Goal: Task Accomplishment & Management: Manage account settings

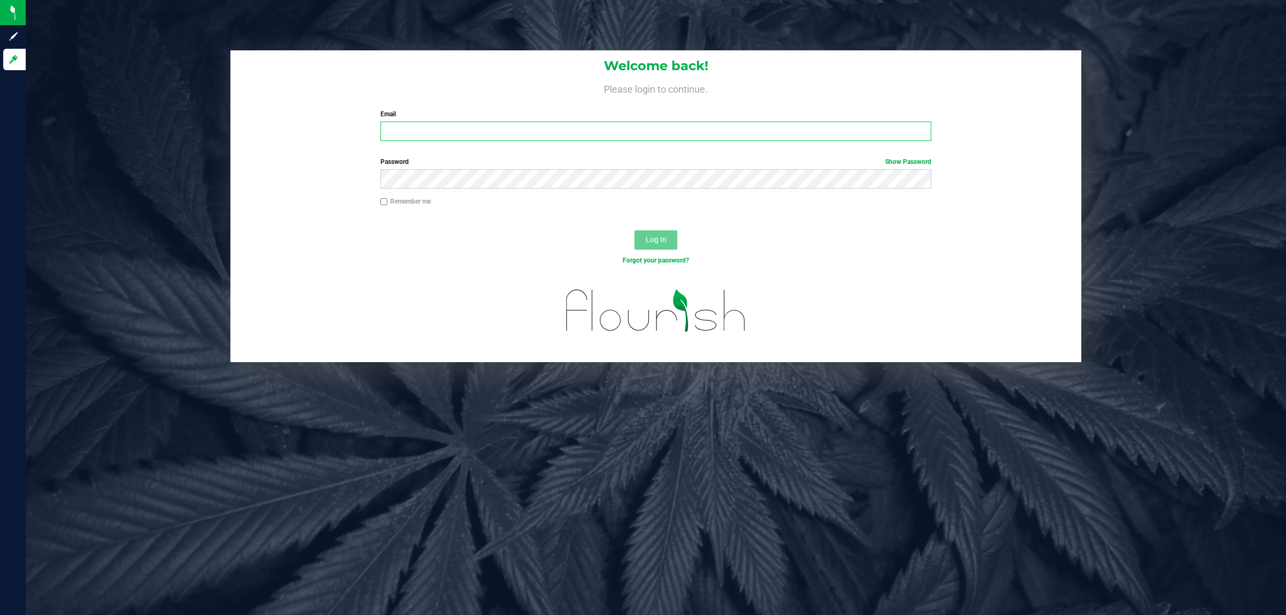
click at [449, 135] on input "Email" at bounding box center [655, 131] width 551 height 19
type input "[EMAIL_ADDRESS][DOMAIN_NAME]"
click at [634, 230] on button "Log In" at bounding box center [655, 239] width 43 height 19
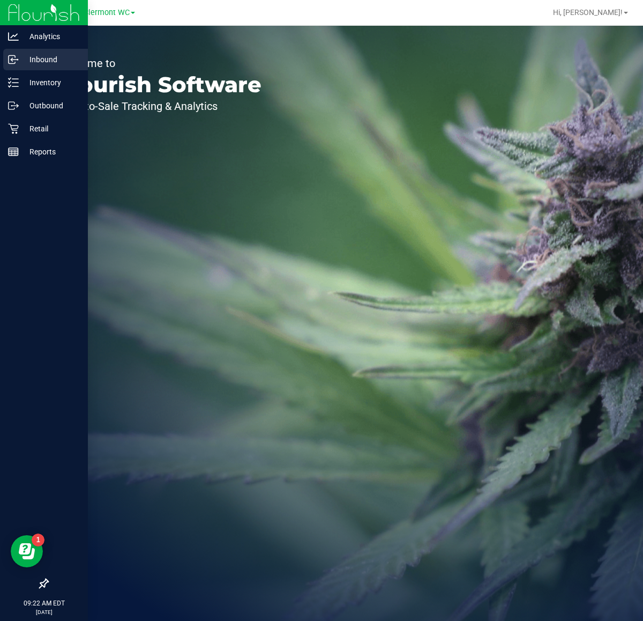
click at [43, 66] on div "Inbound" at bounding box center [45, 59] width 85 height 21
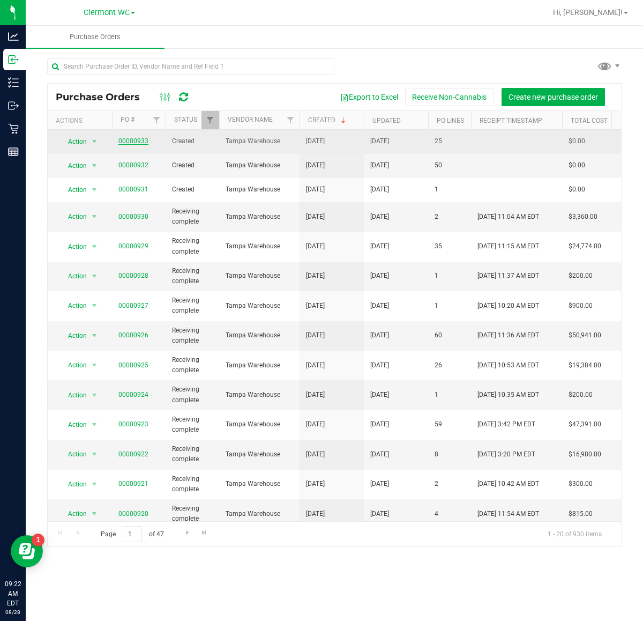
click at [139, 139] on link "00000933" at bounding box center [133, 141] width 30 height 8
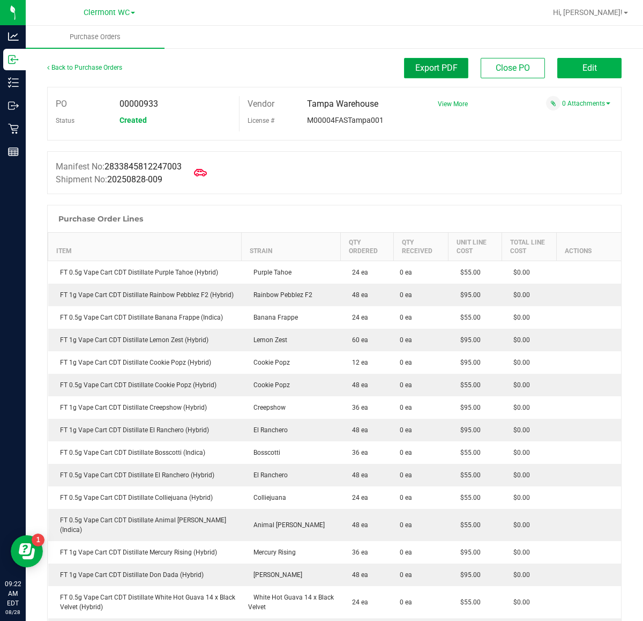
click at [437, 68] on span "Export PDF" at bounding box center [436, 68] width 42 height 10
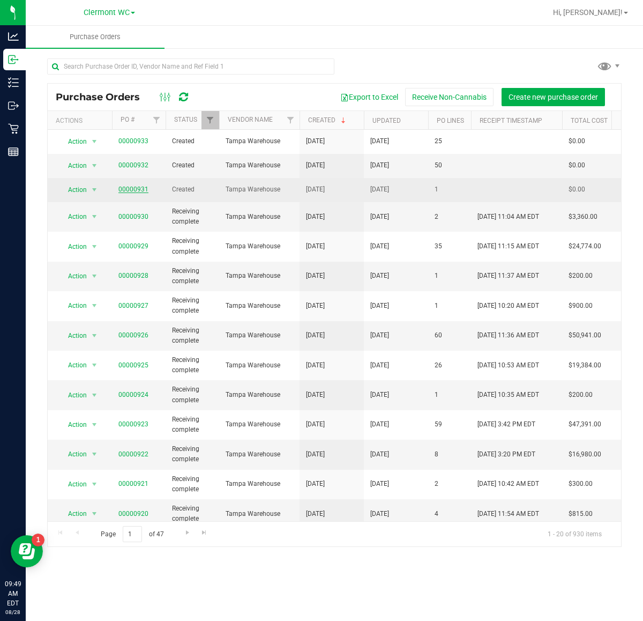
click at [135, 188] on link "00000931" at bounding box center [133, 189] width 30 height 8
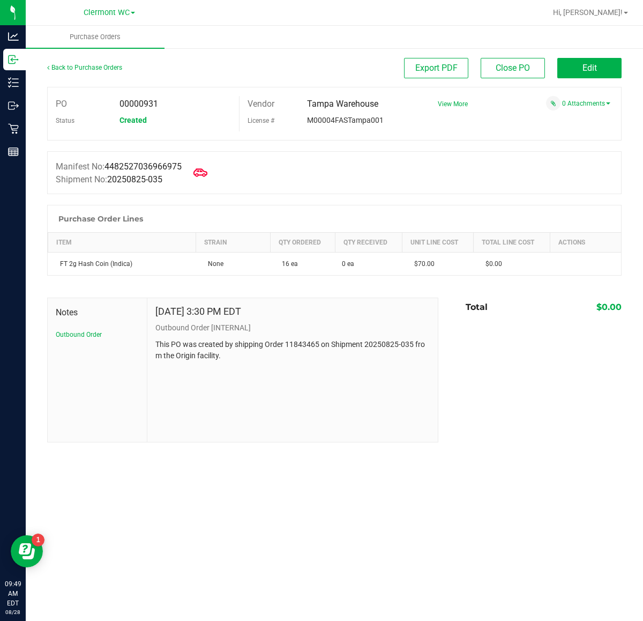
click at [201, 174] on icon at bounding box center [200, 172] width 14 height 8
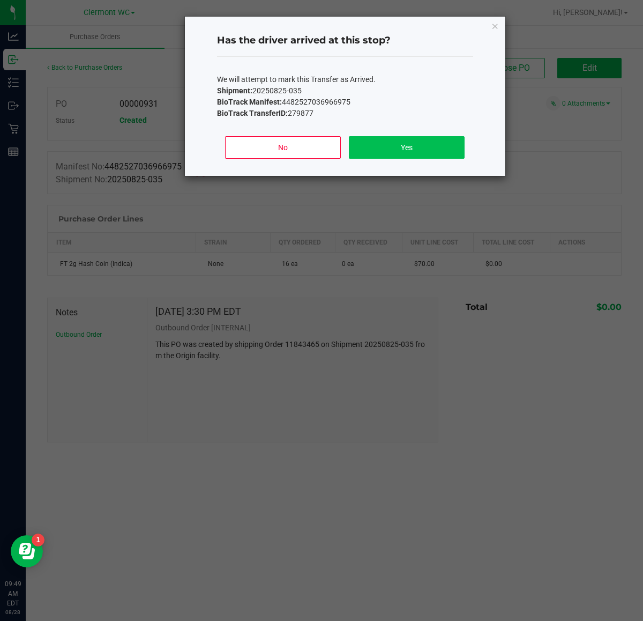
click at [421, 143] on button "Yes" at bounding box center [406, 147] width 115 height 23
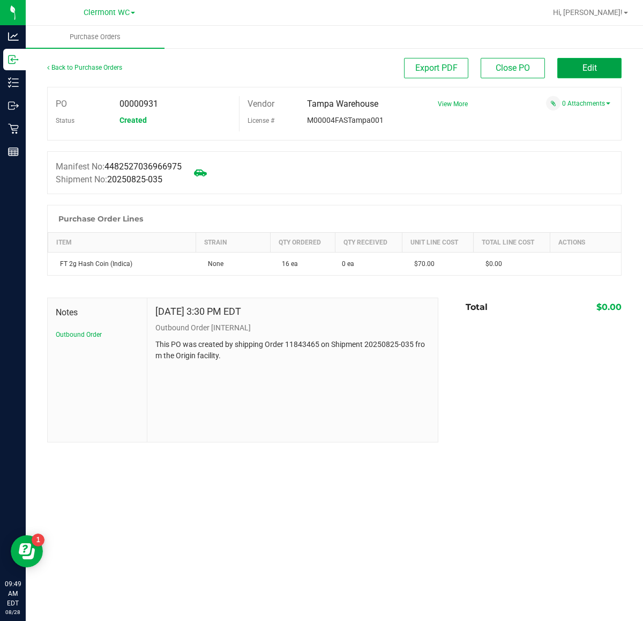
click at [596, 66] on span "Edit" at bounding box center [589, 68] width 14 height 10
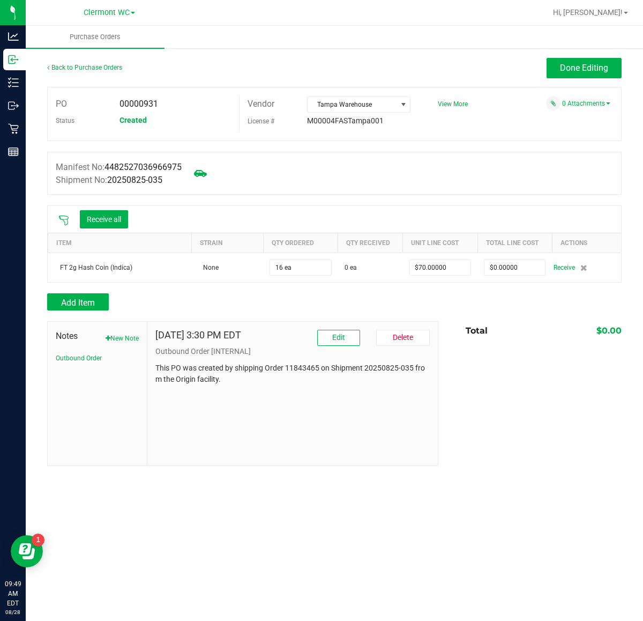
click at [67, 221] on icon at bounding box center [63, 220] width 11 height 11
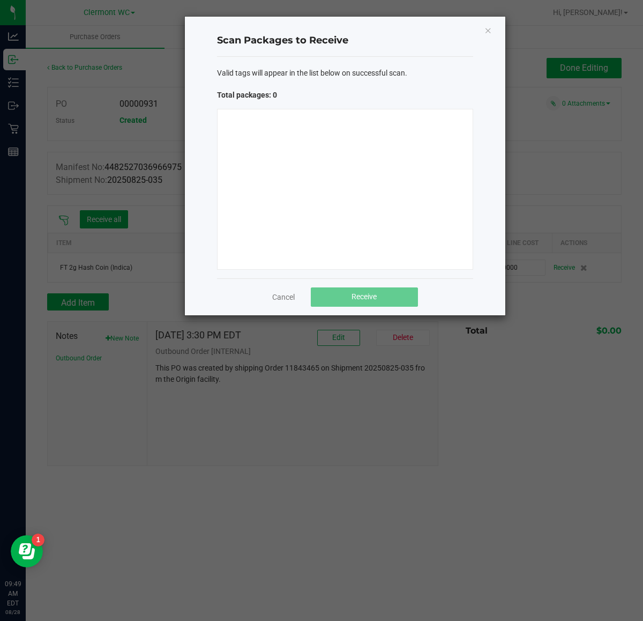
click at [390, 238] on div at bounding box center [345, 189] width 256 height 161
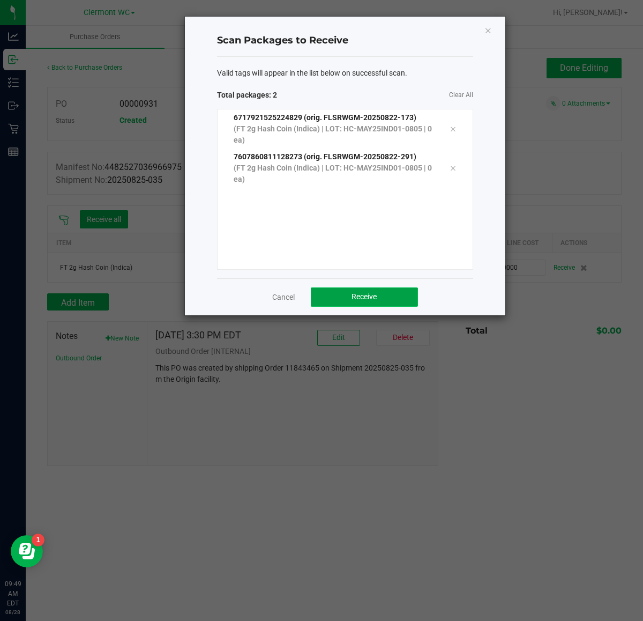
click at [339, 300] on button "Receive" at bounding box center [364, 296] width 107 height 19
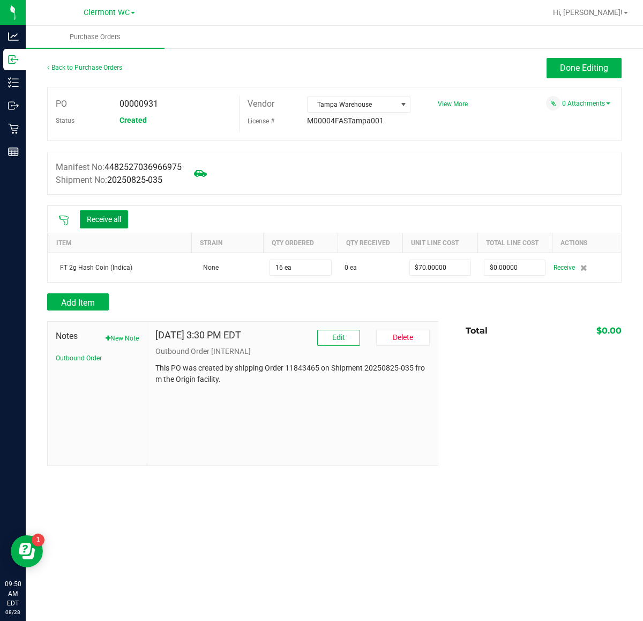
click at [113, 217] on button "Receive all" at bounding box center [104, 219] width 48 height 18
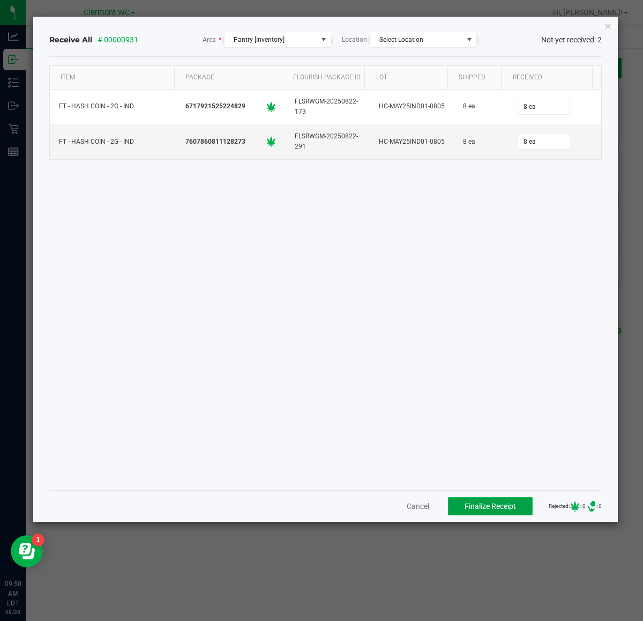
click at [483, 509] on span "Finalize Receipt" at bounding box center [490, 506] width 51 height 9
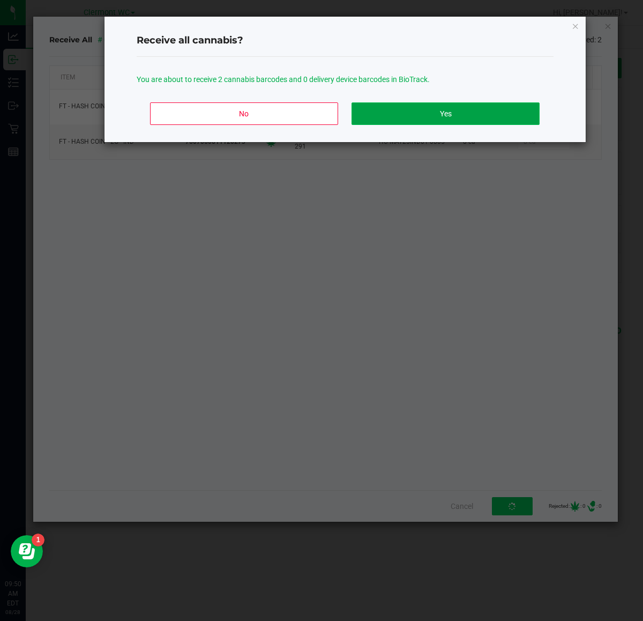
click at [406, 108] on button "Yes" at bounding box center [446, 113] width 188 height 23
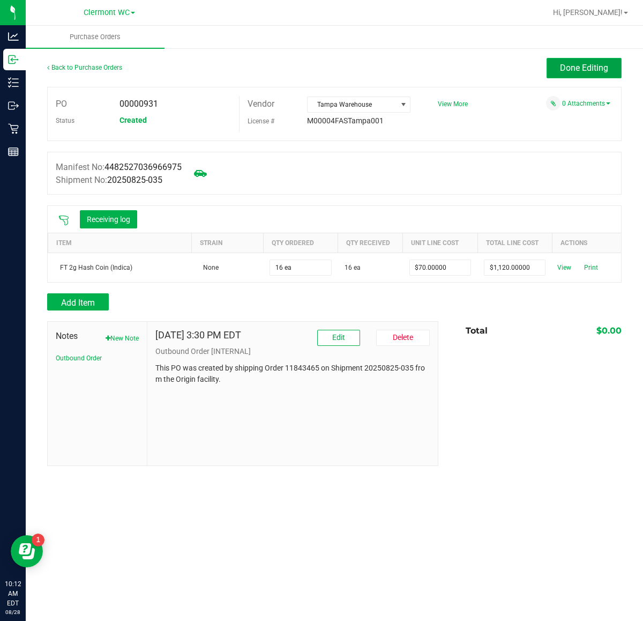
click at [608, 64] on button "Done Editing" at bounding box center [584, 68] width 75 height 20
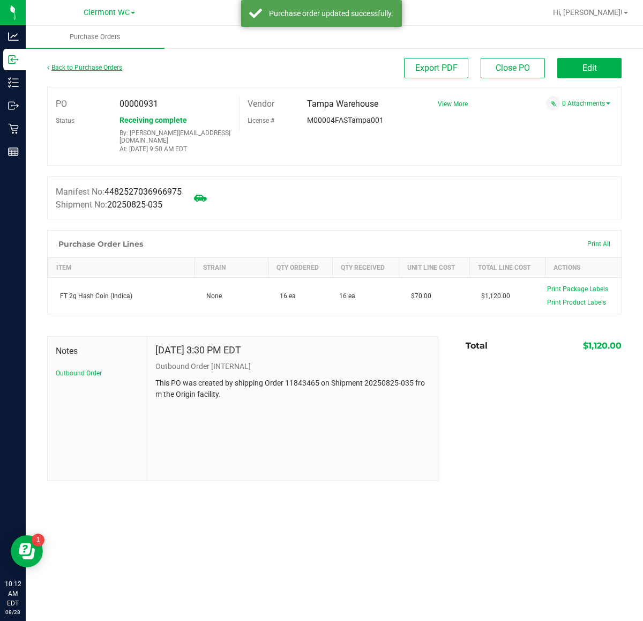
click at [111, 68] on link "Back to Purchase Orders" at bounding box center [84, 68] width 75 height 8
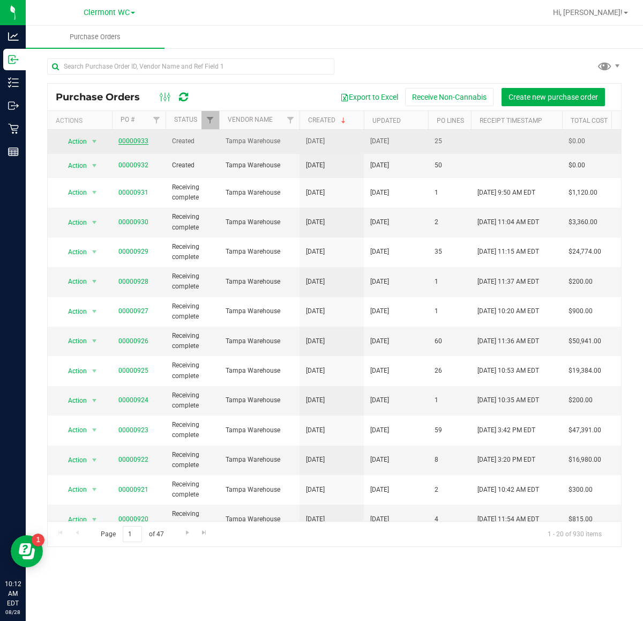
click at [137, 145] on link "00000933" at bounding box center [133, 141] width 30 height 8
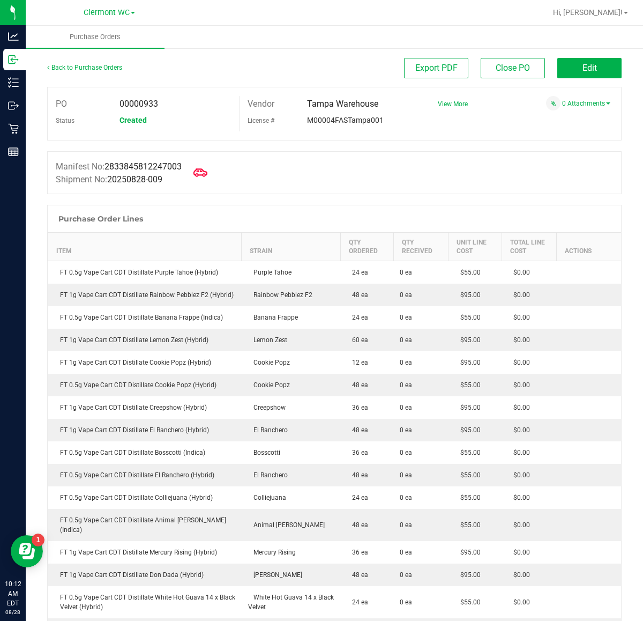
click at [205, 169] on icon at bounding box center [200, 173] width 14 height 14
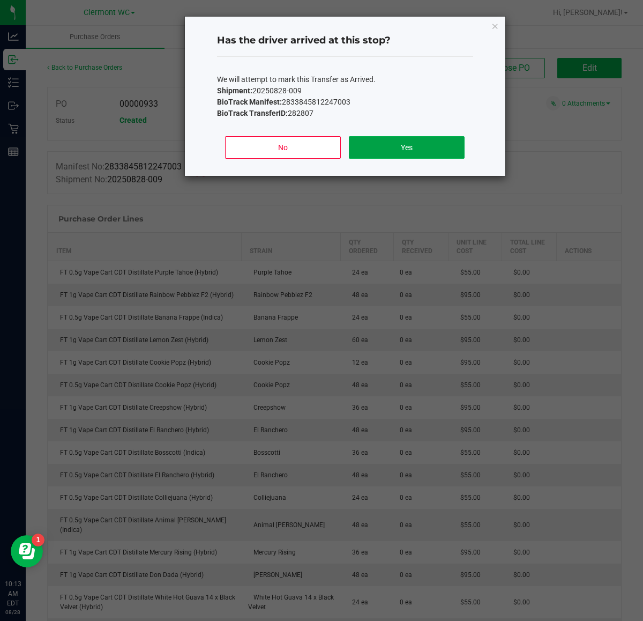
click at [454, 148] on button "Yes" at bounding box center [406, 147] width 115 height 23
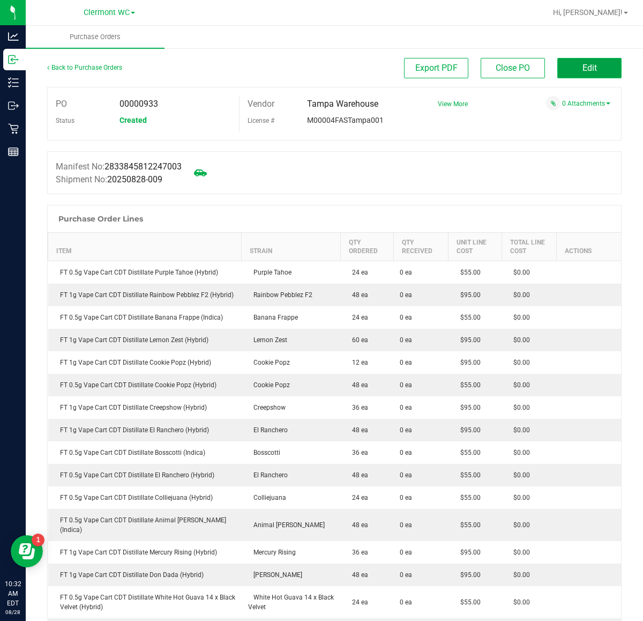
click at [597, 76] on button "Edit" at bounding box center [589, 68] width 64 height 20
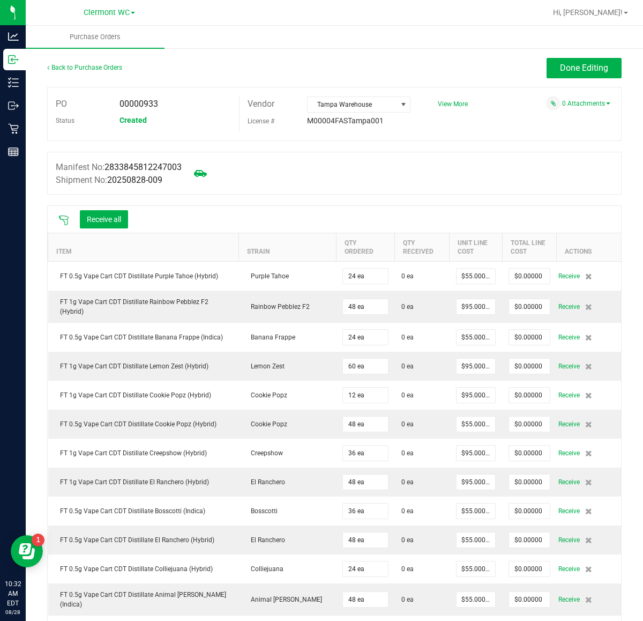
click at [63, 217] on icon at bounding box center [63, 220] width 11 height 11
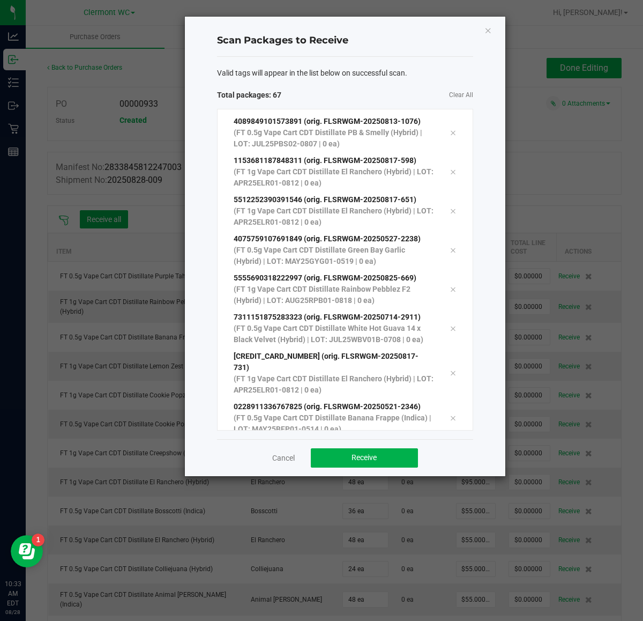
scroll to position [2372, 0]
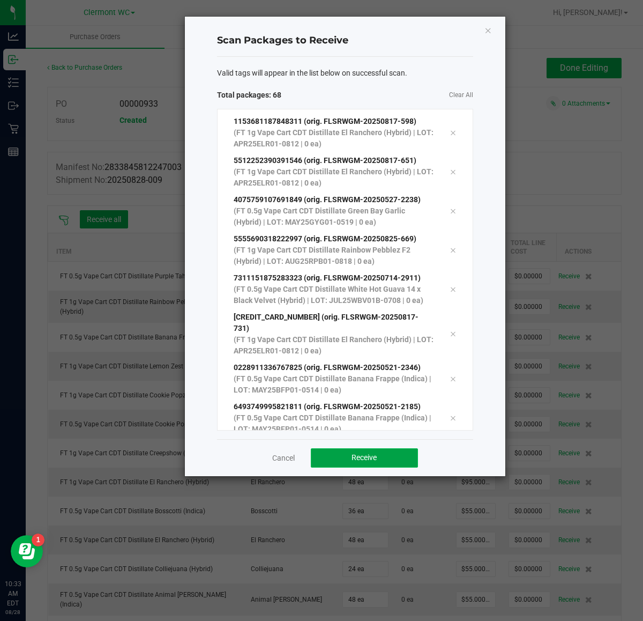
click at [381, 457] on button "Receive" at bounding box center [364, 457] width 107 height 19
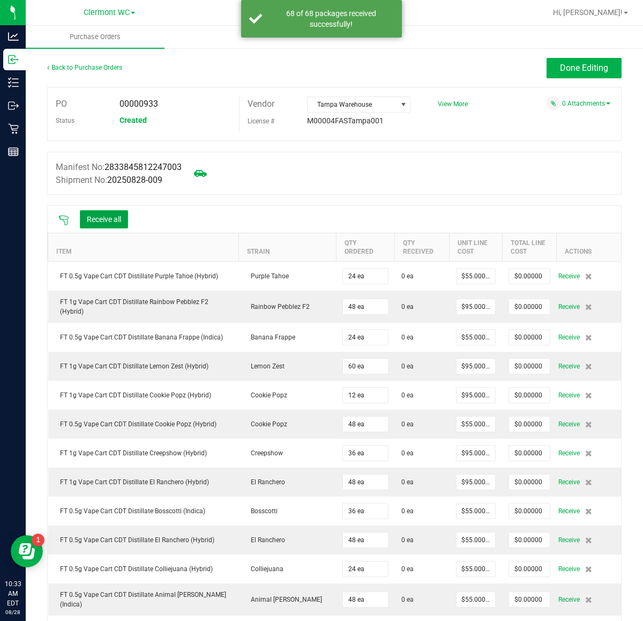
click at [85, 221] on button "Receive all" at bounding box center [104, 219] width 48 height 18
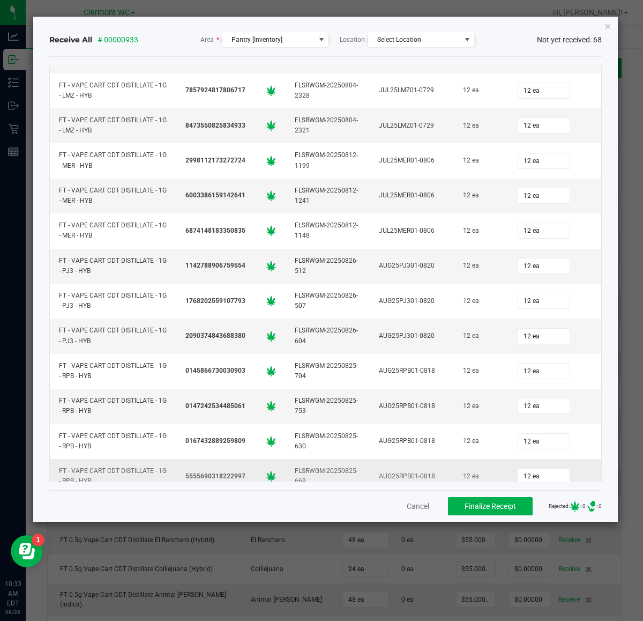
scroll to position [1999, 0]
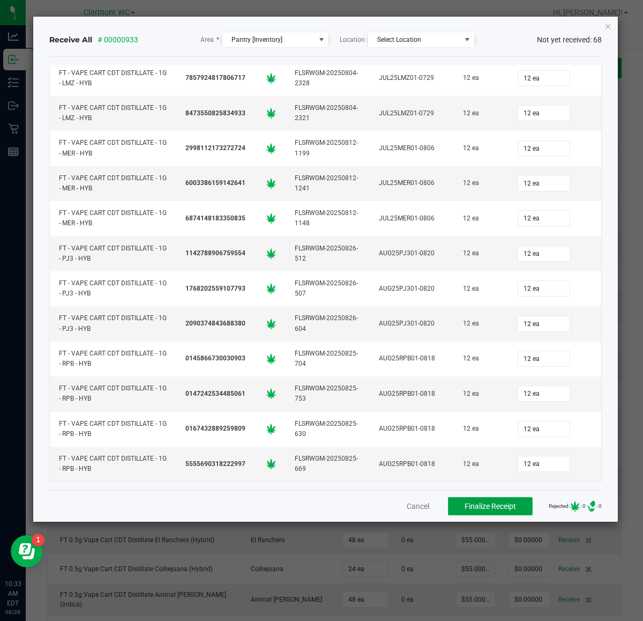
click at [472, 505] on span "Finalize Receipt" at bounding box center [490, 506] width 51 height 9
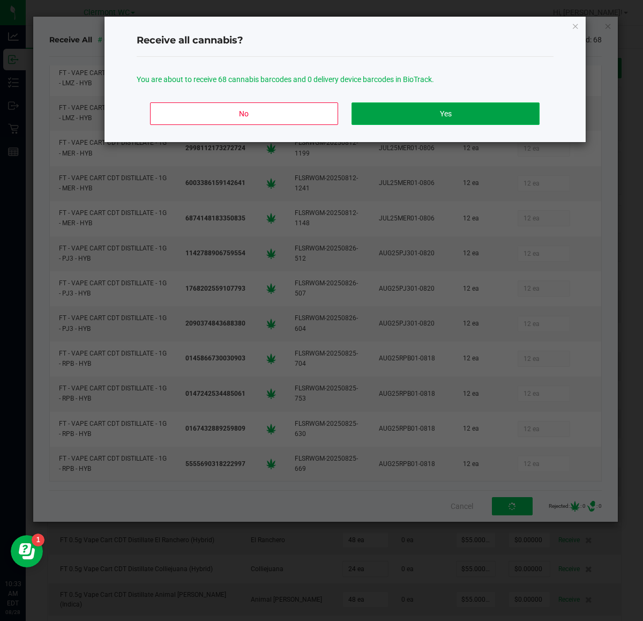
click at [460, 118] on button "Yes" at bounding box center [446, 113] width 188 height 23
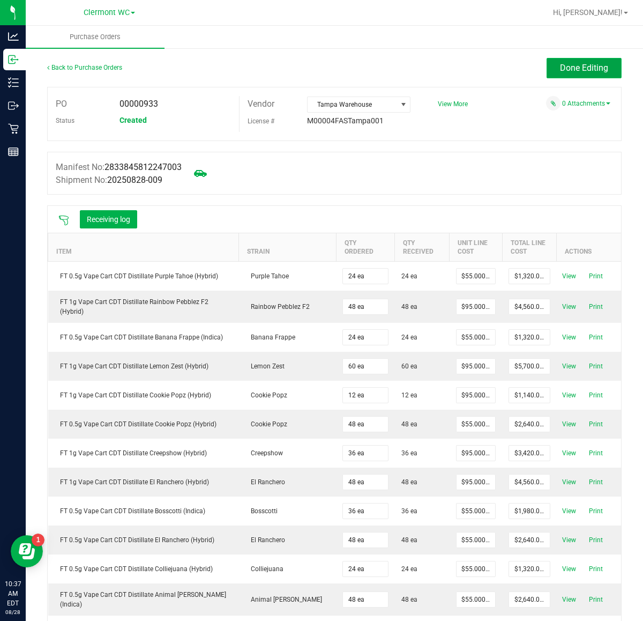
click at [572, 70] on span "Done Editing" at bounding box center [584, 68] width 48 height 10
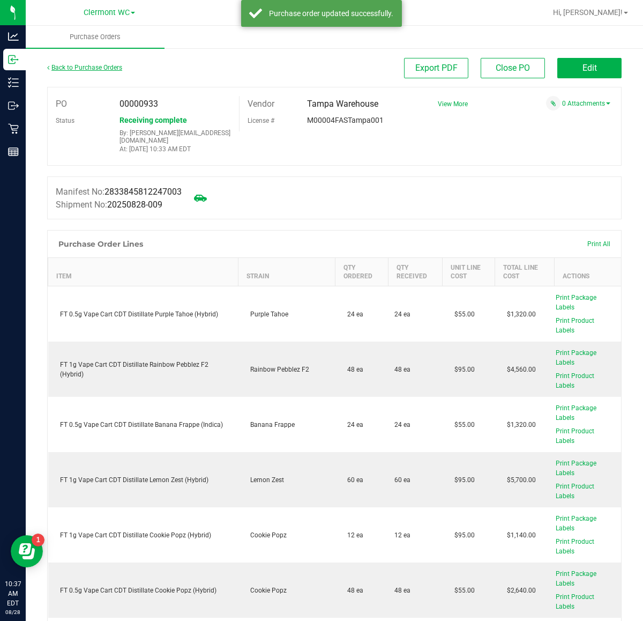
click at [92, 64] on link "Back to Purchase Orders" at bounding box center [84, 68] width 75 height 8
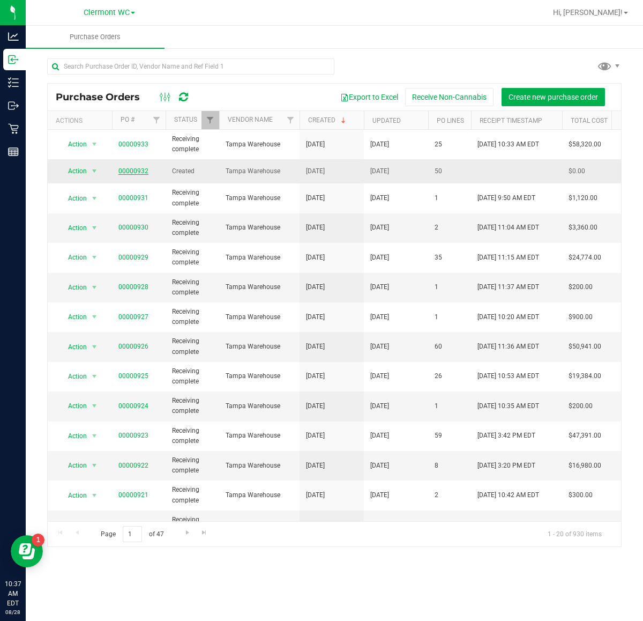
click at [133, 172] on link "00000932" at bounding box center [133, 171] width 30 height 8
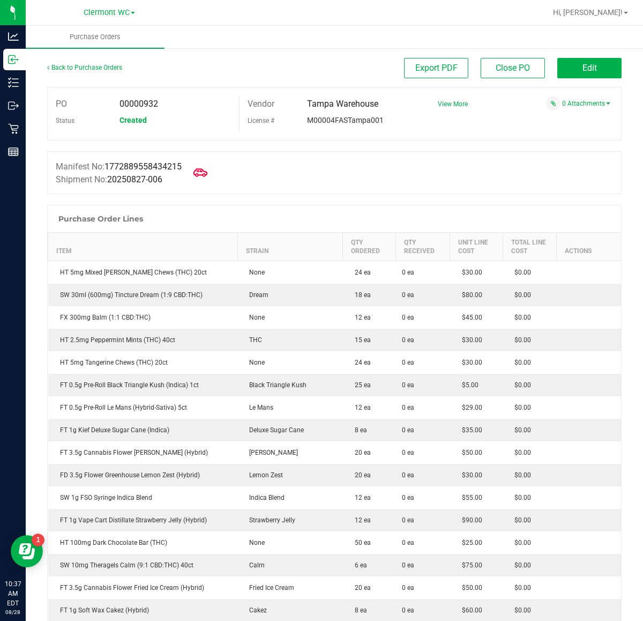
click at [207, 170] on icon at bounding box center [200, 173] width 14 height 14
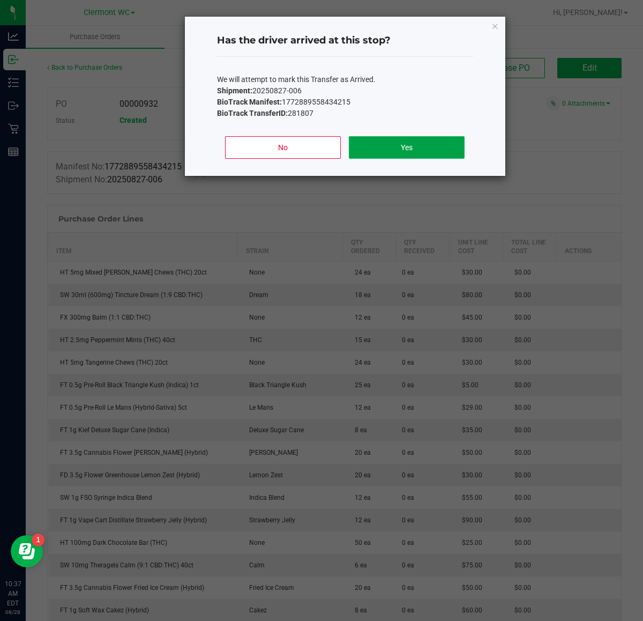
click at [427, 143] on button "Yes" at bounding box center [406, 147] width 115 height 23
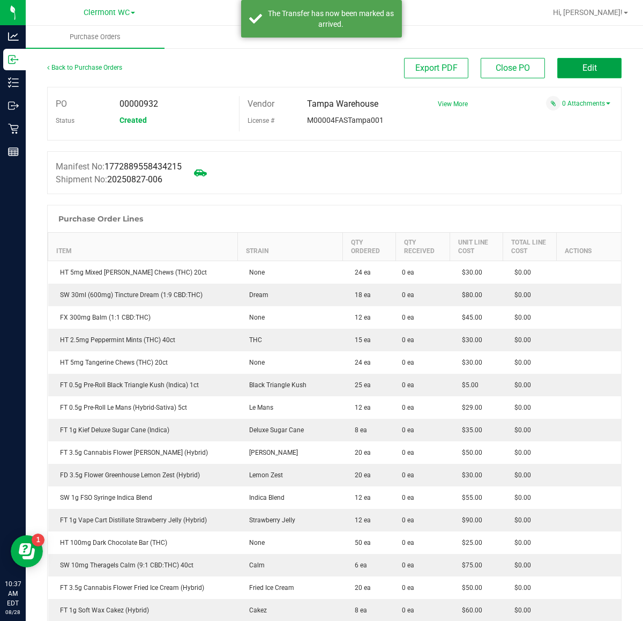
click at [599, 65] on button "Edit" at bounding box center [589, 68] width 64 height 20
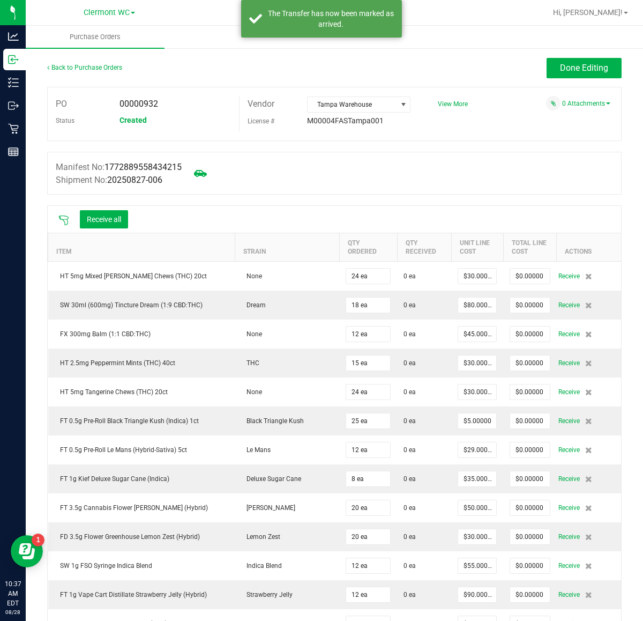
click at [61, 219] on icon at bounding box center [64, 220] width 10 height 10
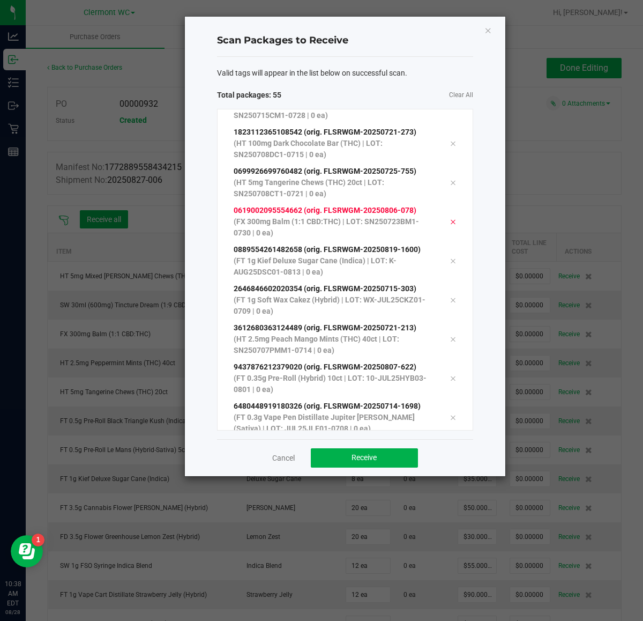
scroll to position [1869, 0]
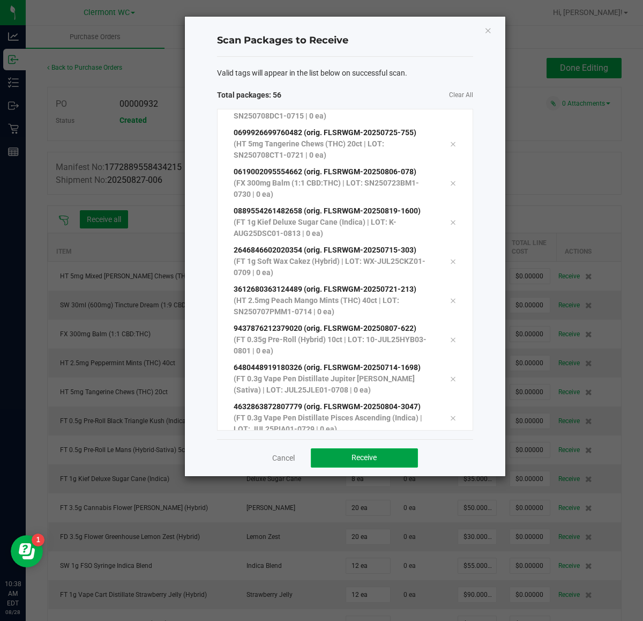
click at [349, 458] on button "Receive" at bounding box center [364, 457] width 107 height 19
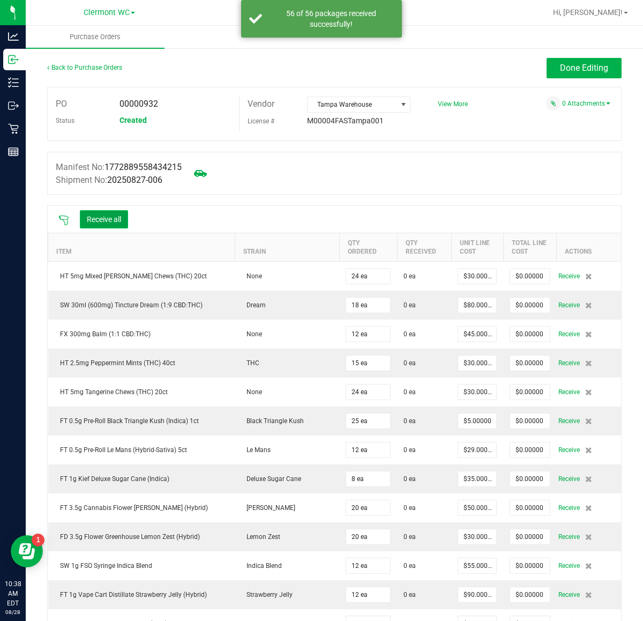
click at [107, 228] on button "Receive all" at bounding box center [104, 219] width 48 height 18
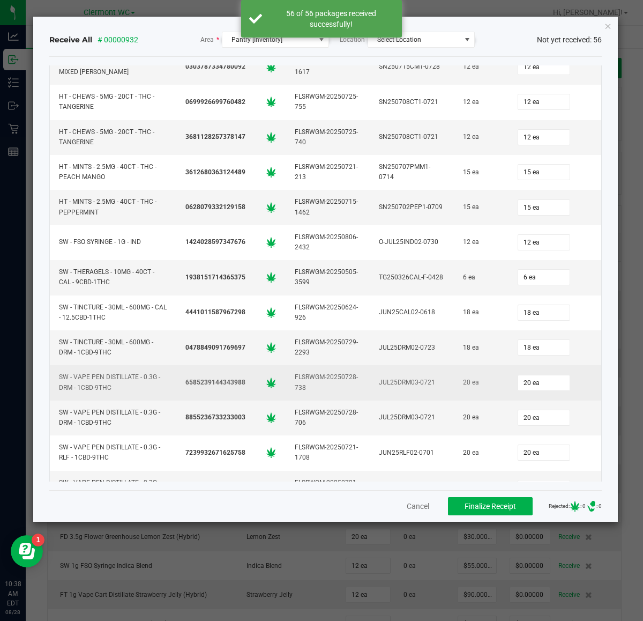
scroll to position [1577, 0]
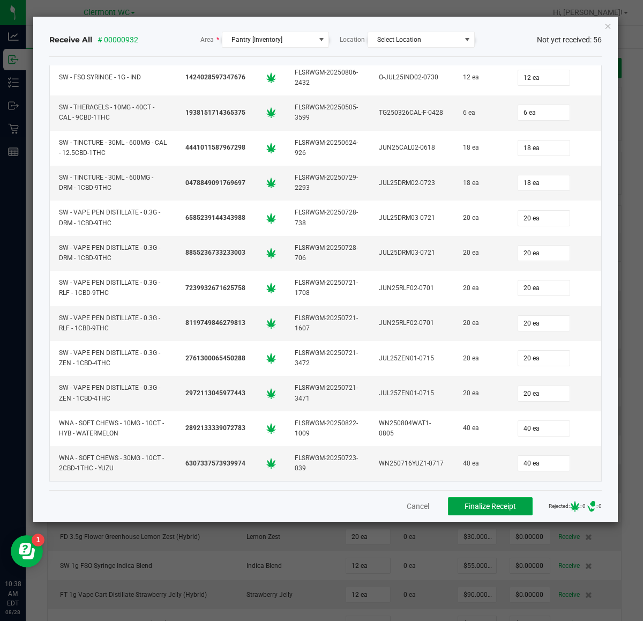
click at [465, 508] on span "Finalize Receipt" at bounding box center [490, 506] width 51 height 9
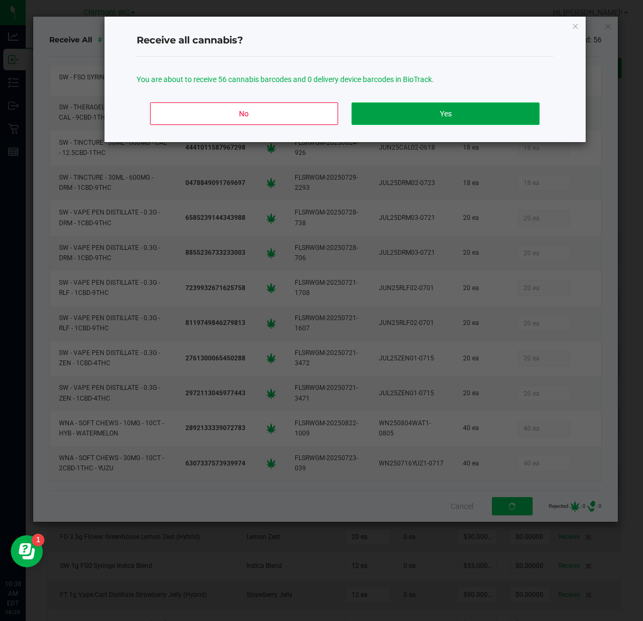
click at [482, 117] on button "Yes" at bounding box center [446, 113] width 188 height 23
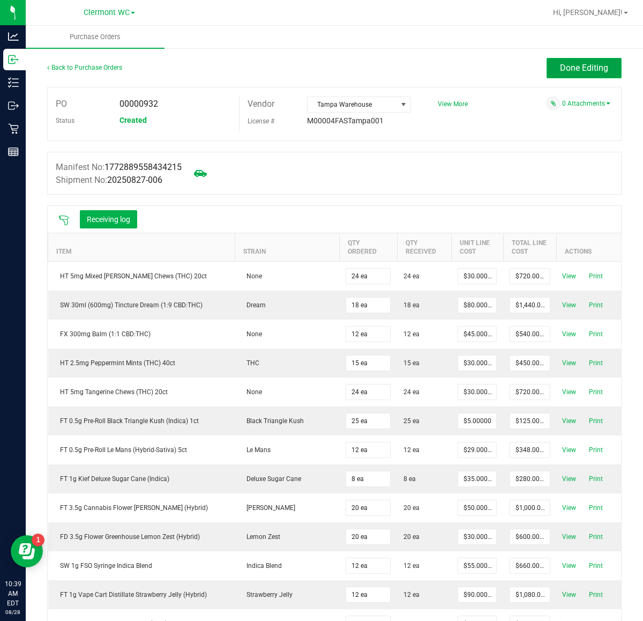
click at [557, 74] on button "Done Editing" at bounding box center [584, 68] width 75 height 20
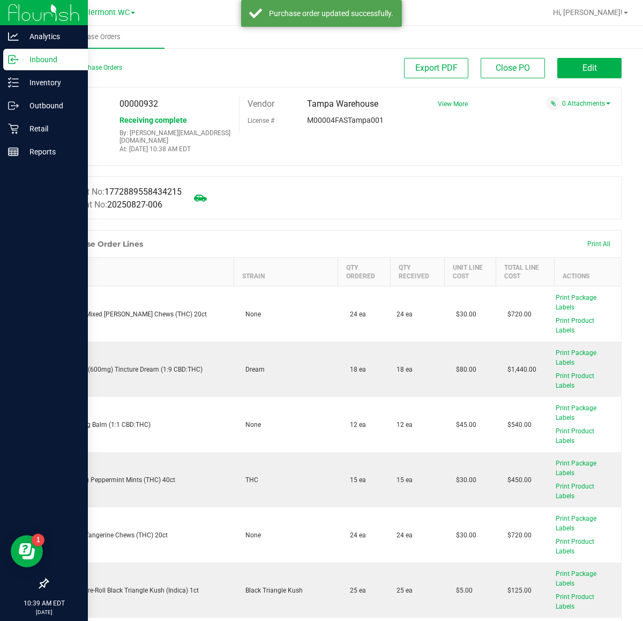
click at [24, 63] on p "Inbound" at bounding box center [51, 59] width 64 height 13
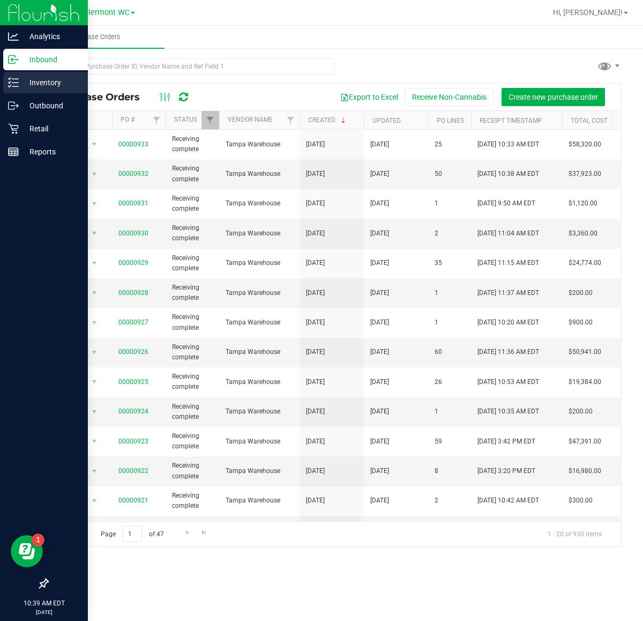
click at [27, 85] on p "Inventory" at bounding box center [51, 82] width 64 height 13
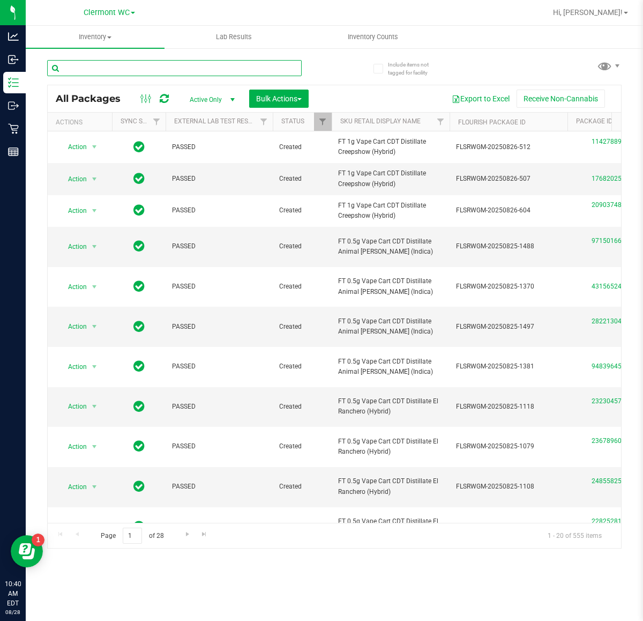
click at [186, 65] on input "text" at bounding box center [174, 68] width 255 height 16
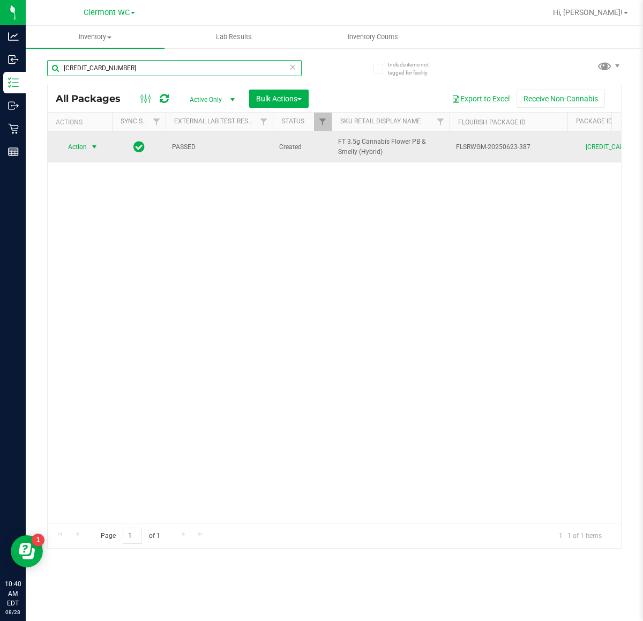
type input "6934600920438798"
click at [81, 152] on span "Action" at bounding box center [72, 146] width 29 height 15
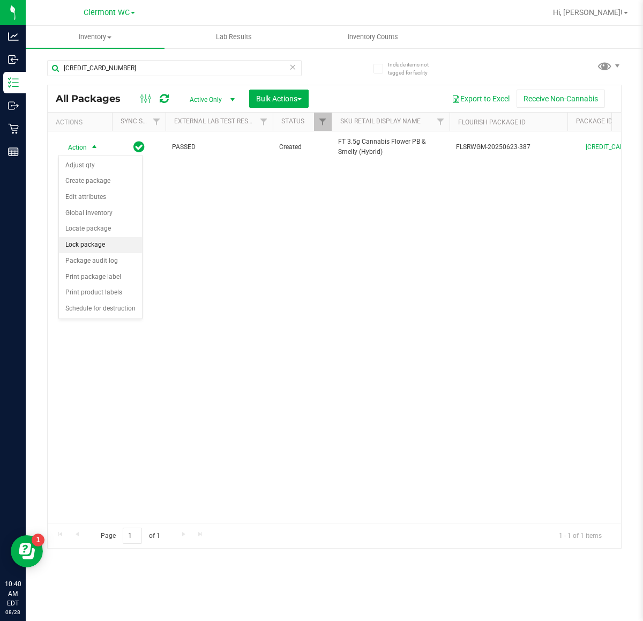
click at [111, 245] on li "Lock package" at bounding box center [100, 245] width 83 height 16
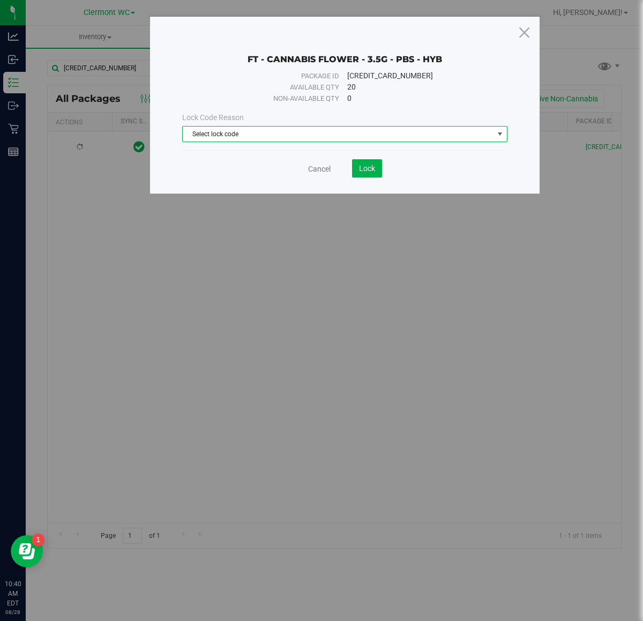
click at [279, 135] on span "Select lock code" at bounding box center [338, 133] width 311 height 15
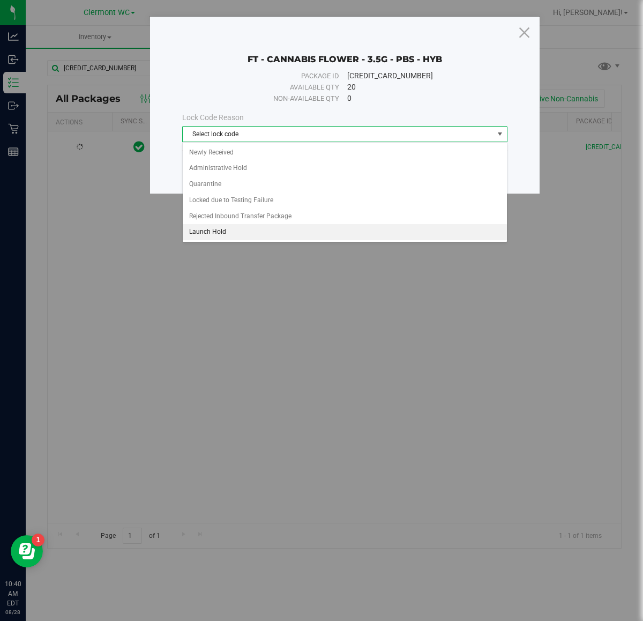
click at [265, 233] on li "Launch Hold" at bounding box center [345, 232] width 324 height 16
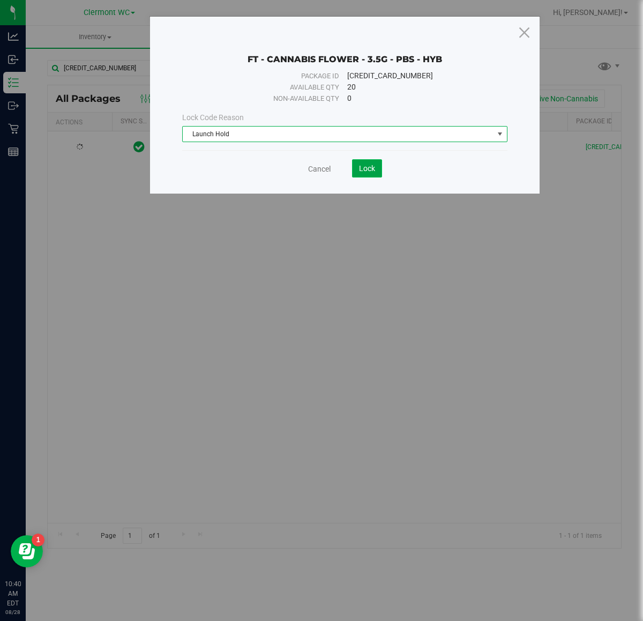
click at [373, 165] on span "Lock" at bounding box center [367, 168] width 16 height 9
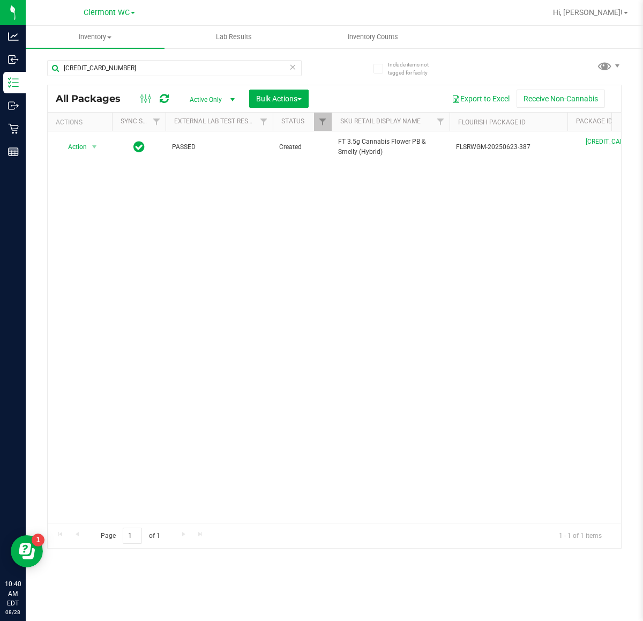
click at [290, 65] on icon at bounding box center [293, 66] width 8 height 13
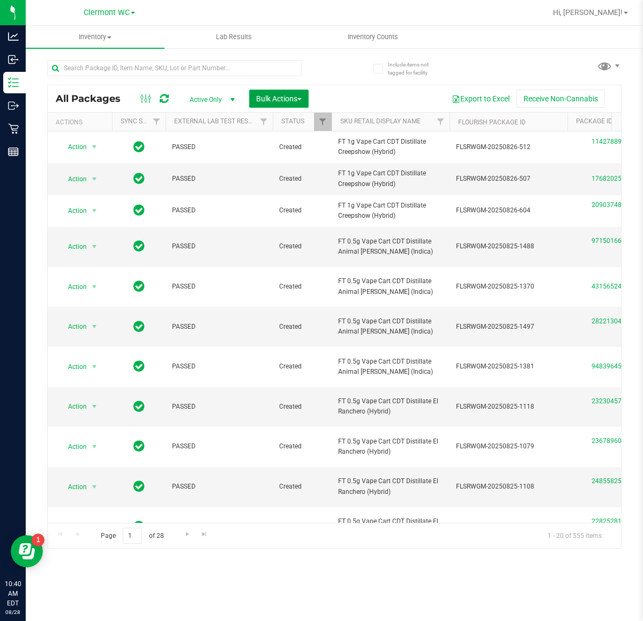
click at [289, 99] on span "Bulk Actions" at bounding box center [279, 98] width 46 height 9
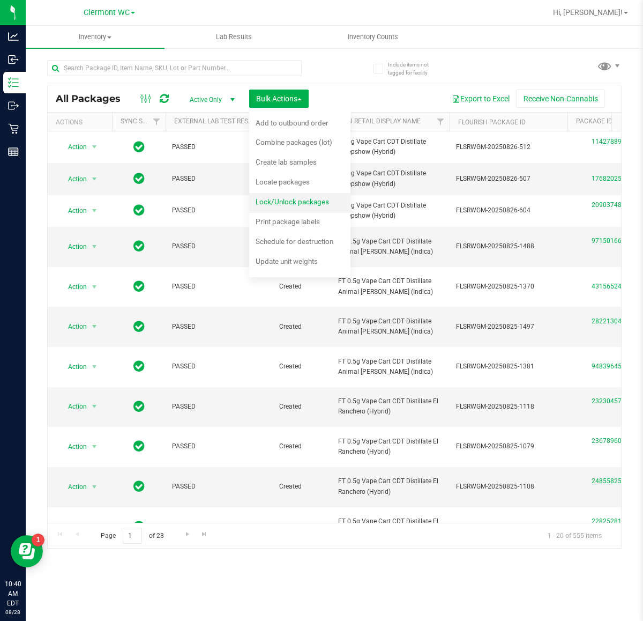
click at [308, 207] on div "Lock/Unlock packages" at bounding box center [300, 203] width 88 height 17
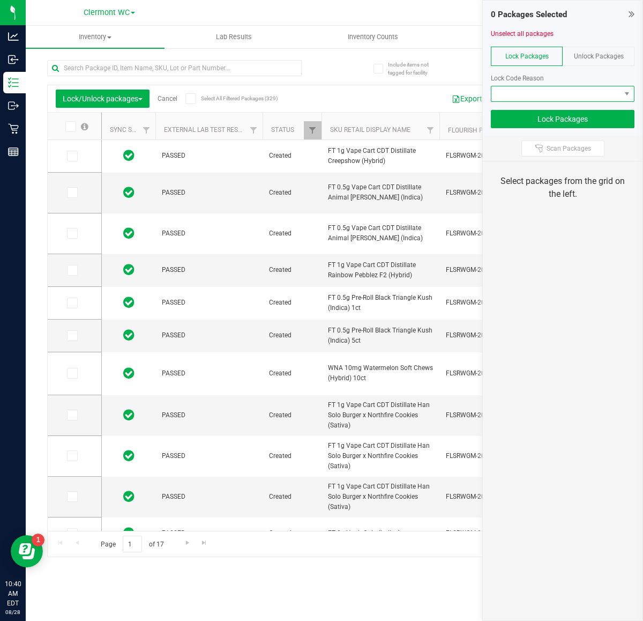
click at [574, 95] on span at bounding box center [555, 93] width 129 height 15
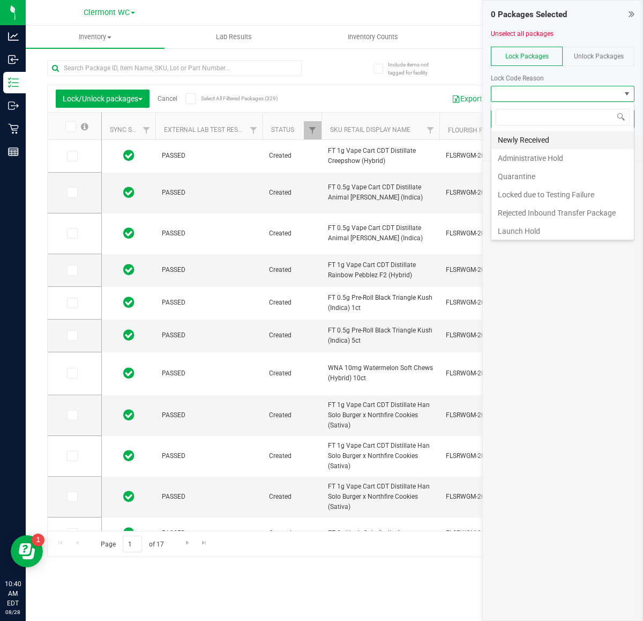
scroll to position [17, 143]
click at [552, 140] on li "Newly Received" at bounding box center [562, 140] width 143 height 18
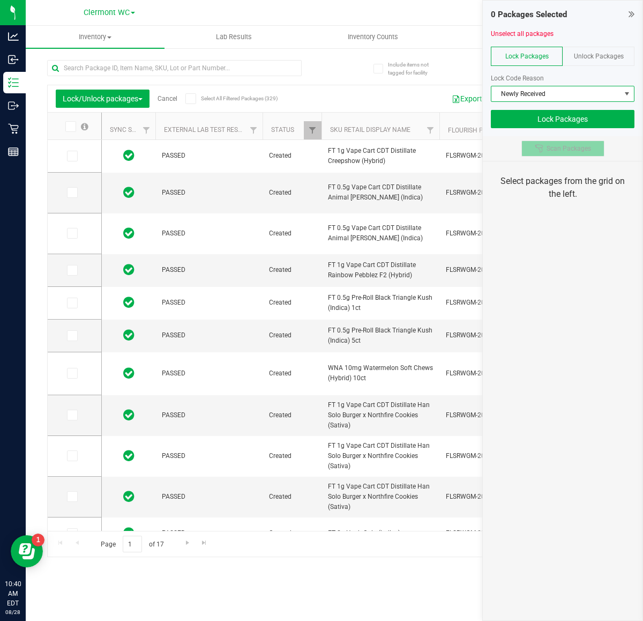
click at [559, 146] on span "Scan Packages" at bounding box center [569, 148] width 44 height 9
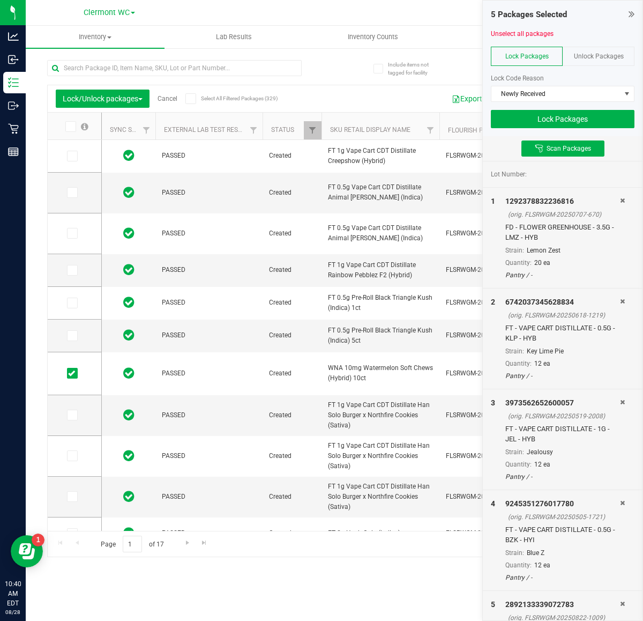
type input "2026-08-04"
click at [580, 123] on button "Lock Packages" at bounding box center [563, 119] width 144 height 18
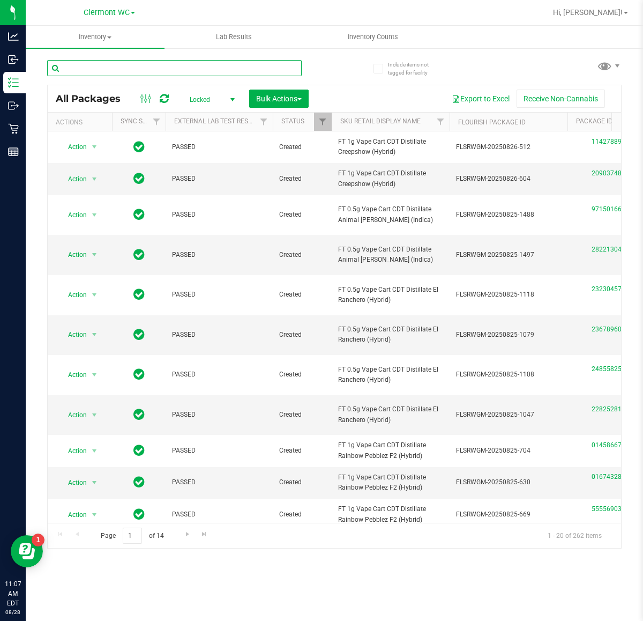
click at [196, 68] on input "text" at bounding box center [174, 68] width 255 height 16
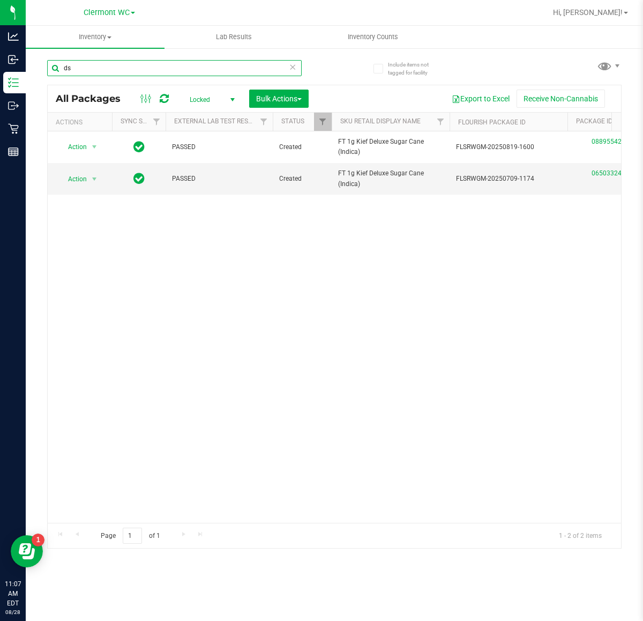
type input "d"
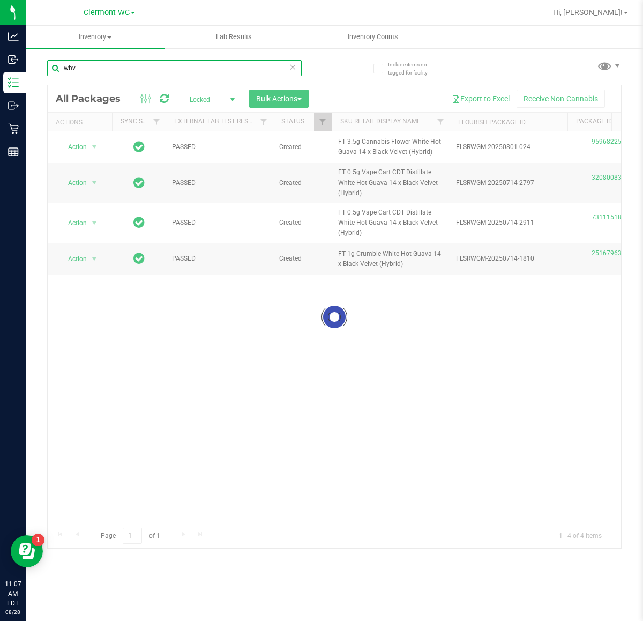
type input "wbv"
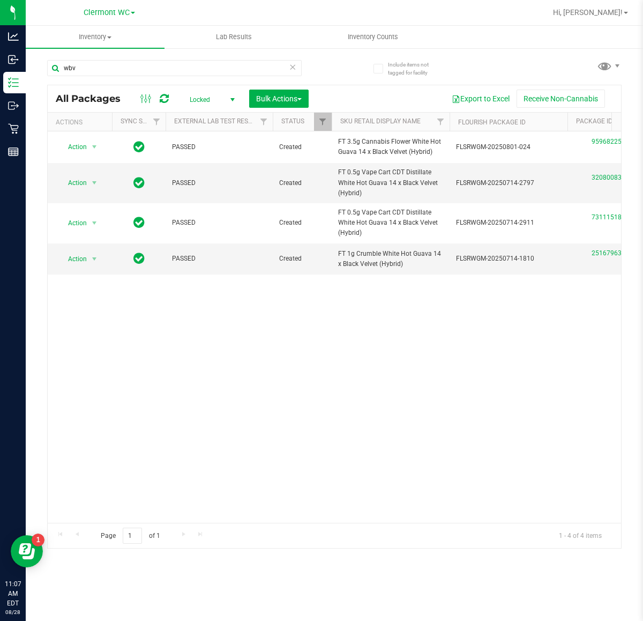
drag, startPoint x: 160, startPoint y: 518, endPoint x: 201, endPoint y: 514, distance: 41.4
click at [220, 102] on span "Locked" at bounding box center [210, 99] width 59 height 15
click at [222, 167] on li "All" at bounding box center [210, 166] width 58 height 16
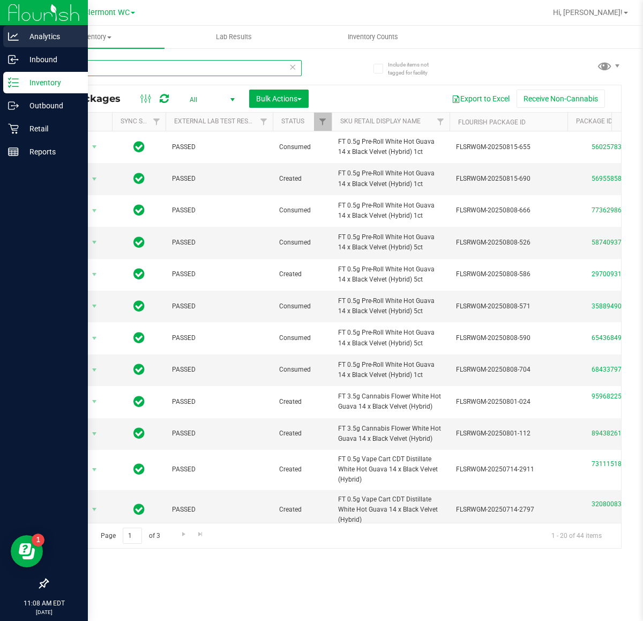
drag, startPoint x: 194, startPoint y: 63, endPoint x: 0, endPoint y: 26, distance: 197.5
click at [0, 26] on div "Analytics Inbound Inventory Outbound Retail Reports 11:08 AM EDT 08/28/2025 08/…" at bounding box center [321, 310] width 643 height 621
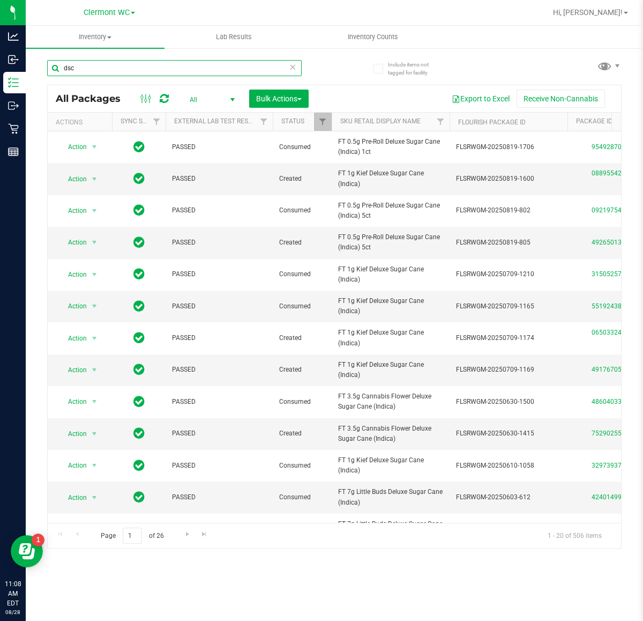
type input "dsc"
click at [233, 100] on span "select" at bounding box center [232, 99] width 9 height 9
click at [215, 119] on li "Active Only" at bounding box center [210, 117] width 58 height 16
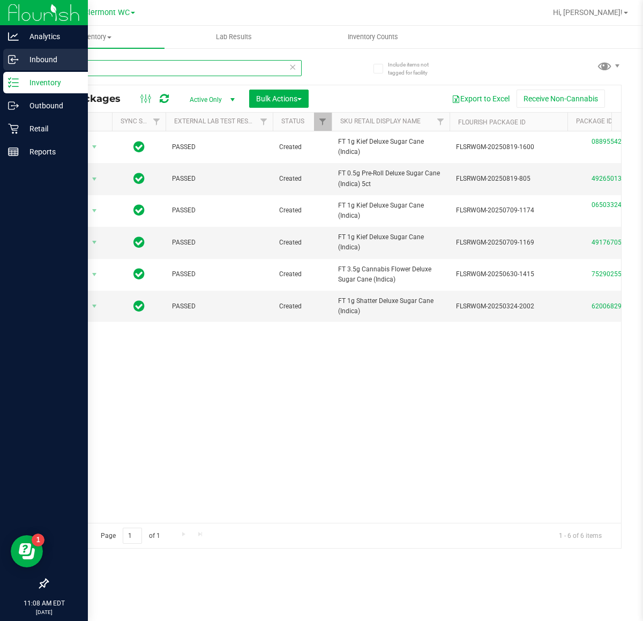
drag, startPoint x: 131, startPoint y: 71, endPoint x: 0, endPoint y: 49, distance: 133.1
click at [0, 49] on div "Analytics Inbound Inventory Outbound Retail Reports 11:08 AM EDT 08/28/2025 08/…" at bounding box center [321, 310] width 643 height 621
type input "wbv"
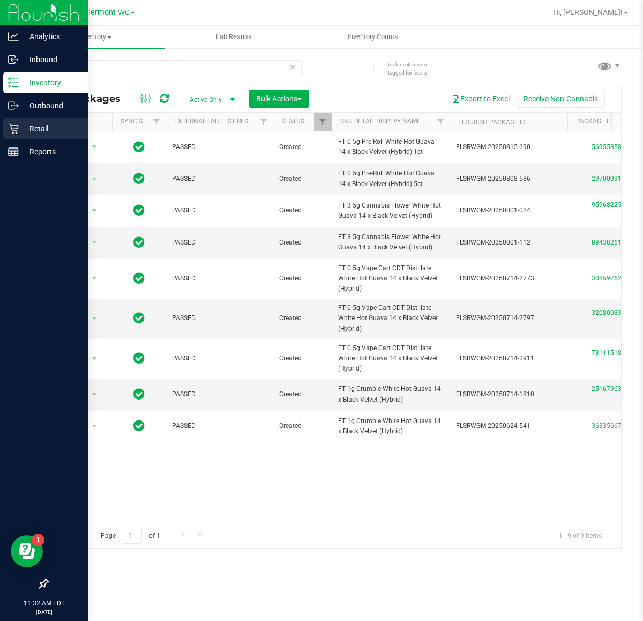
click at [42, 123] on p "Retail" at bounding box center [51, 128] width 64 height 13
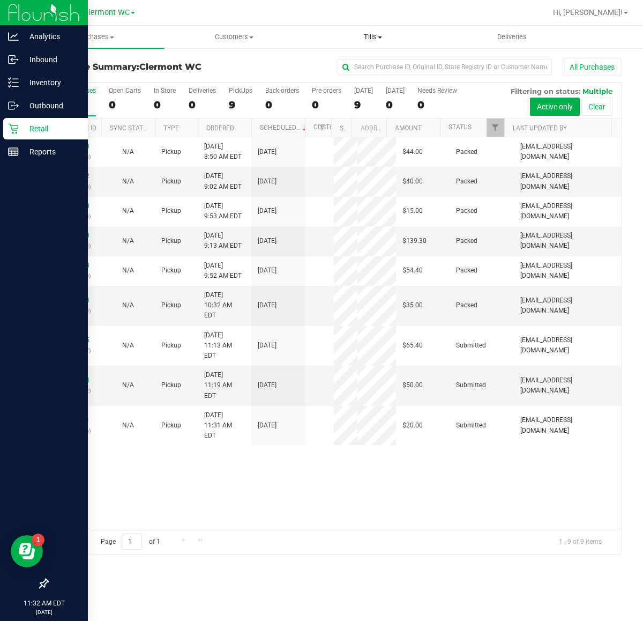
click at [370, 39] on span "Tills" at bounding box center [373, 37] width 138 height 10
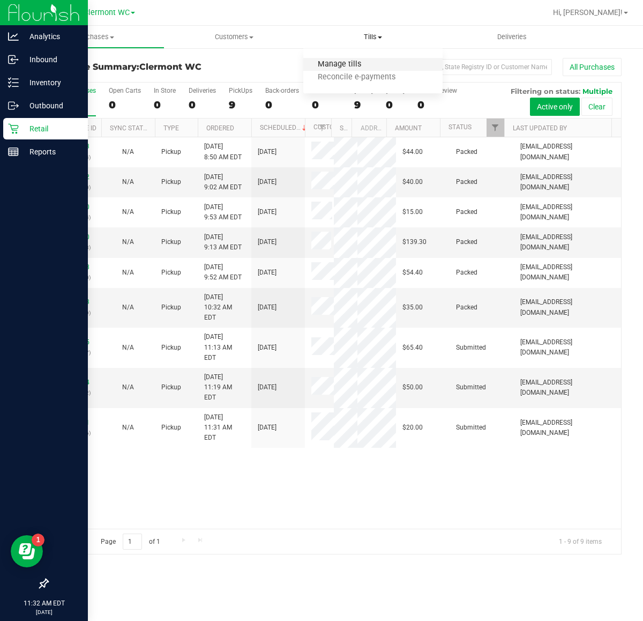
click at [362, 68] on span "Manage tills" at bounding box center [339, 64] width 72 height 9
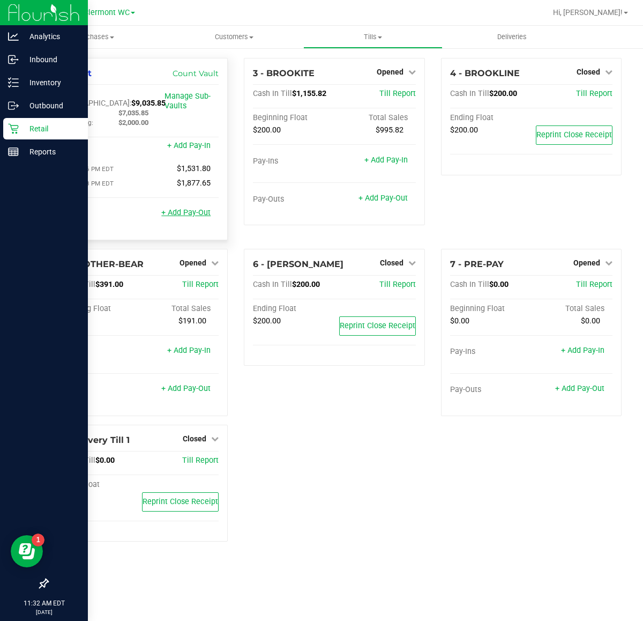
click at [198, 208] on link "+ Add Pay-Out" at bounding box center [185, 212] width 49 height 9
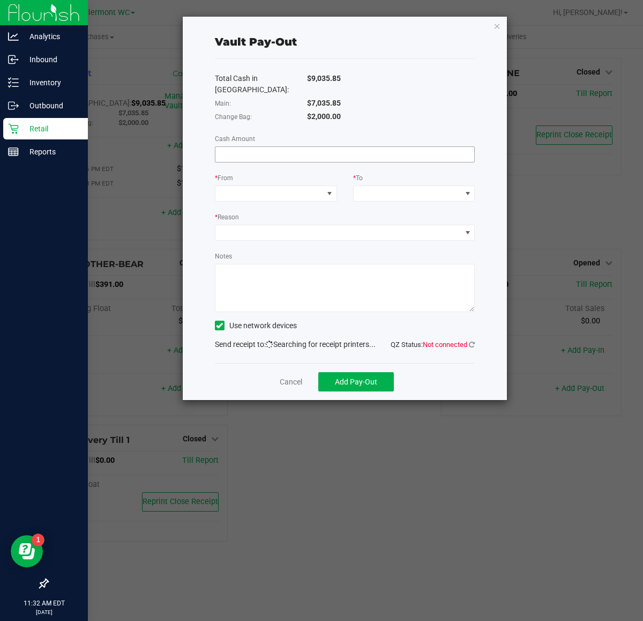
click at [312, 147] on input at bounding box center [344, 154] width 259 height 15
type input "$7,035.85"
click at [308, 186] on span at bounding box center [269, 193] width 108 height 15
click at [281, 248] on li "Main (Vault)" at bounding box center [275, 252] width 121 height 21
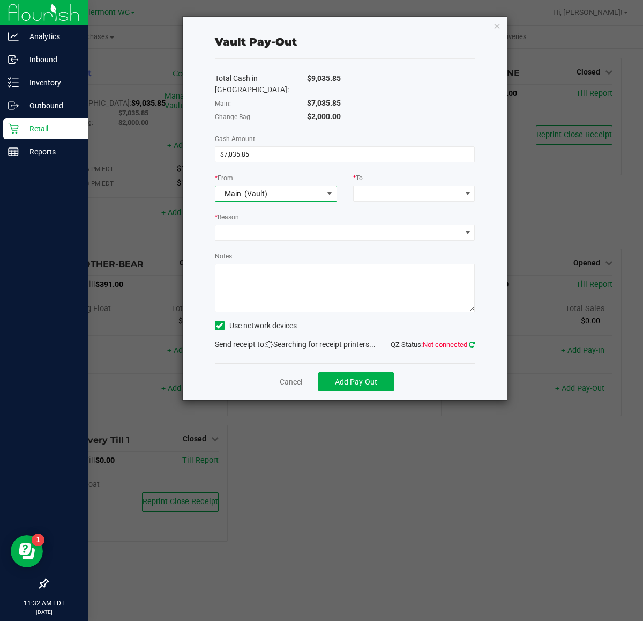
click at [469, 341] on icon at bounding box center [472, 344] width 6 height 7
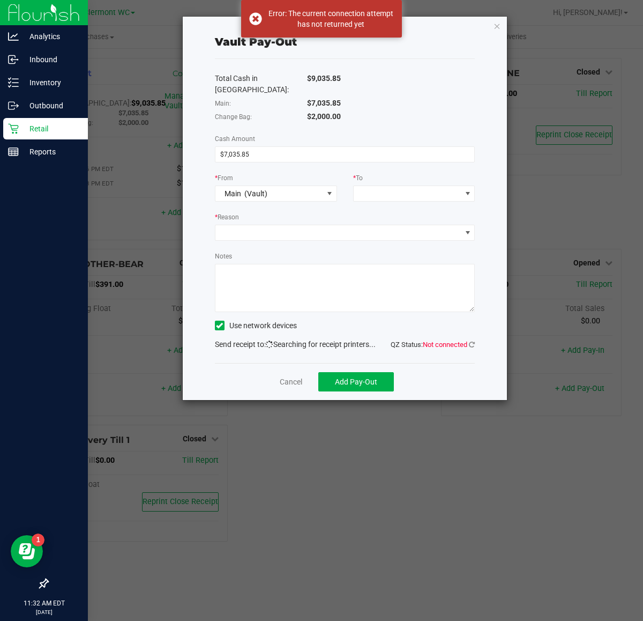
click at [402, 172] on div "* To" at bounding box center [414, 178] width 122 height 13
click at [398, 186] on span at bounding box center [408, 193] width 108 height 15
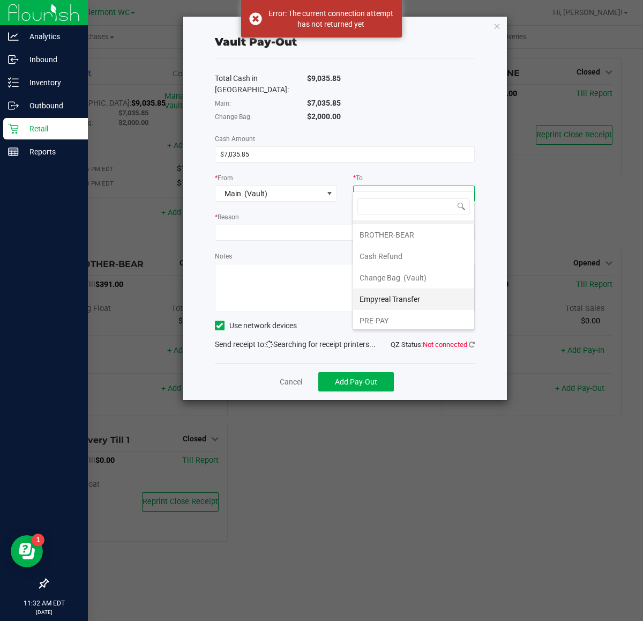
scroll to position [23, 0]
click at [404, 296] on span "Empyreal Transfer" at bounding box center [390, 295] width 61 height 9
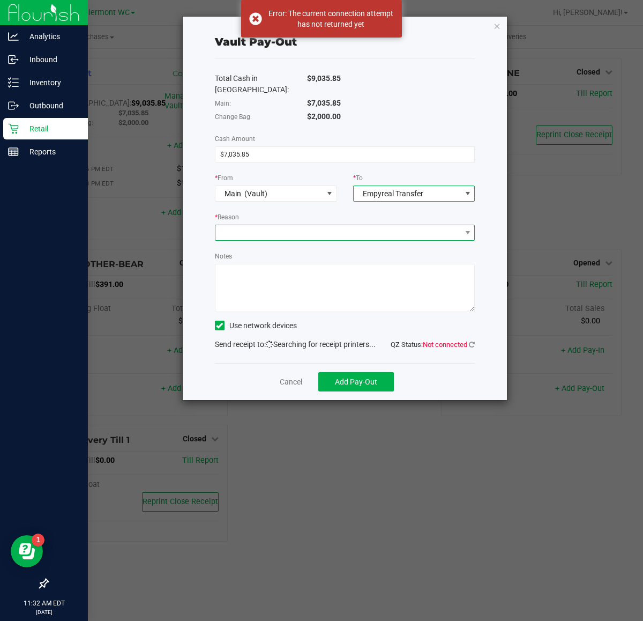
click at [302, 225] on span at bounding box center [338, 232] width 246 height 15
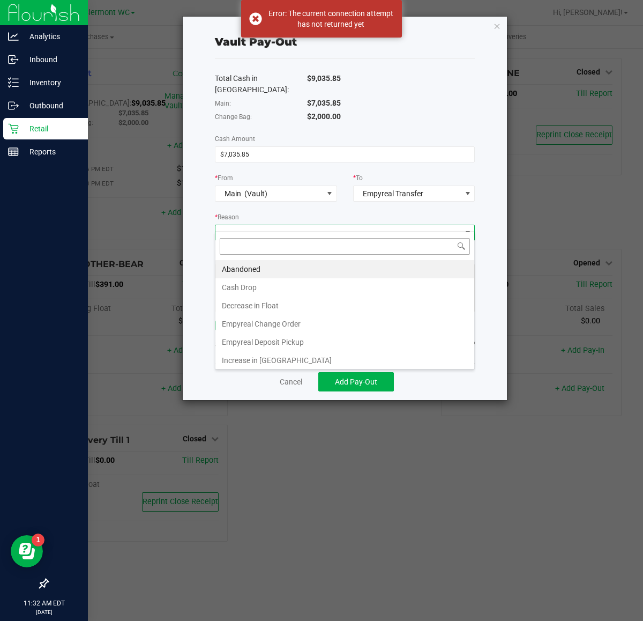
scroll to position [17, 260]
click at [275, 345] on li "Empyreal Deposit Pickup" at bounding box center [344, 342] width 259 height 18
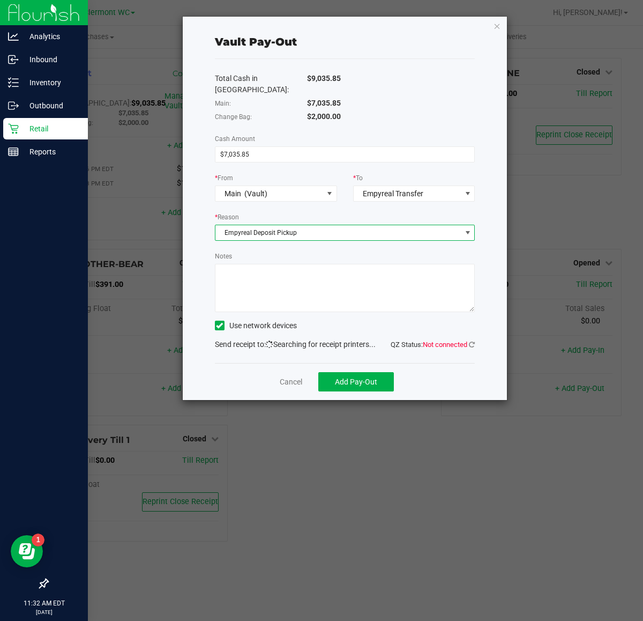
click at [287, 280] on textarea "Notes" at bounding box center [345, 288] width 260 height 48
type textarea "EMP PU"
click at [467, 340] on span "QZ Status: Not connected" at bounding box center [433, 344] width 84 height 8
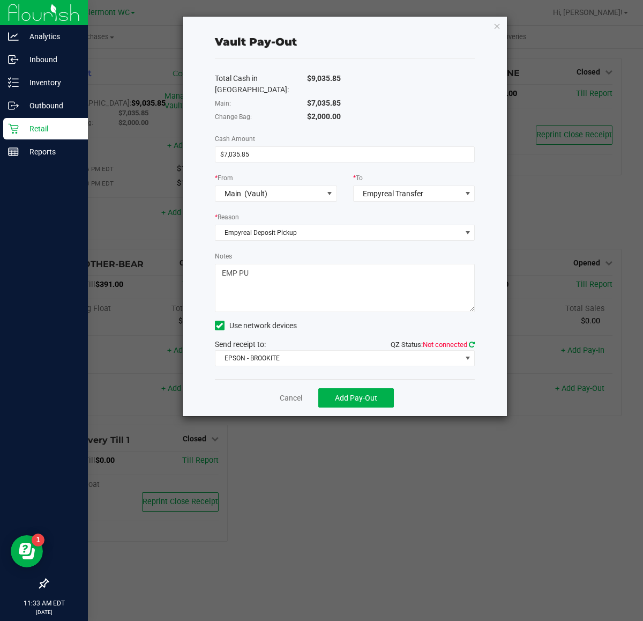
click at [469, 340] on icon at bounding box center [471, 344] width 7 height 8
click at [440, 352] on span "EPSON - BROOKITE" at bounding box center [338, 357] width 246 height 15
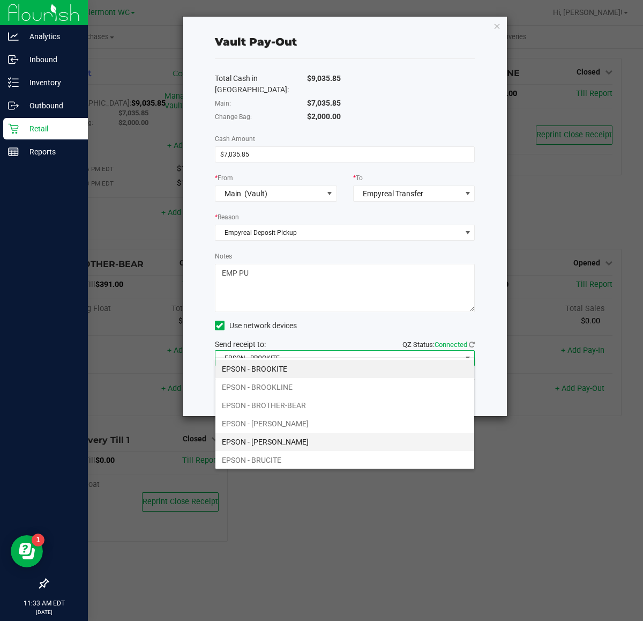
click at [338, 445] on li "EPSON - BRUCE-WILLIS" at bounding box center [344, 441] width 259 height 18
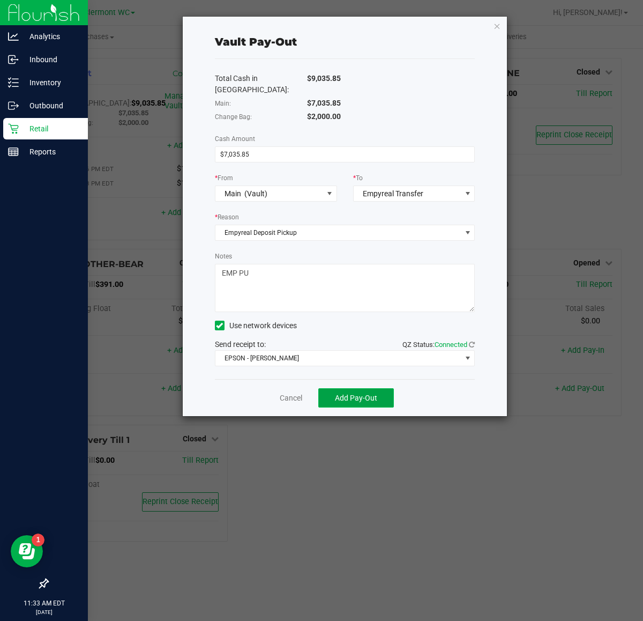
click at [364, 393] on span "Add Pay-Out" at bounding box center [356, 397] width 42 height 9
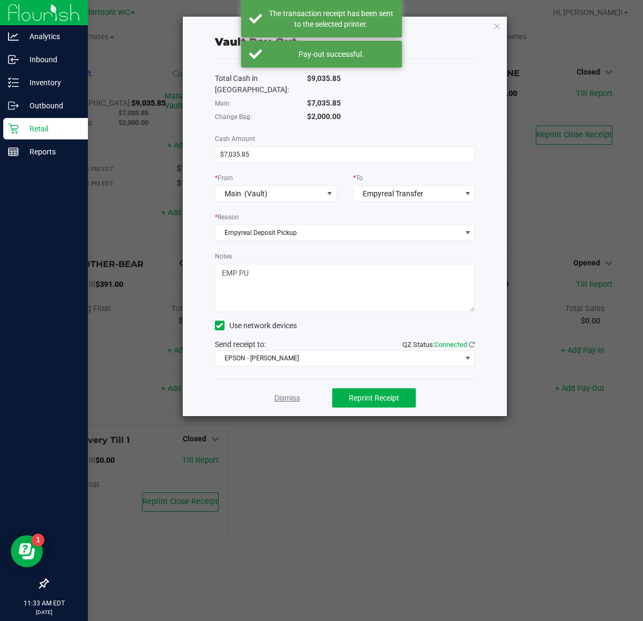
click at [287, 392] on link "Dismiss" at bounding box center [287, 397] width 26 height 11
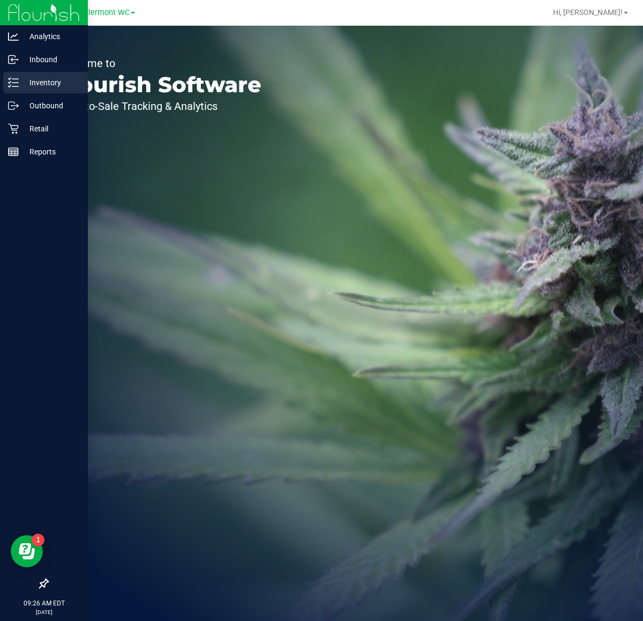
click at [38, 78] on p "Inventory" at bounding box center [51, 82] width 64 height 13
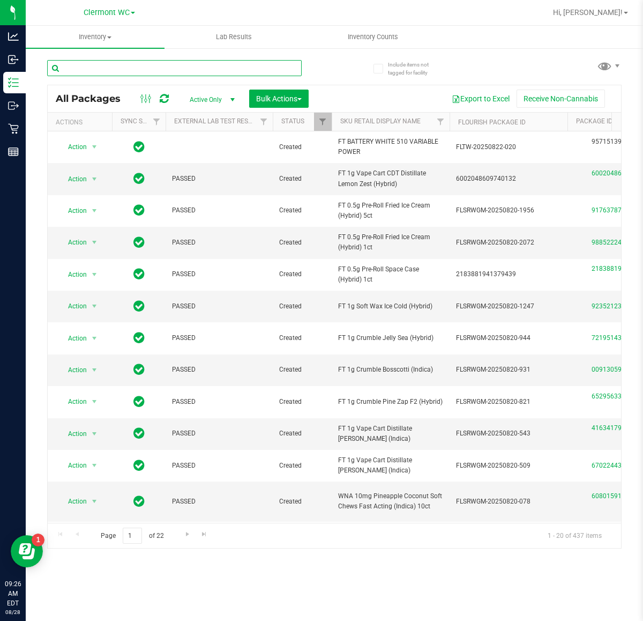
click at [221, 65] on input "text" at bounding box center [174, 68] width 255 height 16
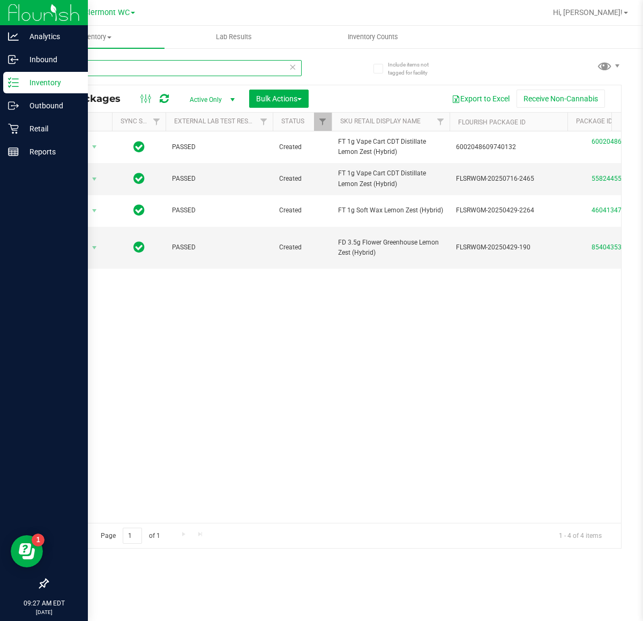
type input "l"
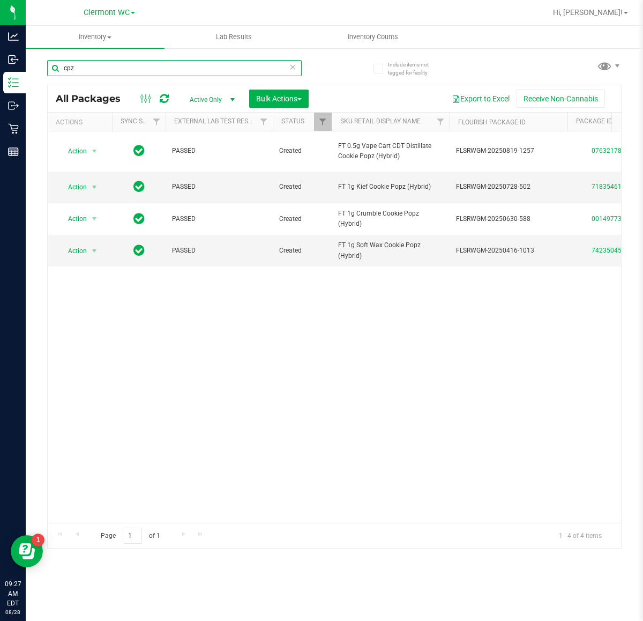
scroll to position [0, 198]
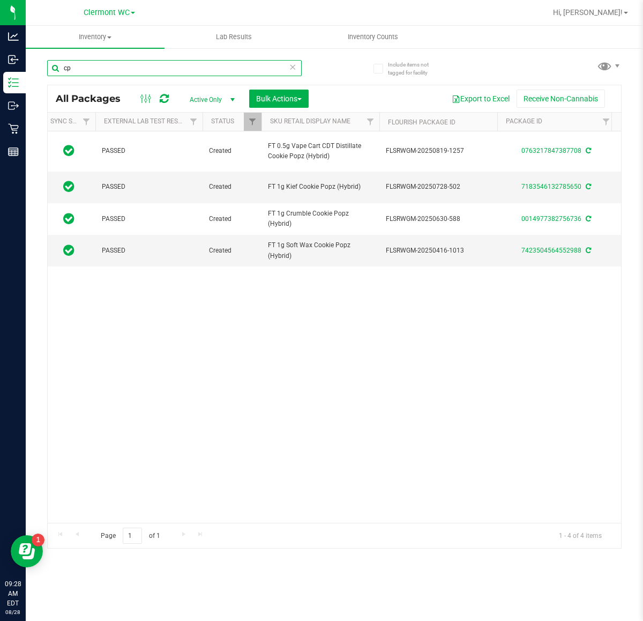
type input "c"
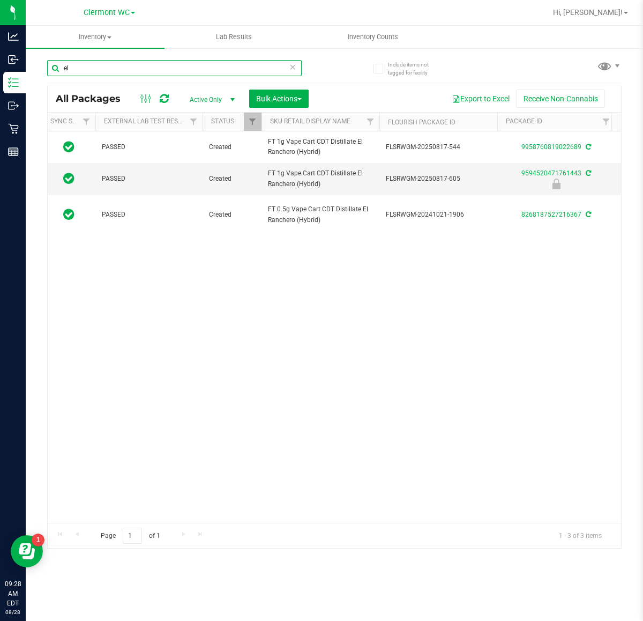
type input "e"
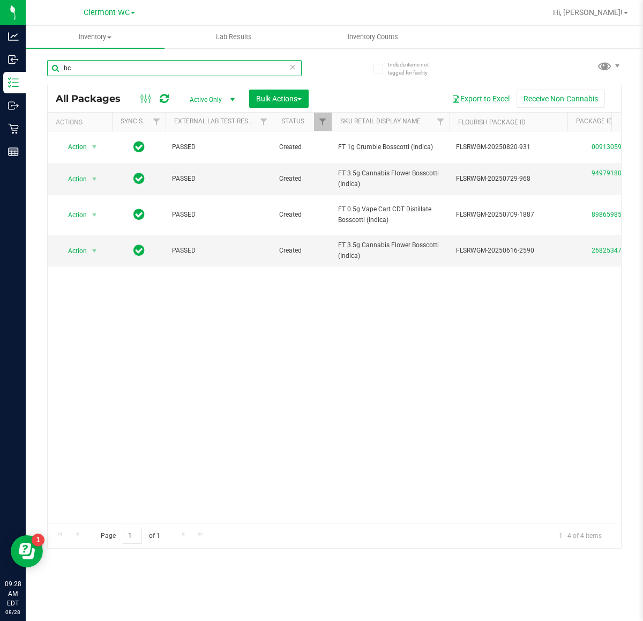
type input "b"
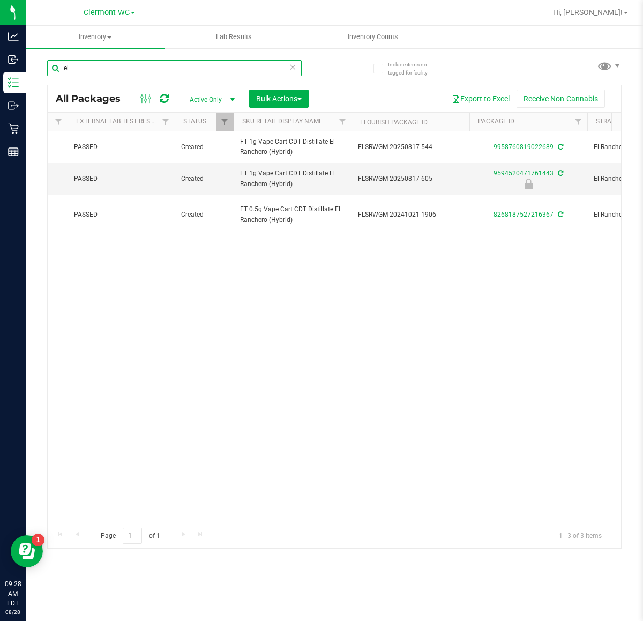
type input "e"
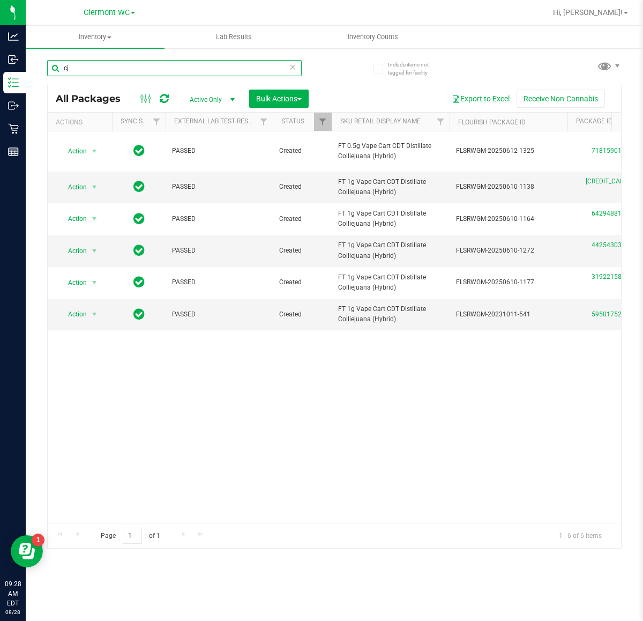
type input "c"
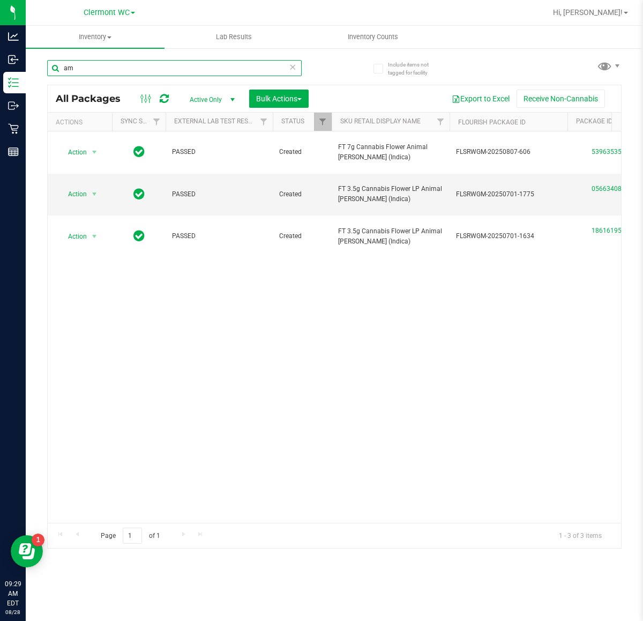
type input "a"
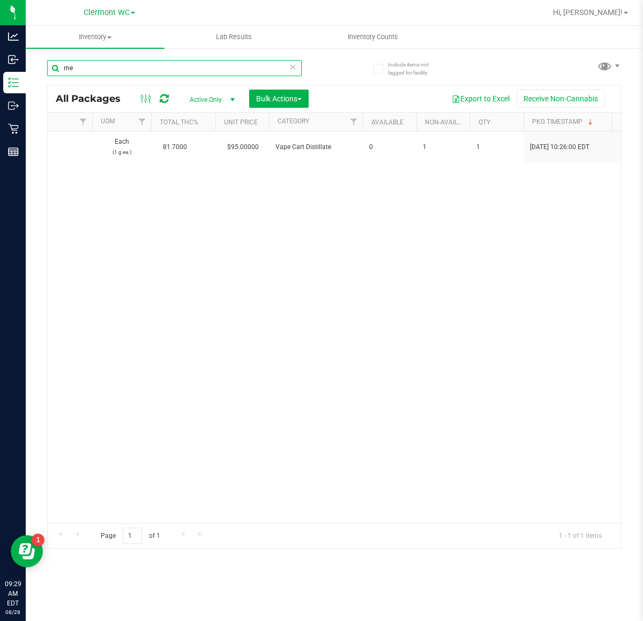
type input "m"
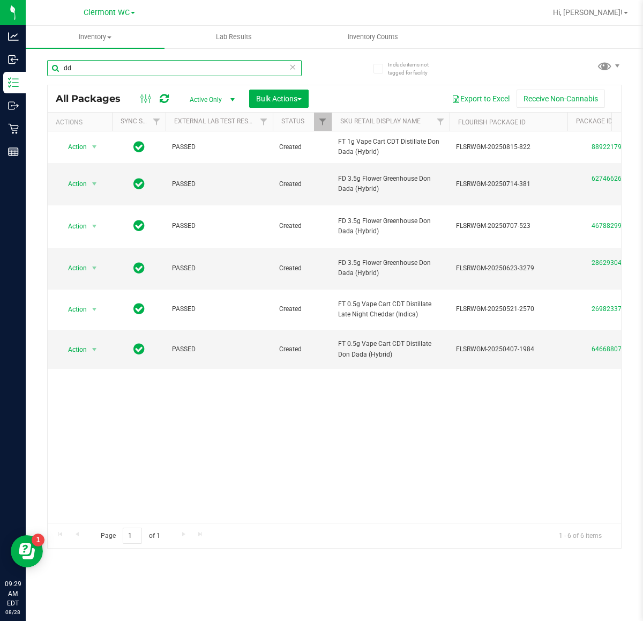
type input "d"
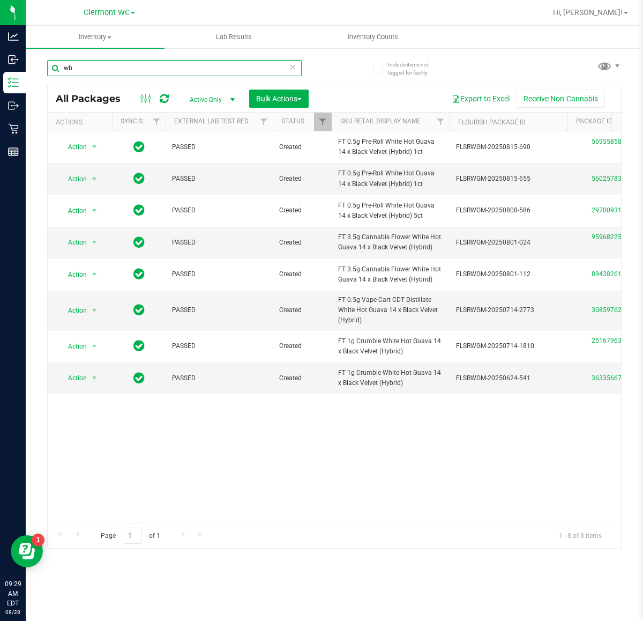
type input "w"
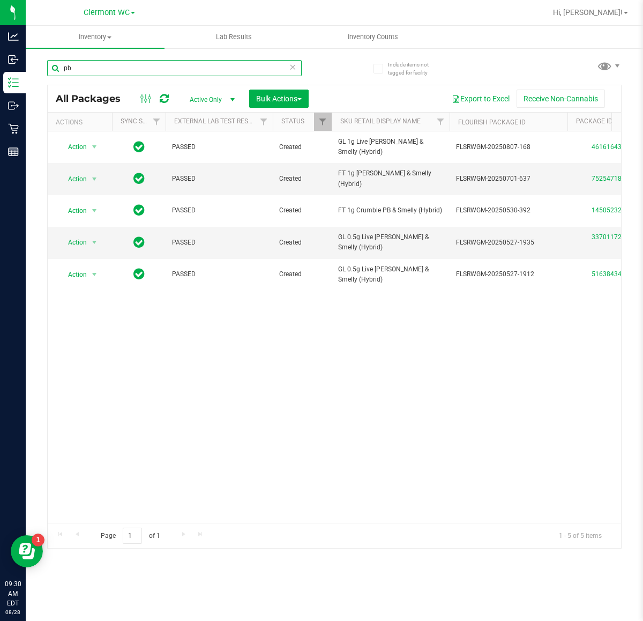
type input "p"
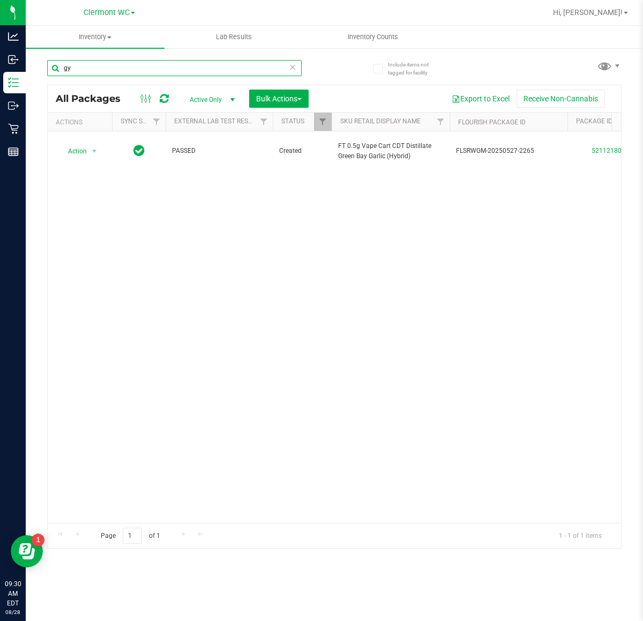
type input "g"
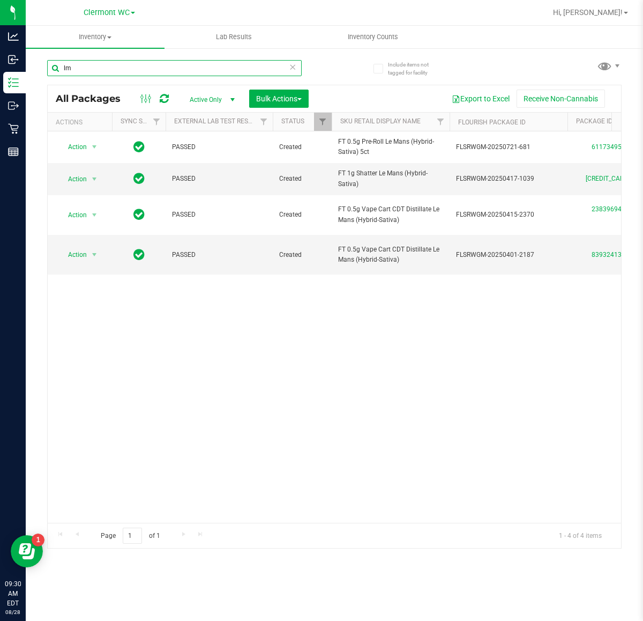
type input "l"
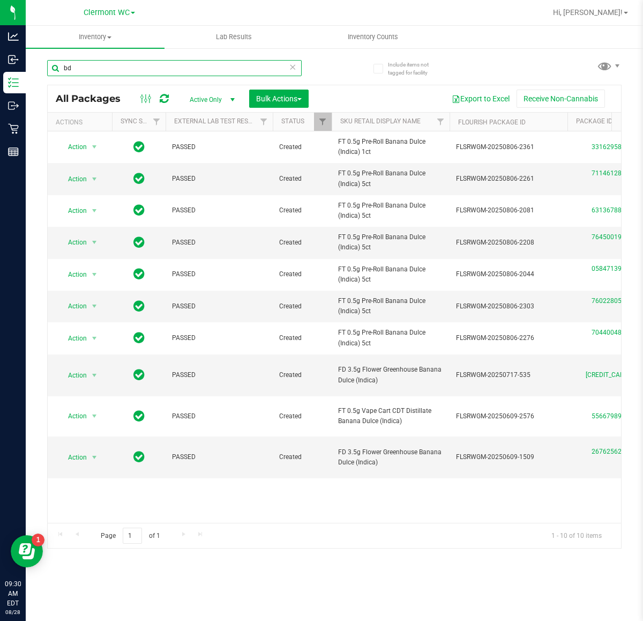
type input "b"
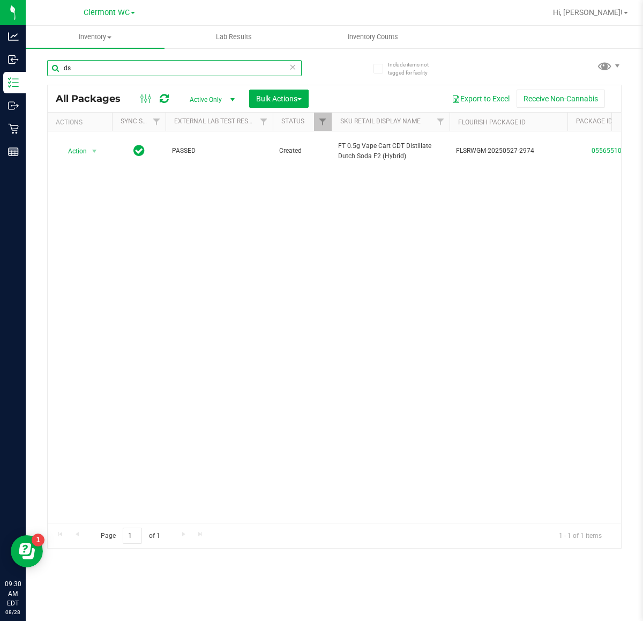
type input "d"
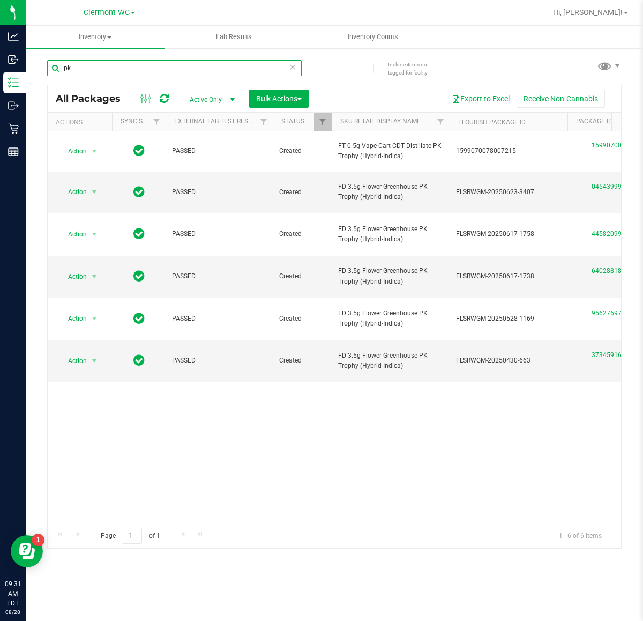
type input "p"
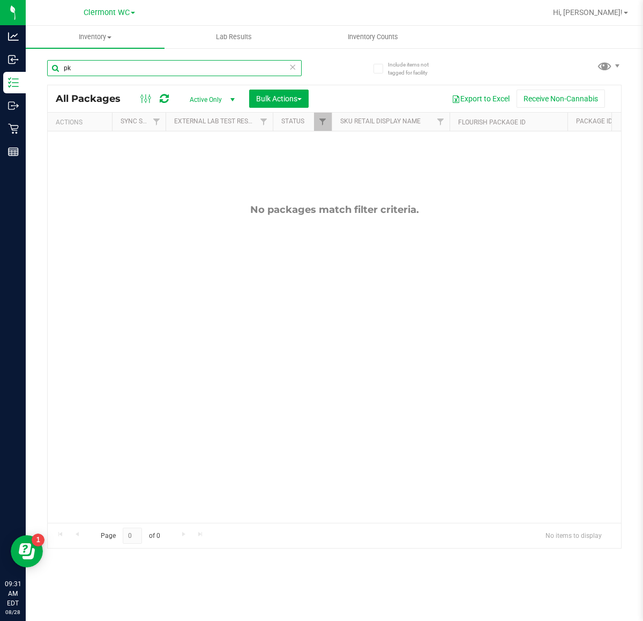
type input "p"
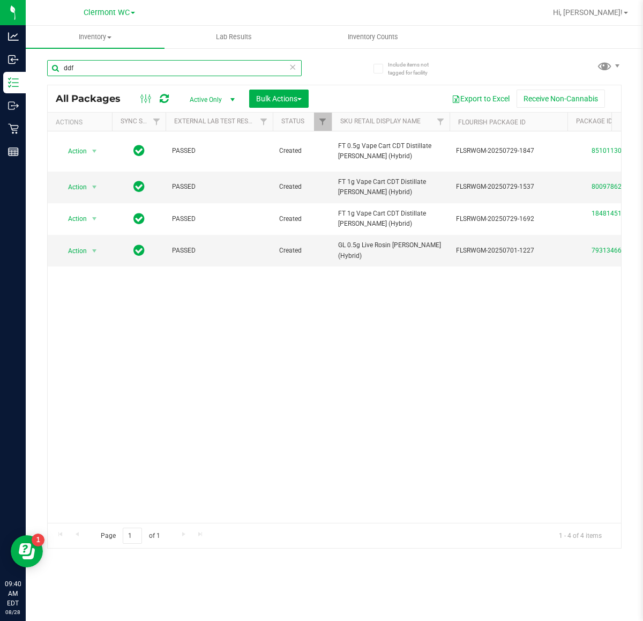
type input "ddf"
click at [293, 62] on icon at bounding box center [293, 66] width 8 height 13
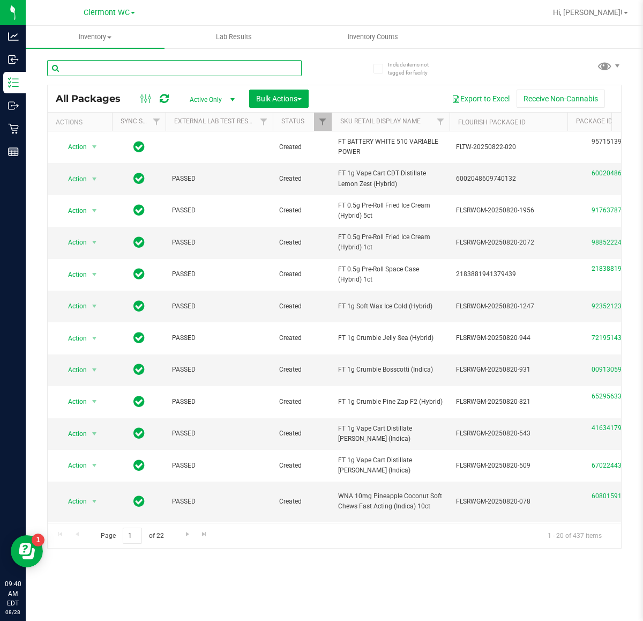
click at [137, 71] on input "text" at bounding box center [174, 68] width 255 height 16
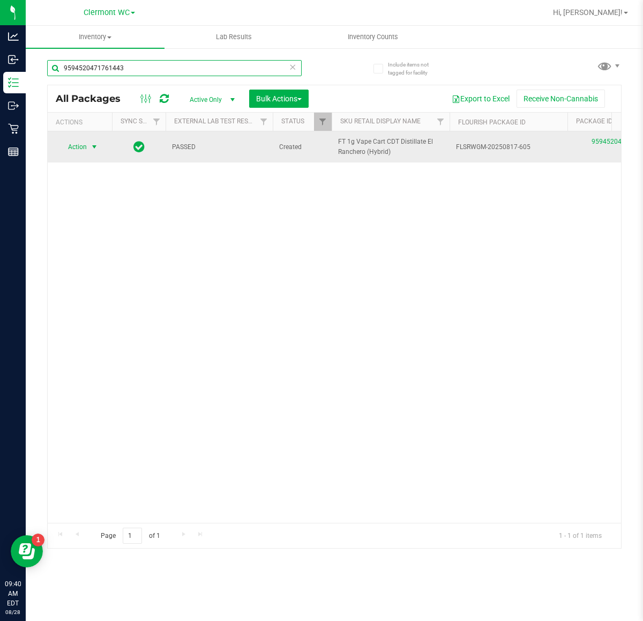
type input "9594520471761443"
click at [94, 147] on span "select" at bounding box center [94, 147] width 9 height 9
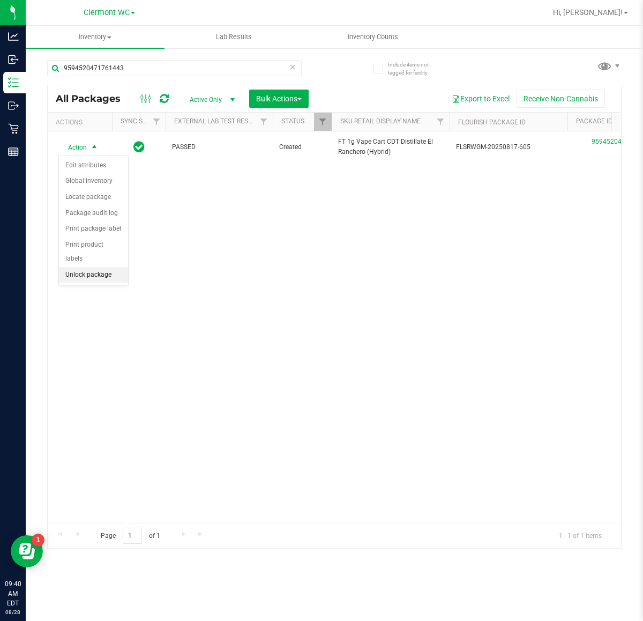
click at [109, 267] on li "Unlock package" at bounding box center [93, 275] width 69 height 16
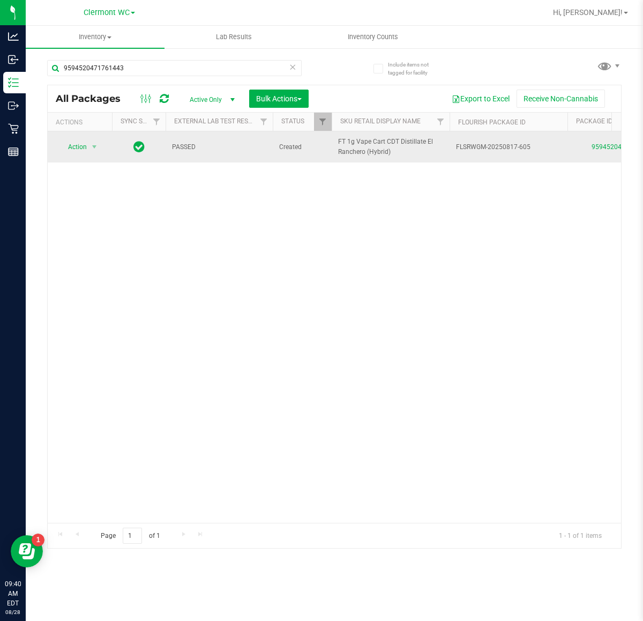
click at [65, 140] on span "Action" at bounding box center [72, 146] width 29 height 15
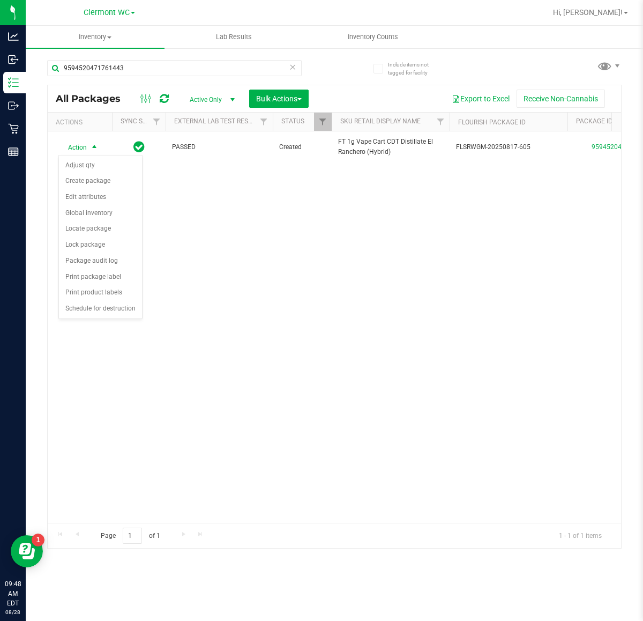
click at [344, 241] on div "Action Action Adjust qty Create package Edit attributes Global inventory Locate…" at bounding box center [334, 326] width 573 height 391
click at [293, 65] on icon at bounding box center [293, 66] width 8 height 13
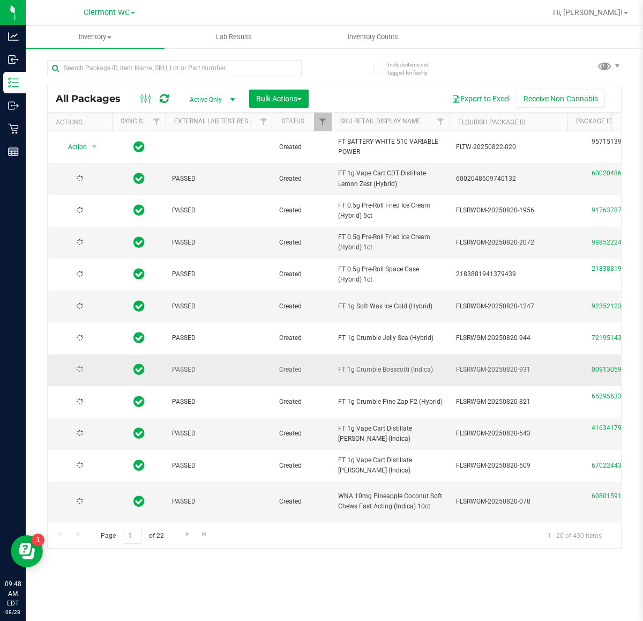
click at [488, 386] on td "FLSRWGM-20250820-931" at bounding box center [509, 370] width 118 height 32
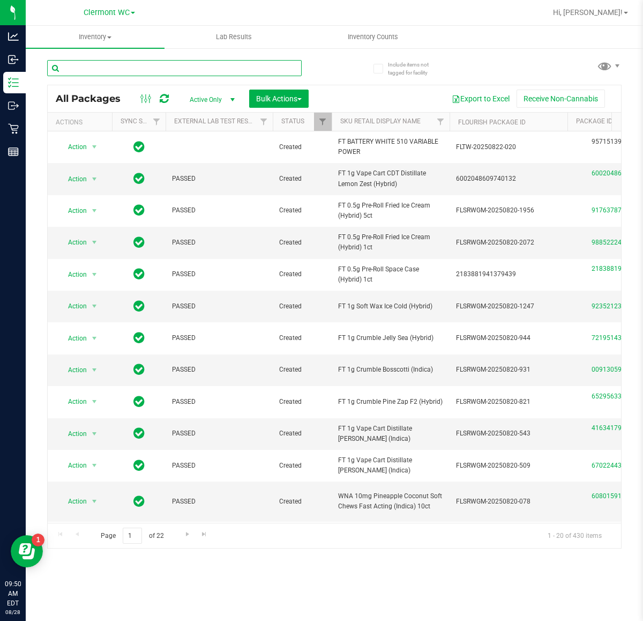
click at [162, 71] on input "text" at bounding box center [174, 68] width 255 height 16
click at [273, 97] on span "Bulk Actions" at bounding box center [279, 98] width 46 height 9
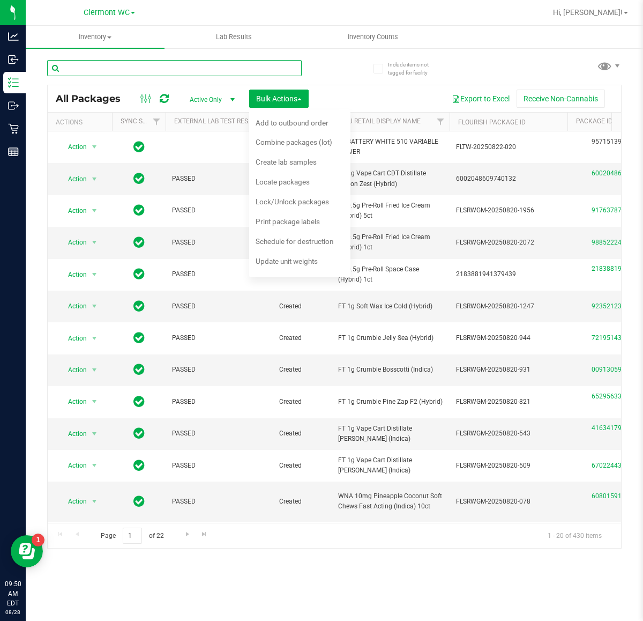
click at [173, 71] on input "text" at bounding box center [174, 68] width 255 height 16
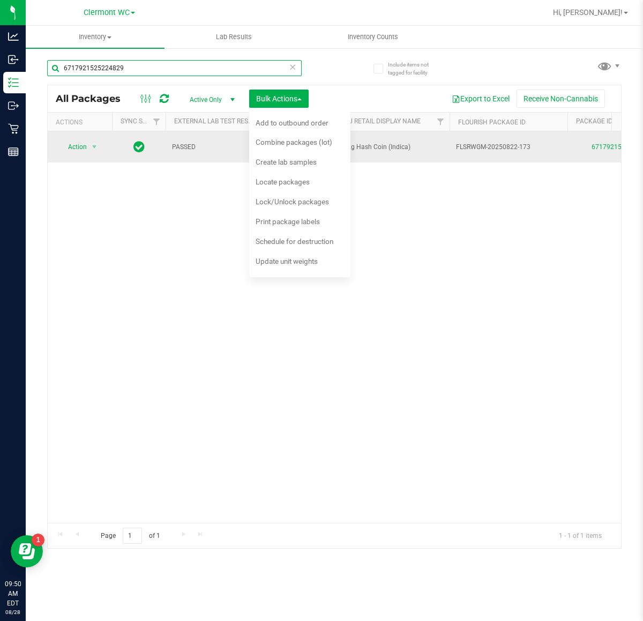
type input "6717921525224829"
click at [78, 147] on span "Action" at bounding box center [72, 146] width 29 height 15
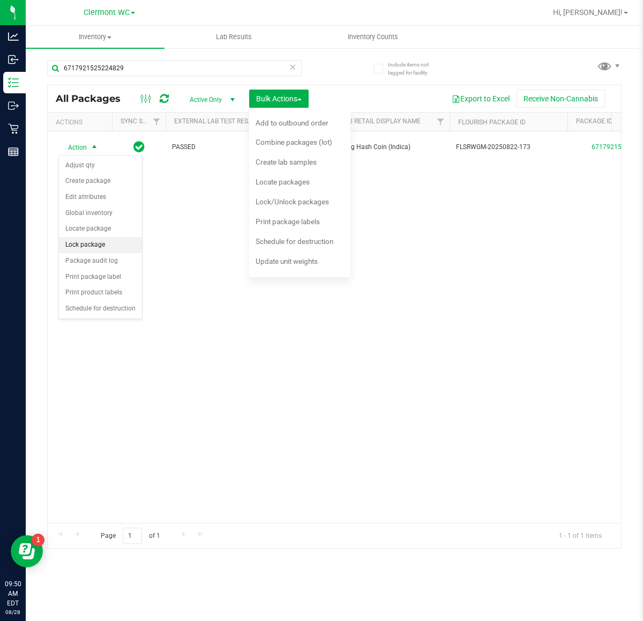
click at [110, 248] on li "Lock package" at bounding box center [100, 245] width 83 height 16
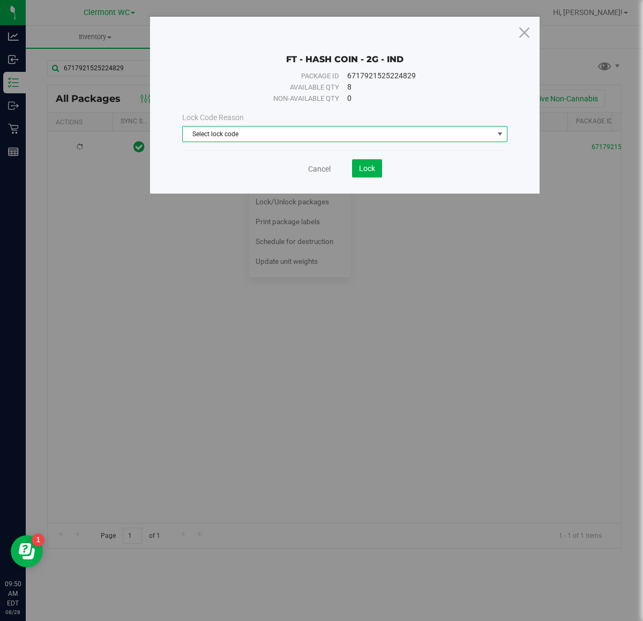
click at [343, 138] on span "Select lock code" at bounding box center [338, 133] width 311 height 15
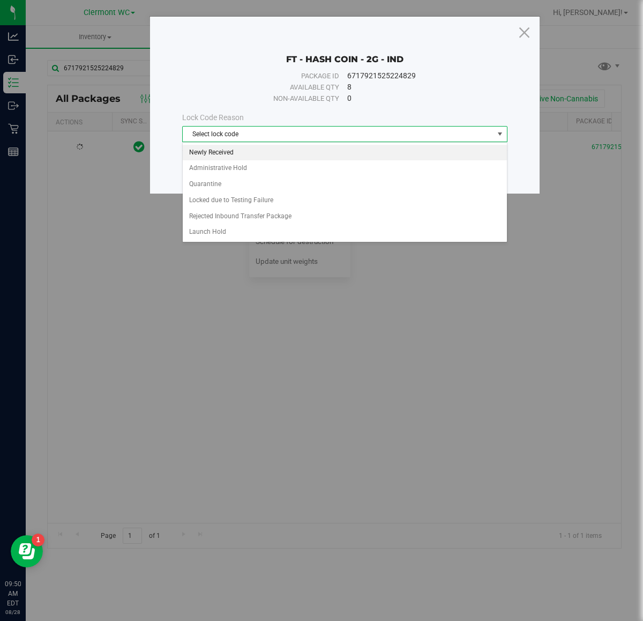
click at [261, 159] on li "Newly Received" at bounding box center [345, 153] width 324 height 16
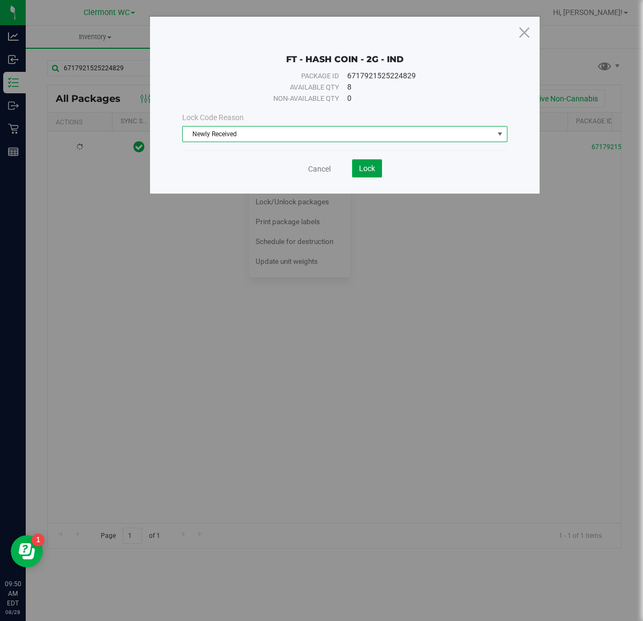
click at [360, 165] on span "Lock" at bounding box center [367, 168] width 16 height 9
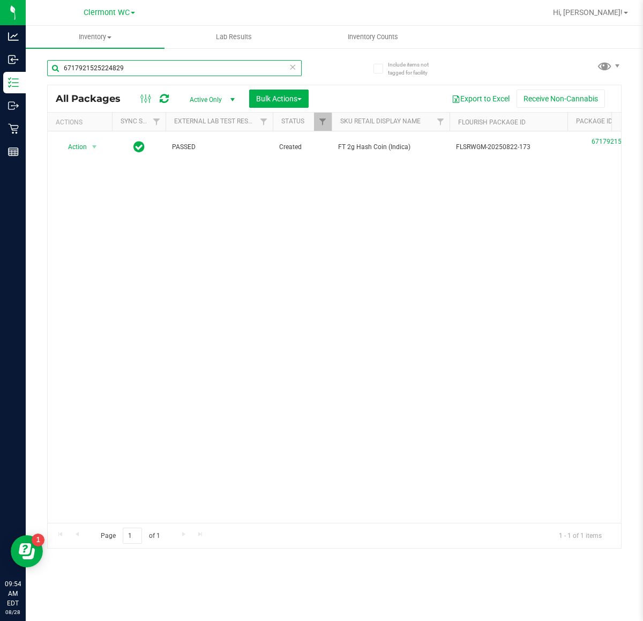
click at [216, 73] on input "6717921525224829" at bounding box center [174, 68] width 255 height 16
type input "6"
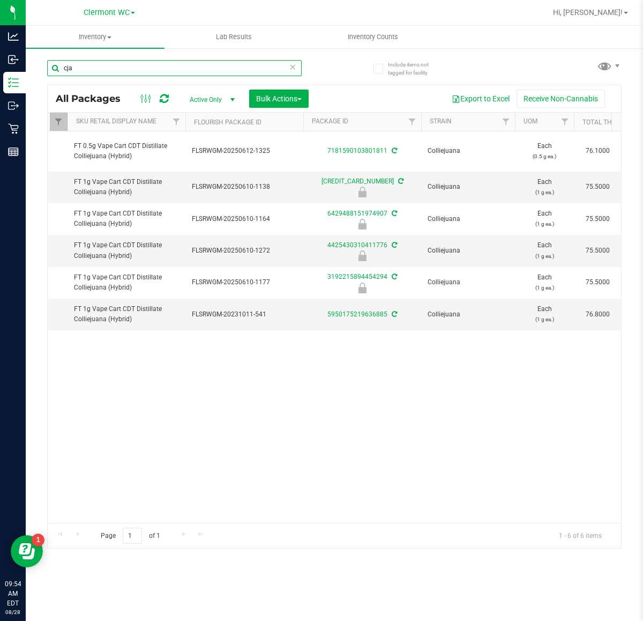
scroll to position [0, 283]
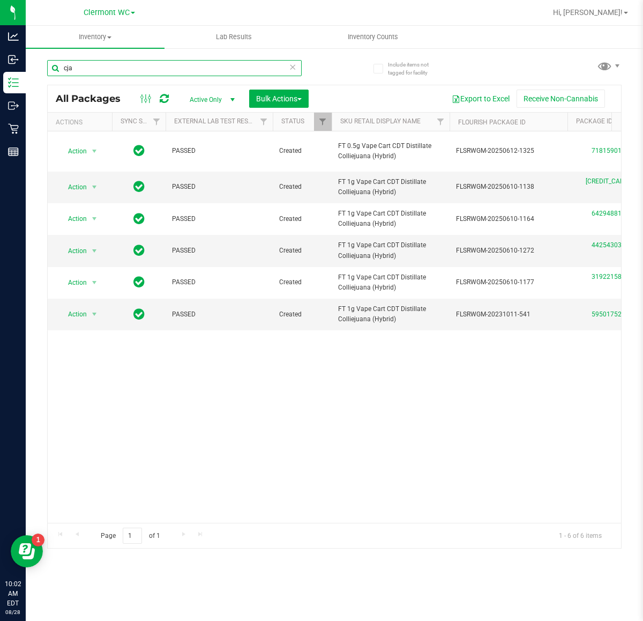
click at [221, 70] on input "cja" at bounding box center [174, 68] width 255 height 16
type input "c"
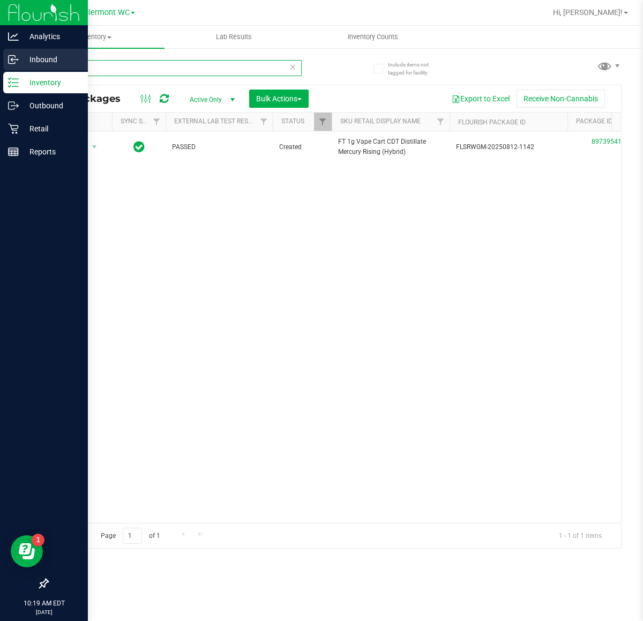
drag, startPoint x: 167, startPoint y: 67, endPoint x: 0, endPoint y: 89, distance: 168.1
click at [0, 74] on div "Analytics Inbound Inventory Outbound Retail Reports 10:19 AM EDT [DATE] 08/28 […" at bounding box center [321, 310] width 643 height 621
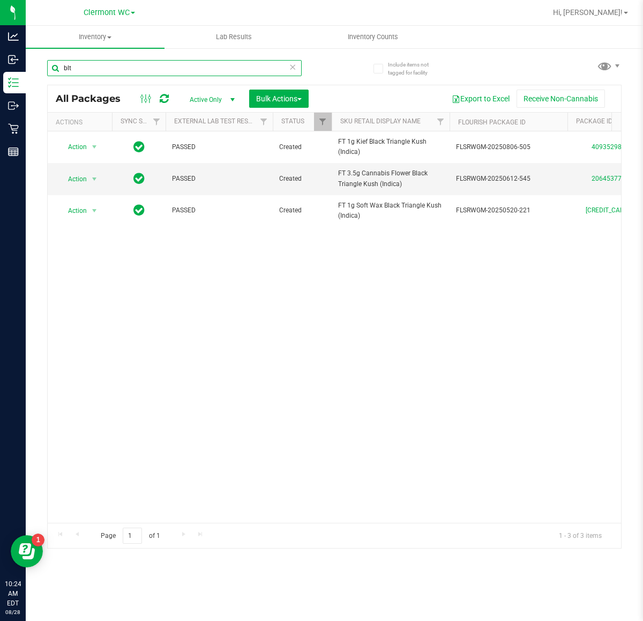
type input "blt"
click at [263, 96] on span "Bulk Actions" at bounding box center [279, 98] width 46 height 9
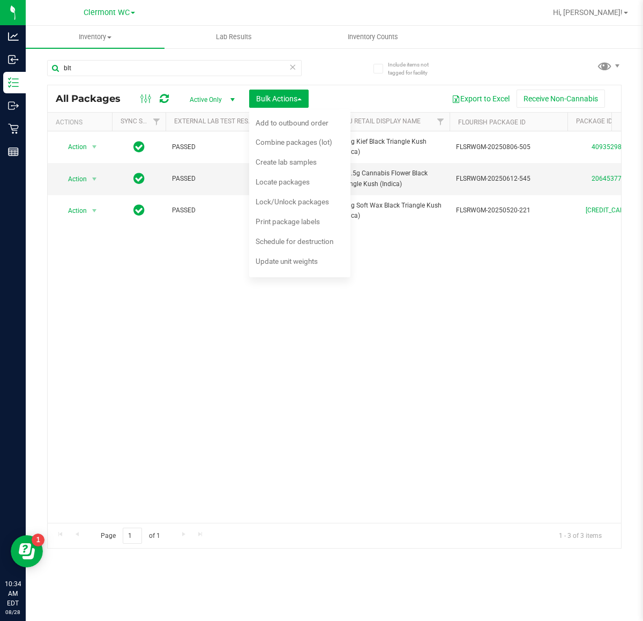
click at [296, 67] on icon at bounding box center [293, 66] width 8 height 13
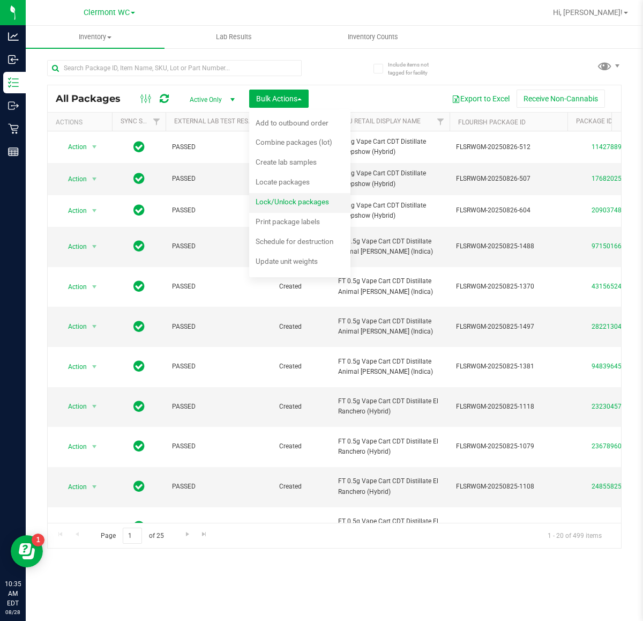
click at [270, 205] on span "Lock/Unlock packages" at bounding box center [292, 201] width 73 height 9
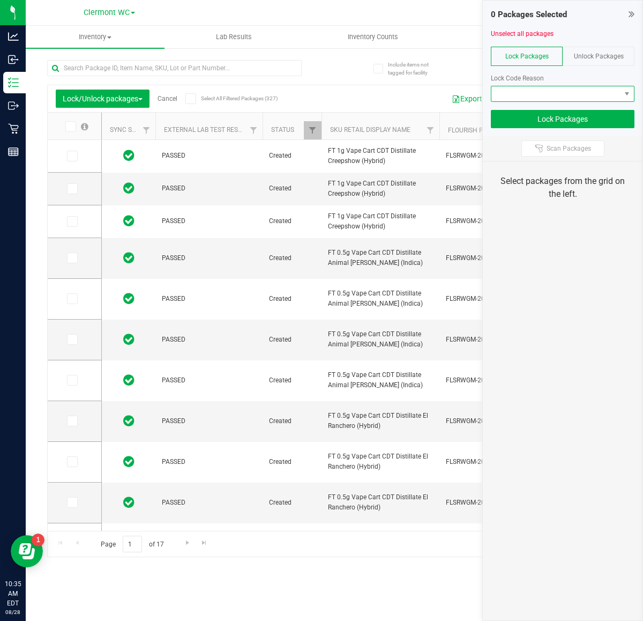
click at [597, 89] on span at bounding box center [555, 93] width 129 height 15
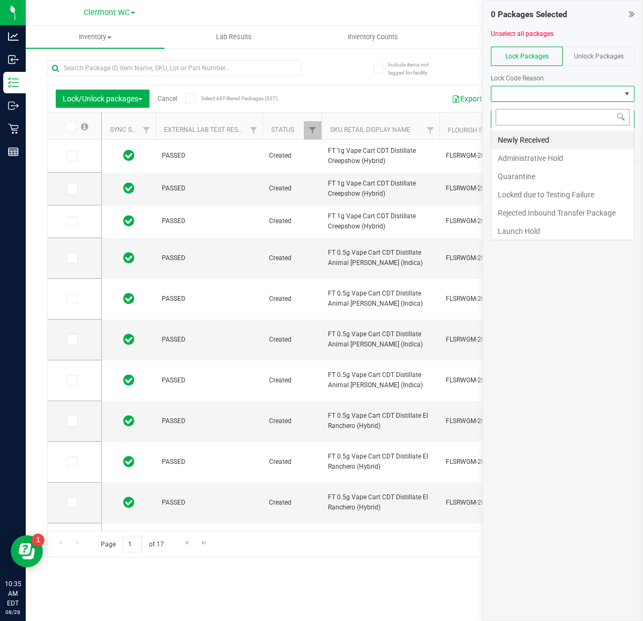
scroll to position [17, 143]
click at [569, 138] on li "Newly Received" at bounding box center [562, 140] width 143 height 18
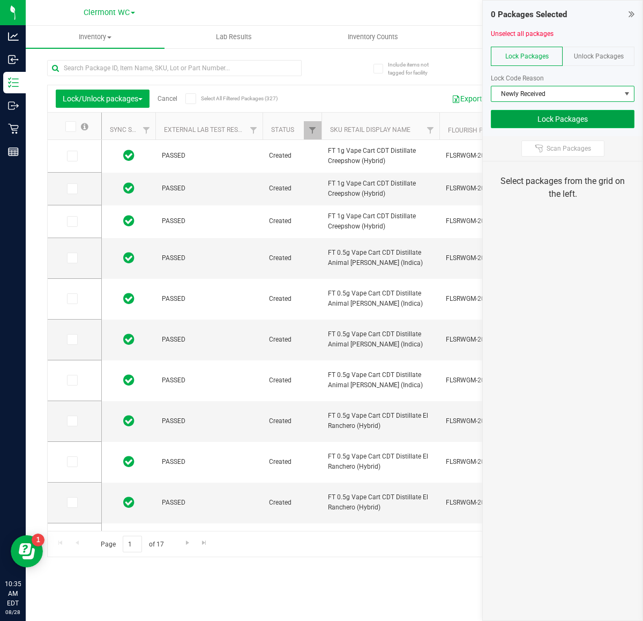
click at [596, 123] on button "Lock Packages" at bounding box center [563, 119] width 144 height 18
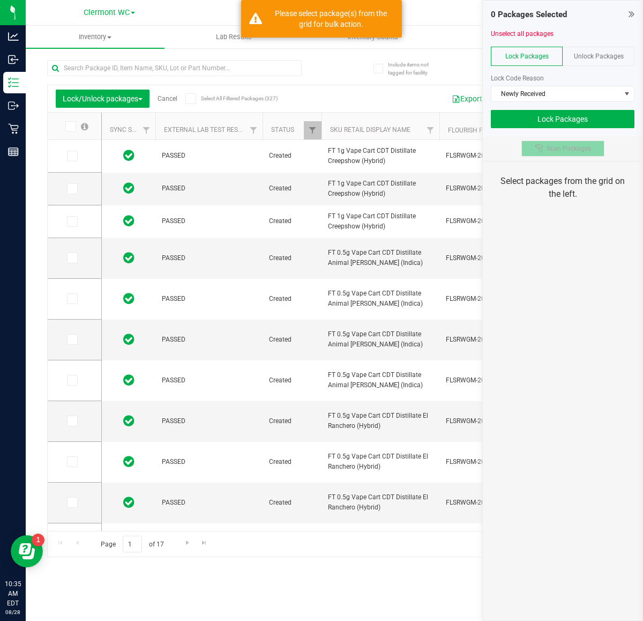
click at [577, 147] on span "Scan Packages" at bounding box center [569, 148] width 44 height 9
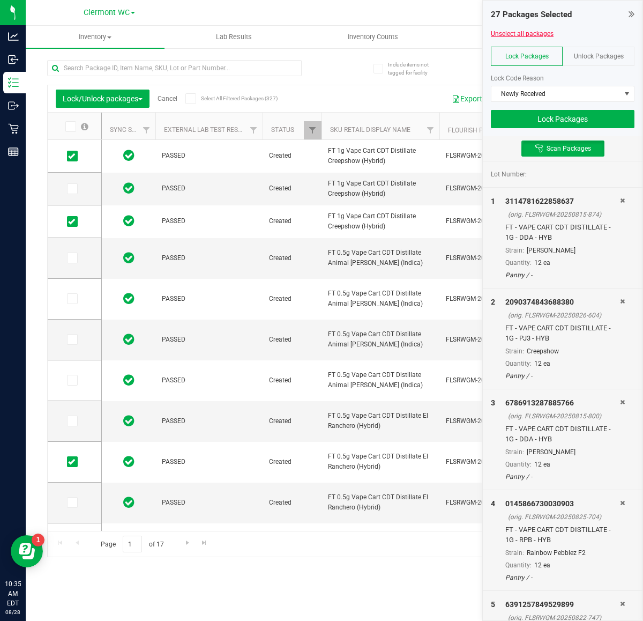
click at [539, 32] on link "Unselect all packages" at bounding box center [522, 34] width 63 height 8
click at [527, 121] on button "Lock Packages" at bounding box center [563, 119] width 144 height 18
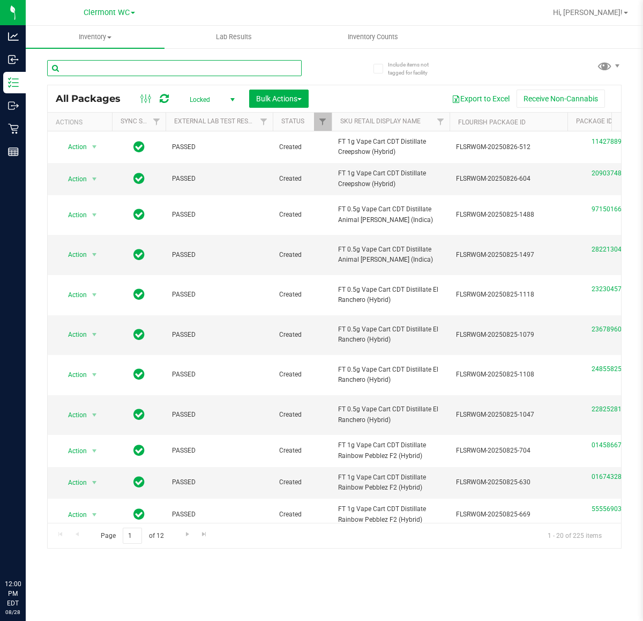
click at [249, 65] on input "text" at bounding box center [174, 68] width 255 height 16
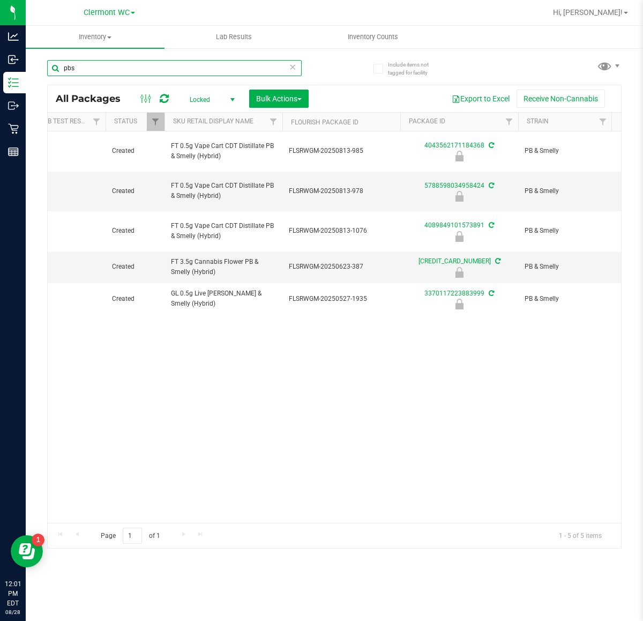
scroll to position [0, 257]
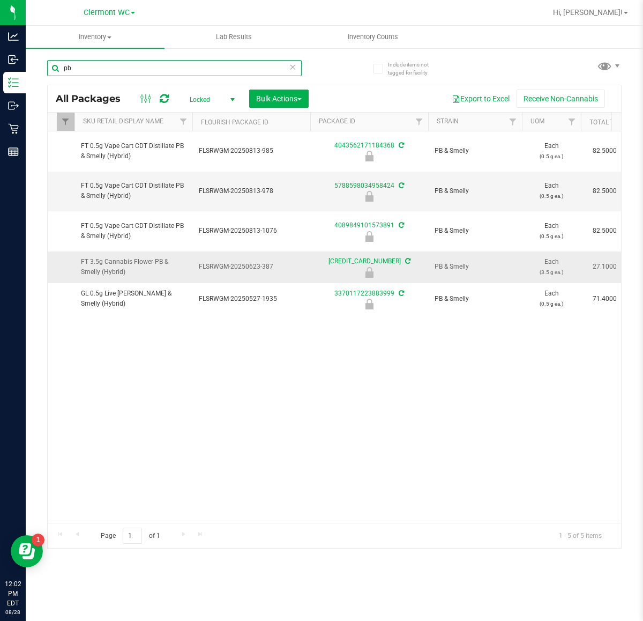
type input "p"
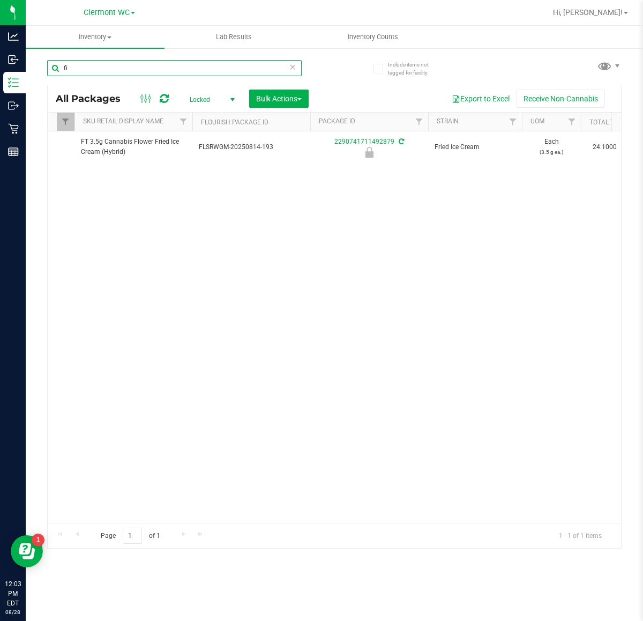
type input "f"
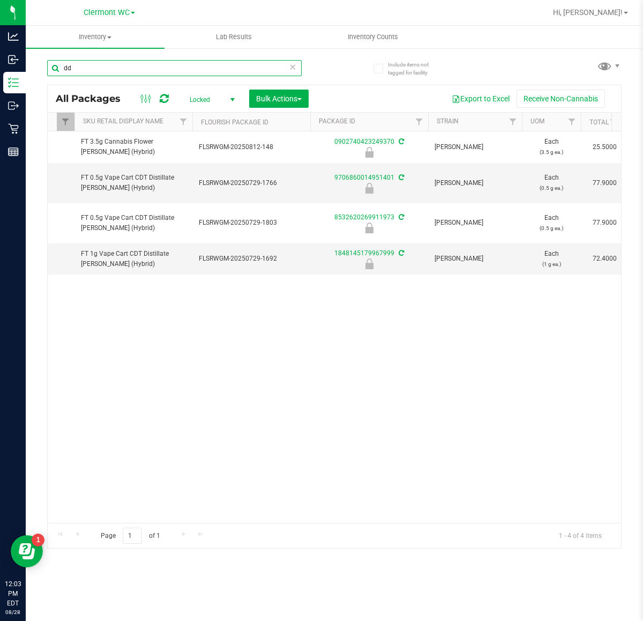
type input "d"
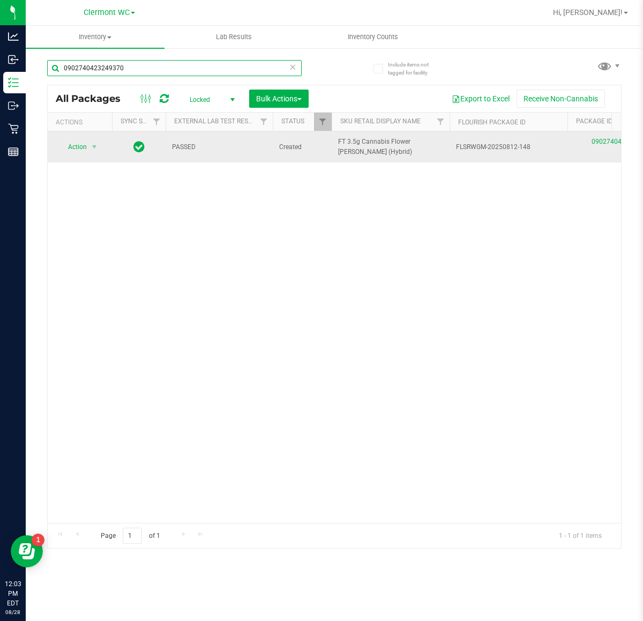
type input "0902740423249370"
click at [70, 145] on span "Action" at bounding box center [72, 146] width 29 height 15
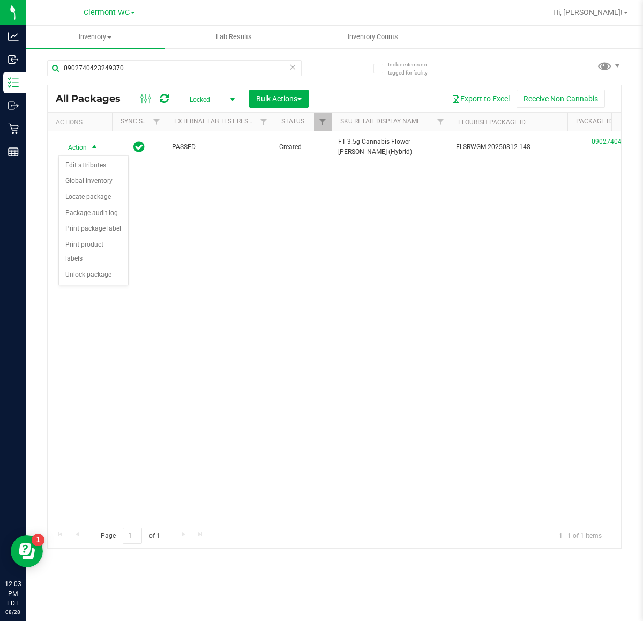
click at [71, 274] on div "Action Action Edit attributes Global inventory Locate package Package audit log…" at bounding box center [334, 326] width 573 height 391
click at [293, 71] on icon at bounding box center [293, 66] width 8 height 13
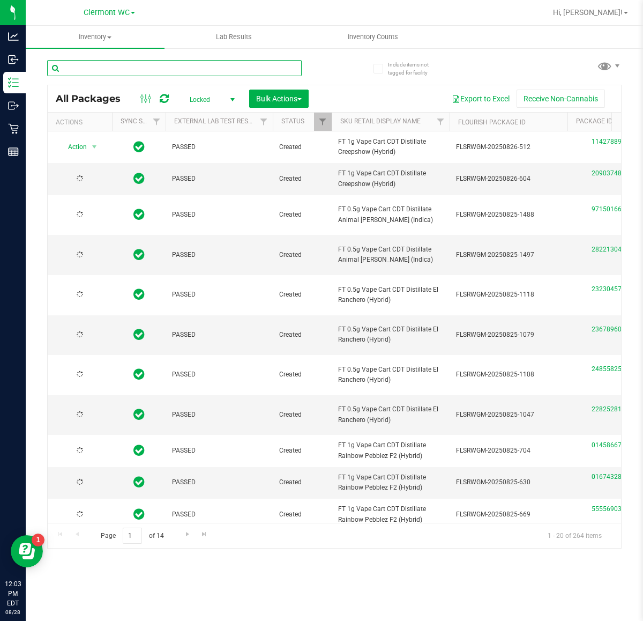
click at [234, 68] on input "text" at bounding box center [174, 68] width 255 height 16
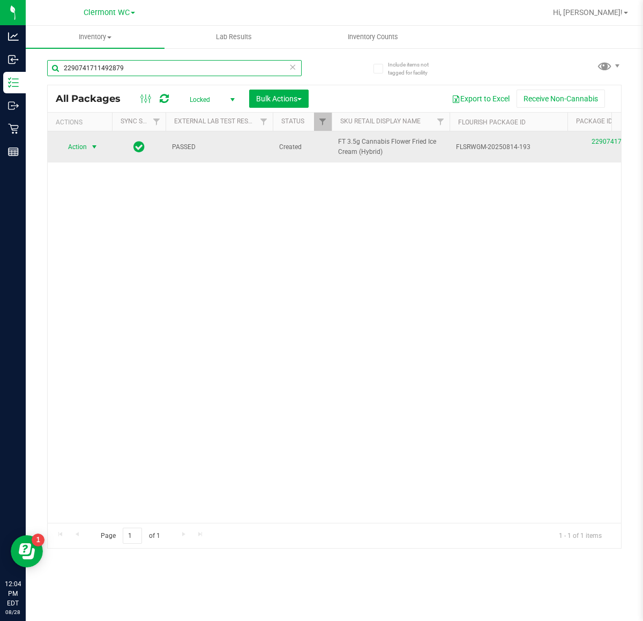
type input "2290741711492879"
click at [88, 148] on span "select" at bounding box center [94, 146] width 13 height 15
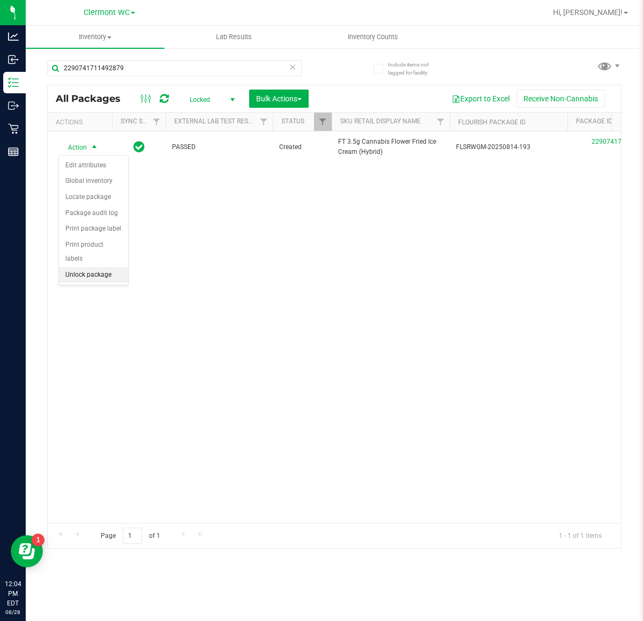
click at [113, 267] on li "Unlock package" at bounding box center [93, 275] width 69 height 16
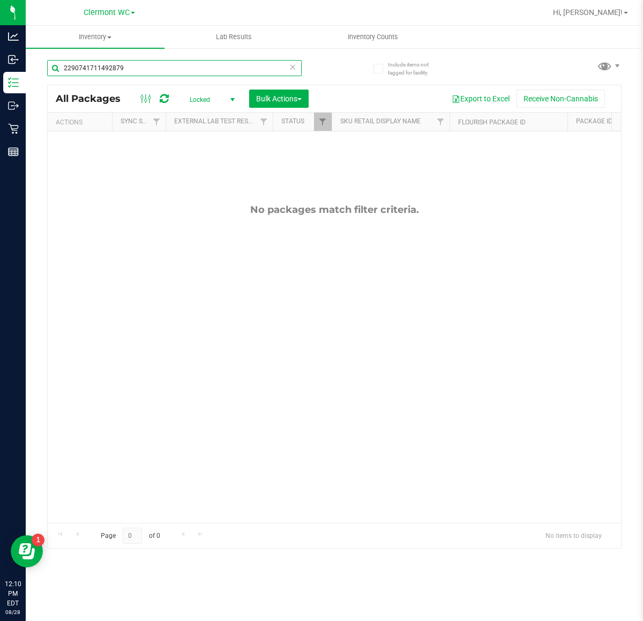
click at [274, 69] on input "2290741711492879" at bounding box center [174, 68] width 255 height 16
type input "2"
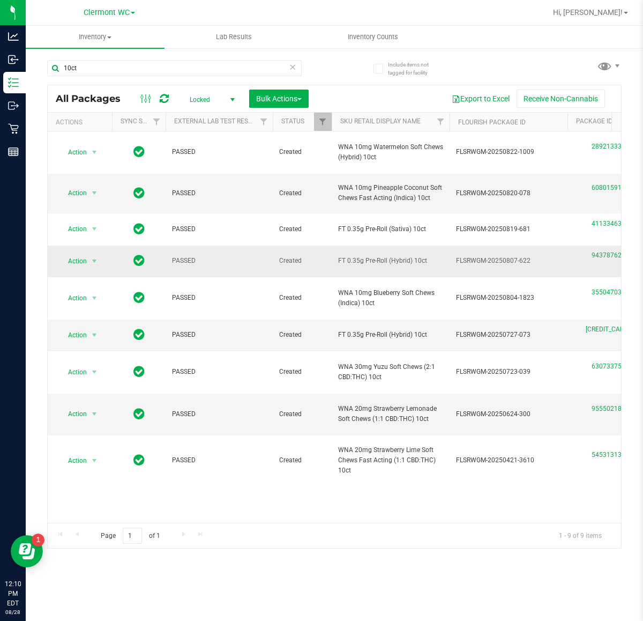
drag, startPoint x: 393, startPoint y: 256, endPoint x: 352, endPoint y: 256, distance: 40.7
click at [352, 256] on td "FT 0.35g Pre-Roll (Hybrid) 10ct" at bounding box center [391, 261] width 118 height 32
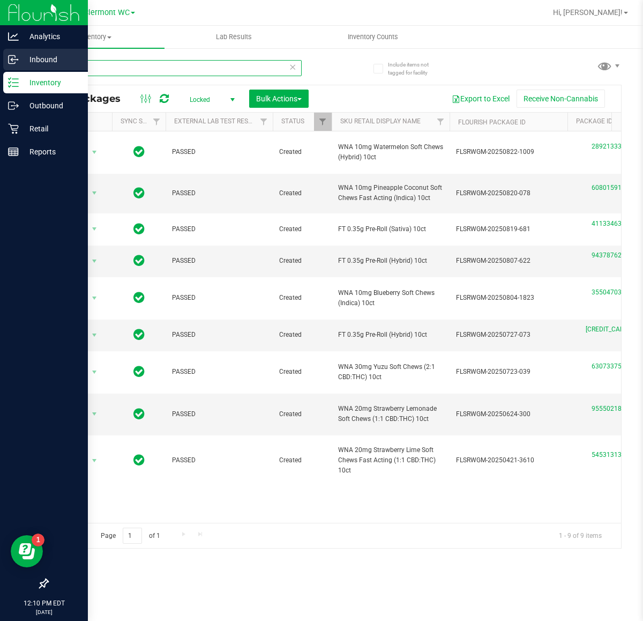
drag, startPoint x: 102, startPoint y: 65, endPoint x: 0, endPoint y: 65, distance: 101.8
click at [0, 65] on div "Analytics Inbound Inventory Outbound Retail Reports 12:10 PM EDT 08/28/2025 08/…" at bounding box center [321, 310] width 643 height 621
paste input "FT 0.35g Pre-Roll (Hybrid) 10ct"
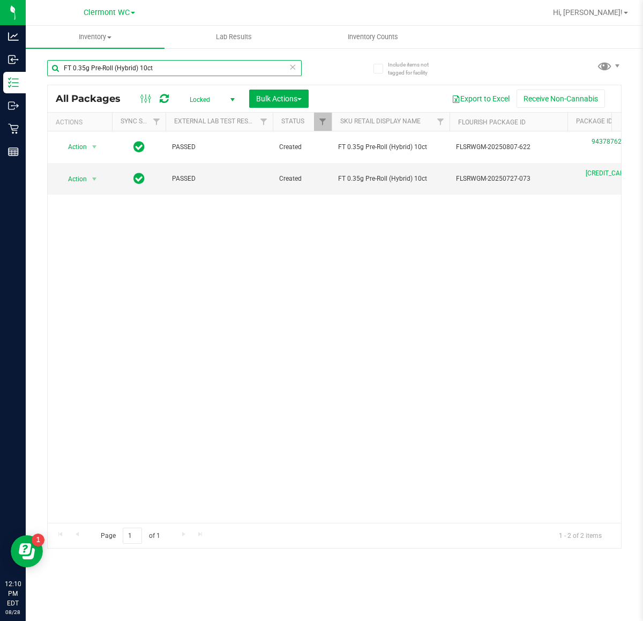
type input "FT 0.35g Pre-Roll (Hybrid) 10ct"
click at [223, 103] on span "Locked" at bounding box center [210, 99] width 59 height 15
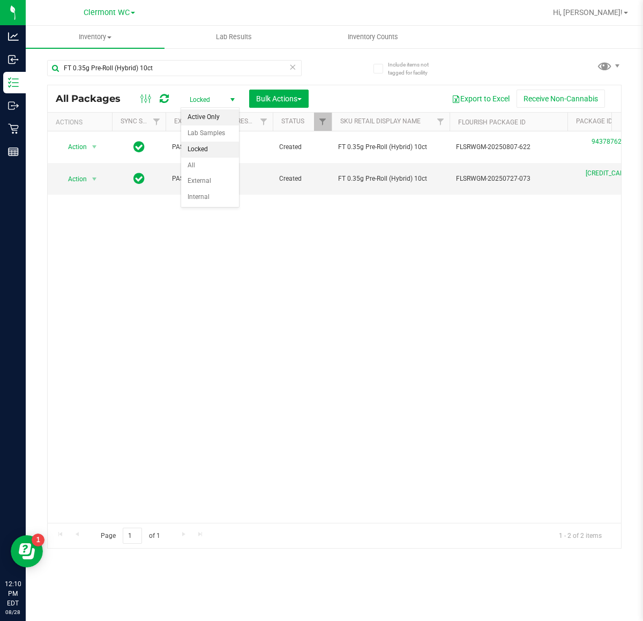
click at [213, 118] on li "Active Only" at bounding box center [210, 117] width 58 height 16
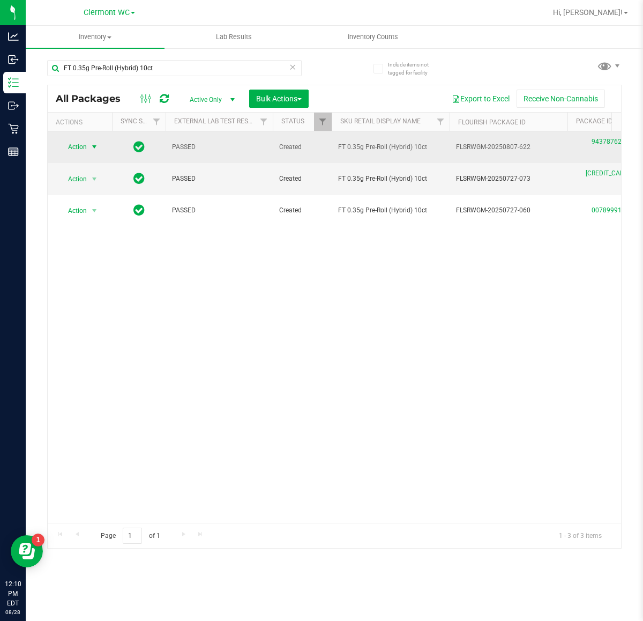
click at [92, 145] on span "select" at bounding box center [94, 147] width 9 height 9
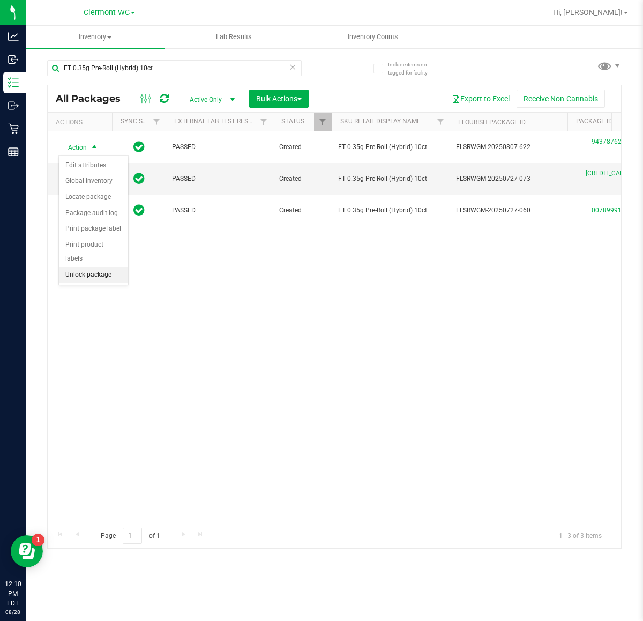
click at [98, 267] on li "Unlock package" at bounding box center [93, 275] width 69 height 16
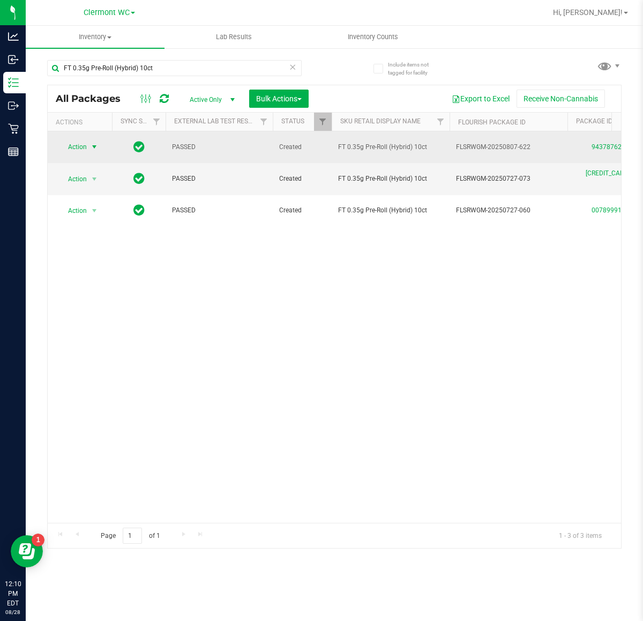
click at [86, 146] on span "Action" at bounding box center [72, 146] width 29 height 15
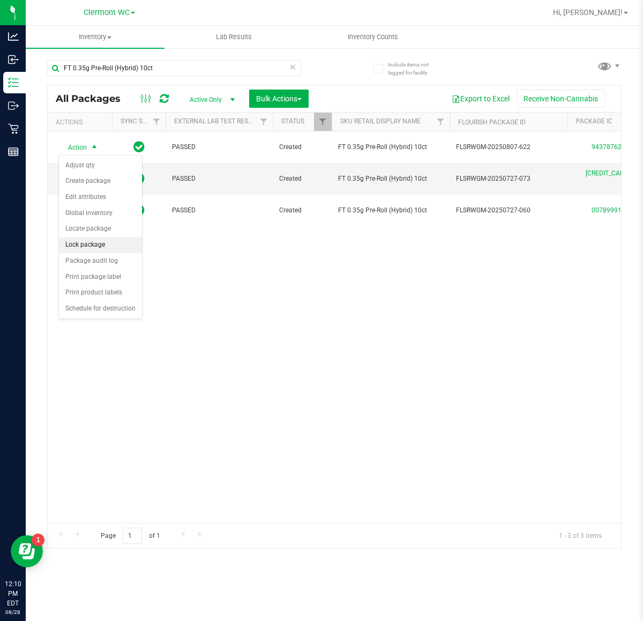
click at [109, 244] on li "Lock package" at bounding box center [100, 245] width 83 height 16
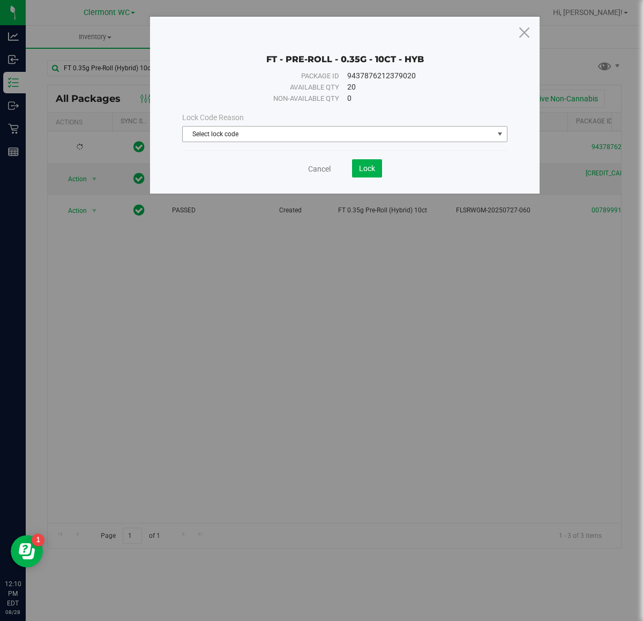
click at [257, 139] on span "Select lock code" at bounding box center [338, 133] width 311 height 15
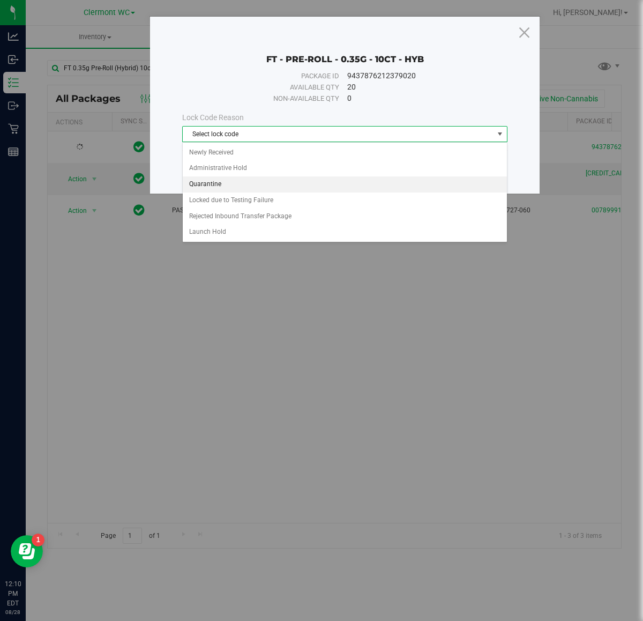
click at [250, 180] on li "Quarantine" at bounding box center [345, 184] width 324 height 16
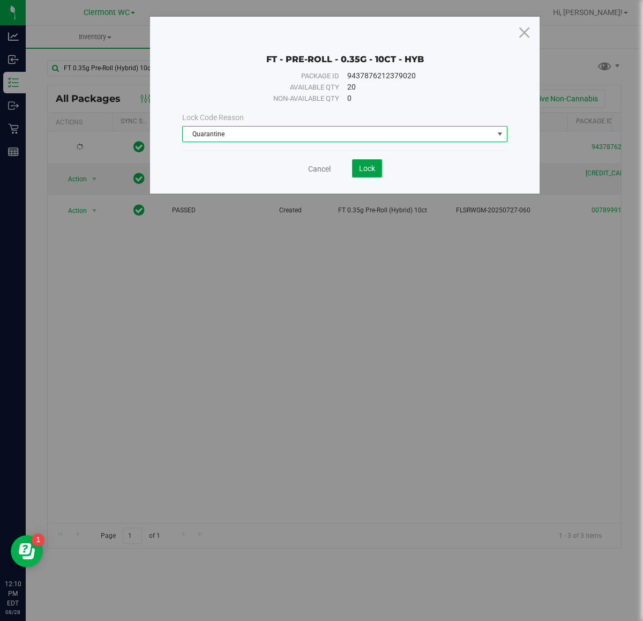
click at [368, 172] on span "Lock" at bounding box center [367, 168] width 16 height 9
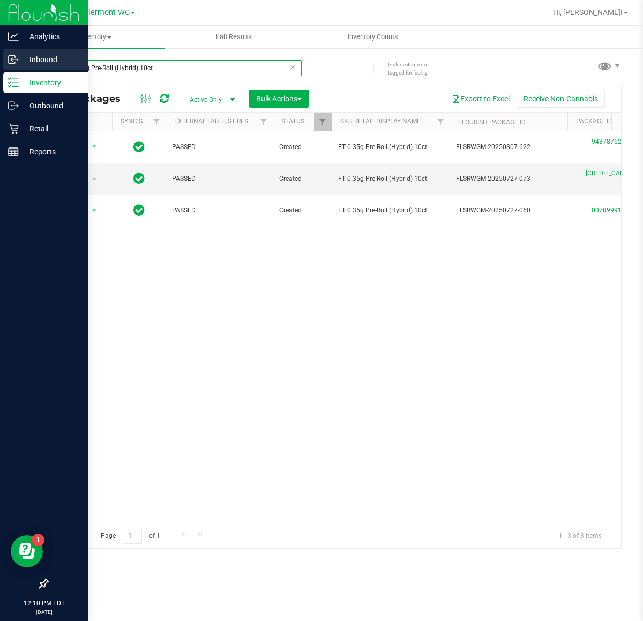
drag, startPoint x: 169, startPoint y: 69, endPoint x: 0, endPoint y: 69, distance: 168.8
click at [0, 69] on div "Analytics Inbound Inventory Outbound Retail Reports 12:10 PM EDT 08/28/2025 08/…" at bounding box center [321, 310] width 643 height 621
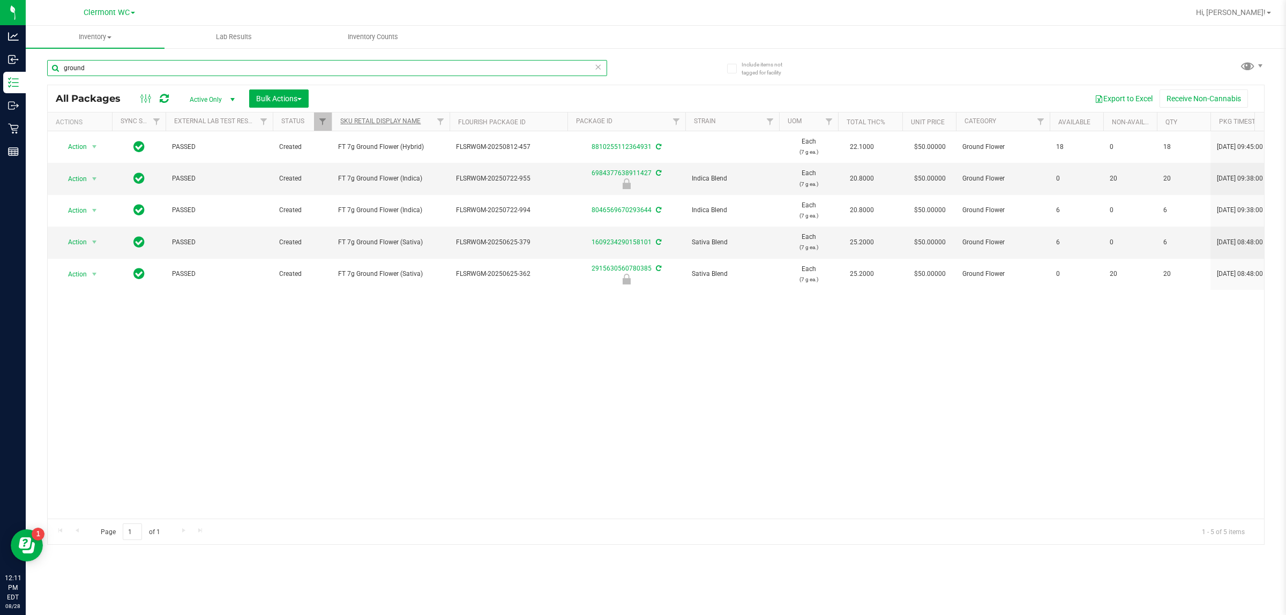
type input "ground"
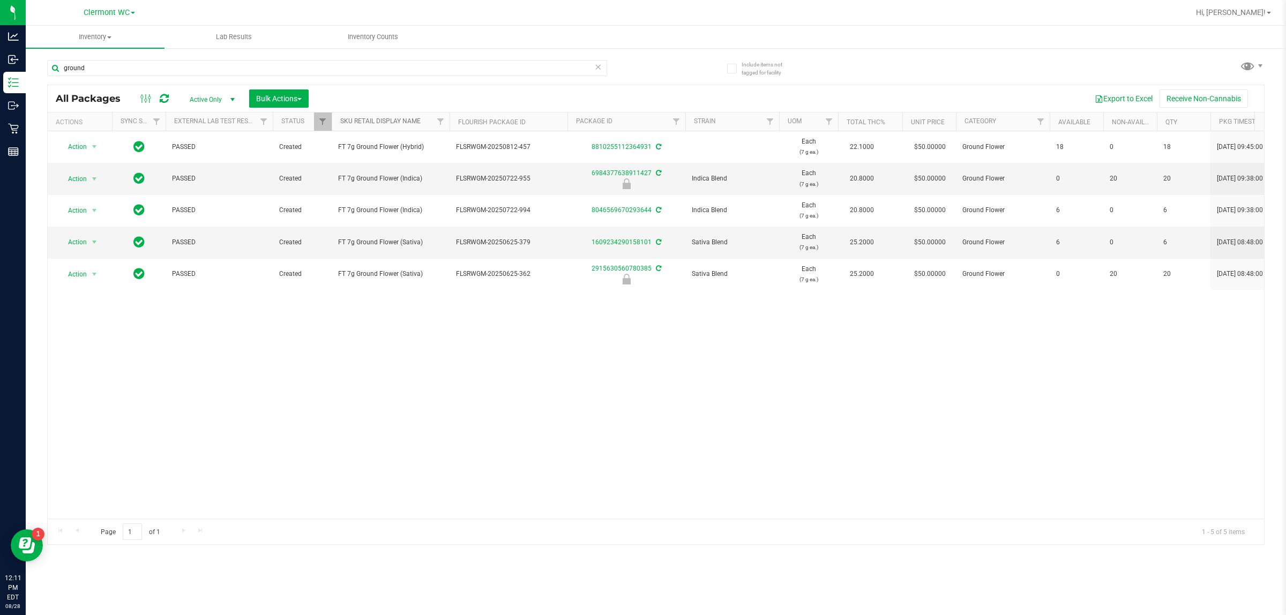
click at [412, 123] on link "SKU Retail Display Name" at bounding box center [380, 121] width 80 height 8
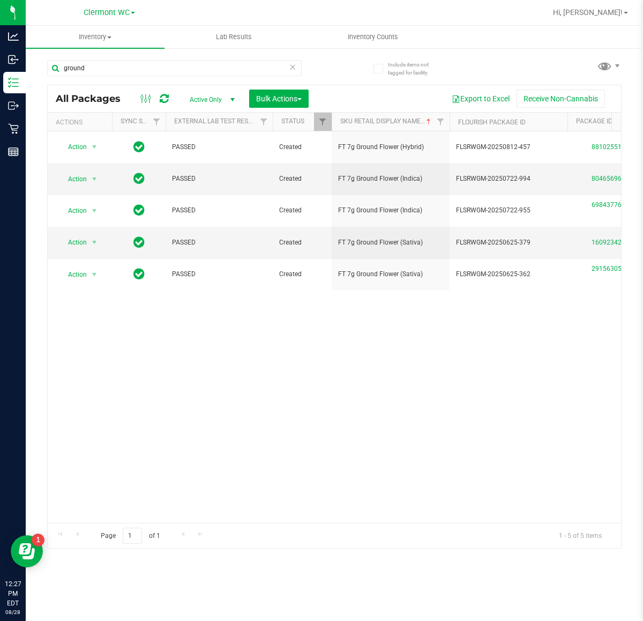
click at [290, 71] on icon at bounding box center [293, 66] width 8 height 13
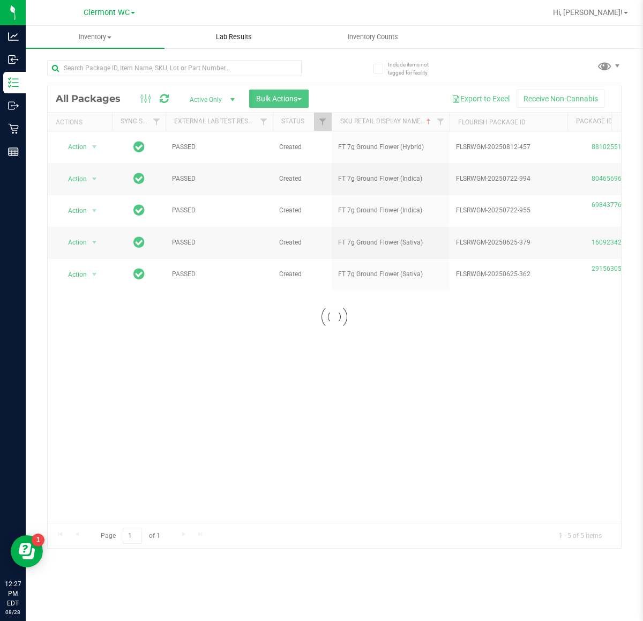
click at [218, 46] on uib-tab-heading "Lab Results" at bounding box center [234, 36] width 138 height 21
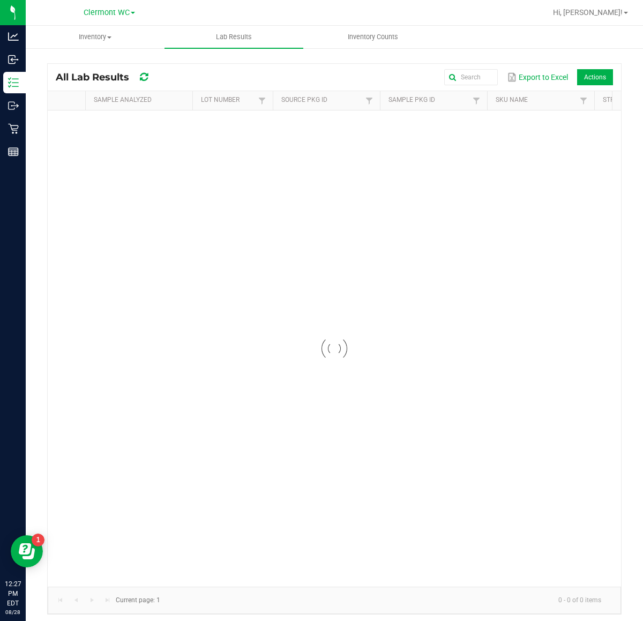
click at [225, 70] on div "Export to Excel Actions" at bounding box center [395, 77] width 436 height 18
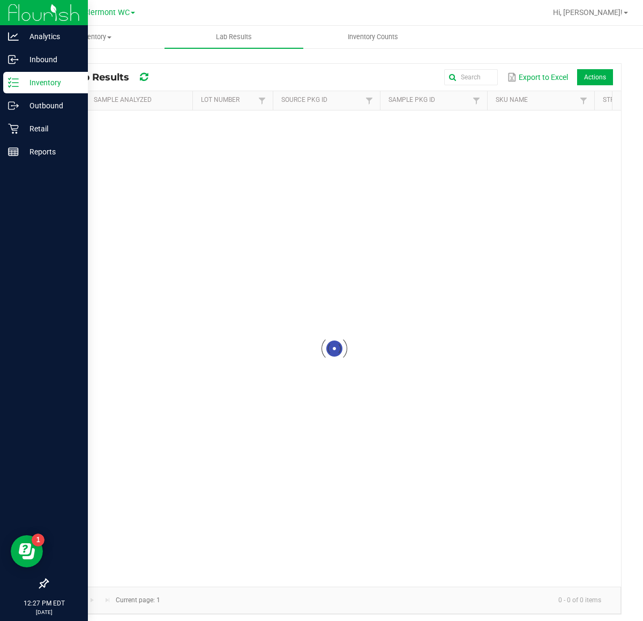
click at [13, 81] on icon at bounding box center [13, 82] width 11 height 11
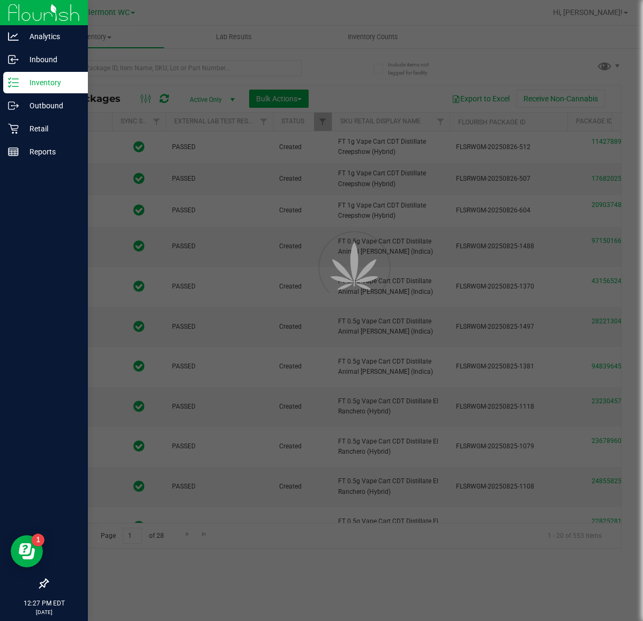
type input "2026-08-04"
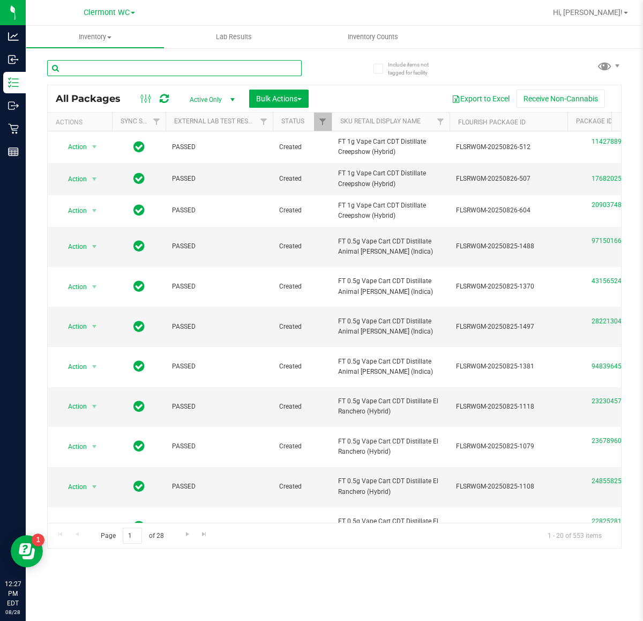
click at [228, 68] on input "text" at bounding box center [174, 68] width 255 height 16
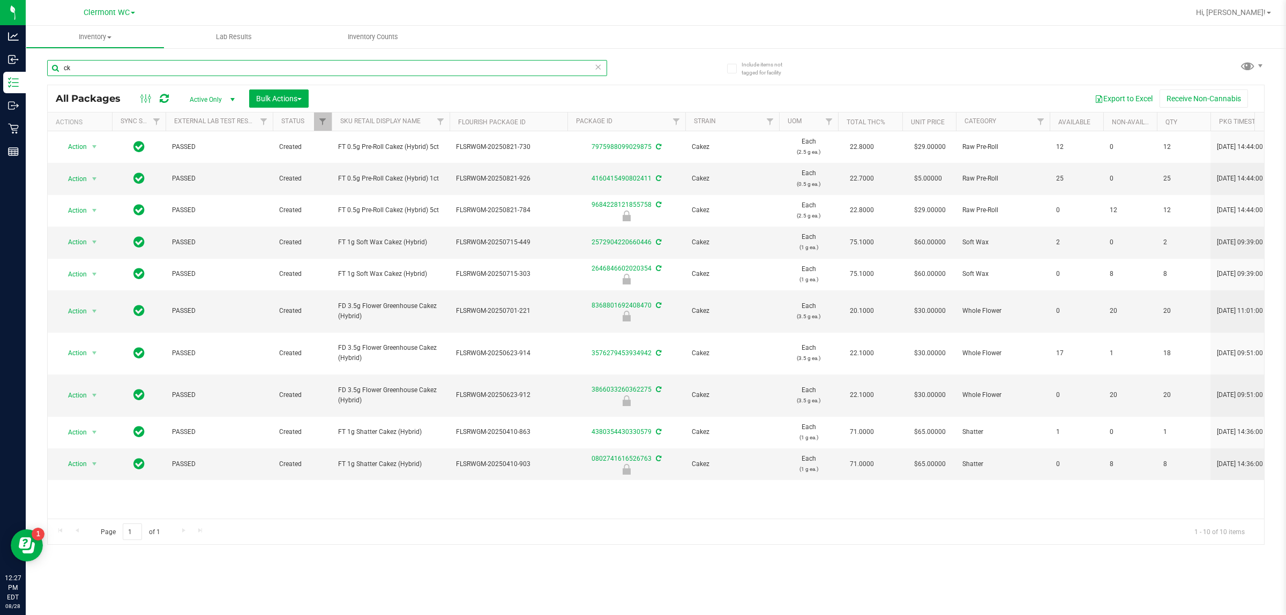
type input "c"
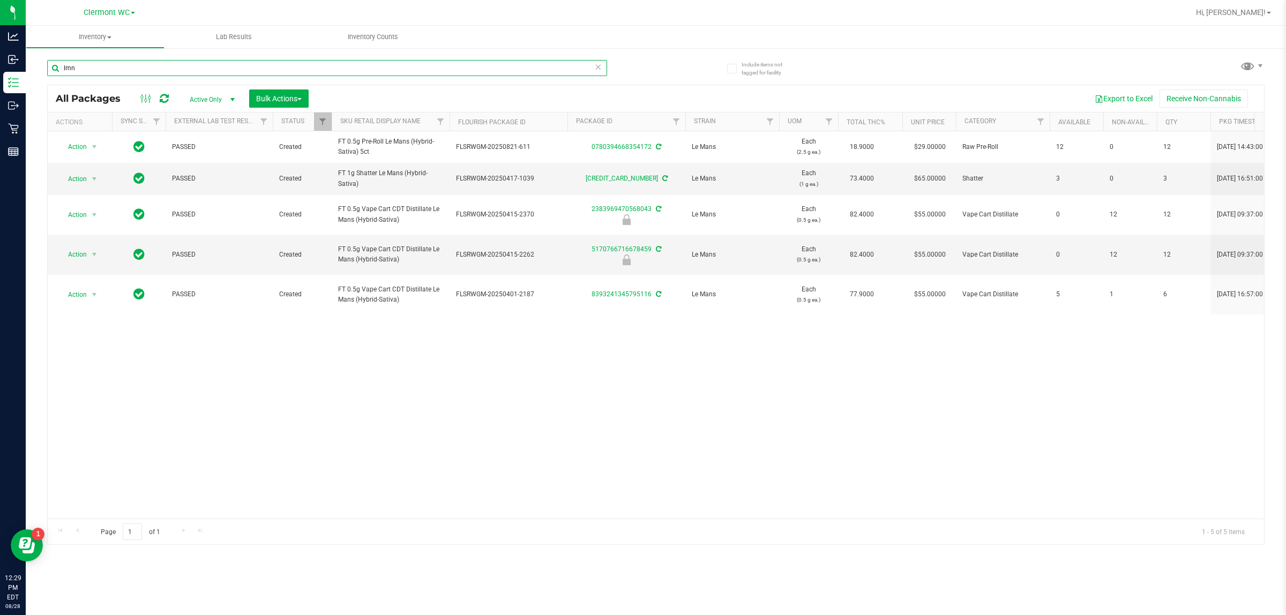
type input "lmn"
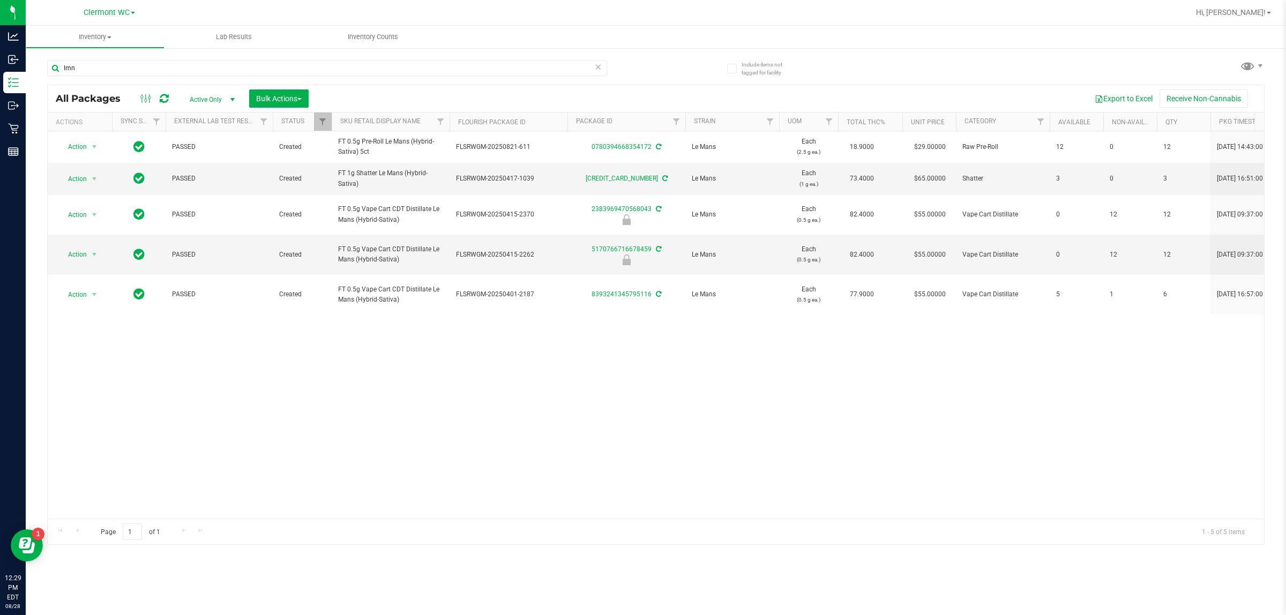
click at [595, 68] on icon at bounding box center [598, 66] width 8 height 13
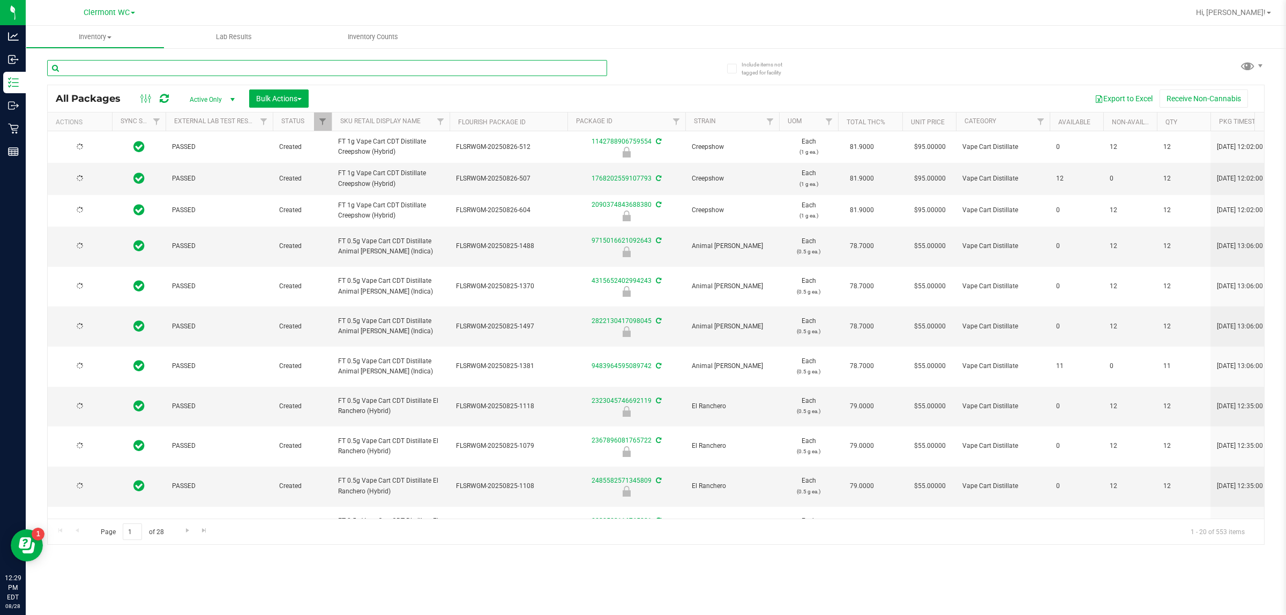
click at [443, 70] on input "text" at bounding box center [327, 68] width 560 height 16
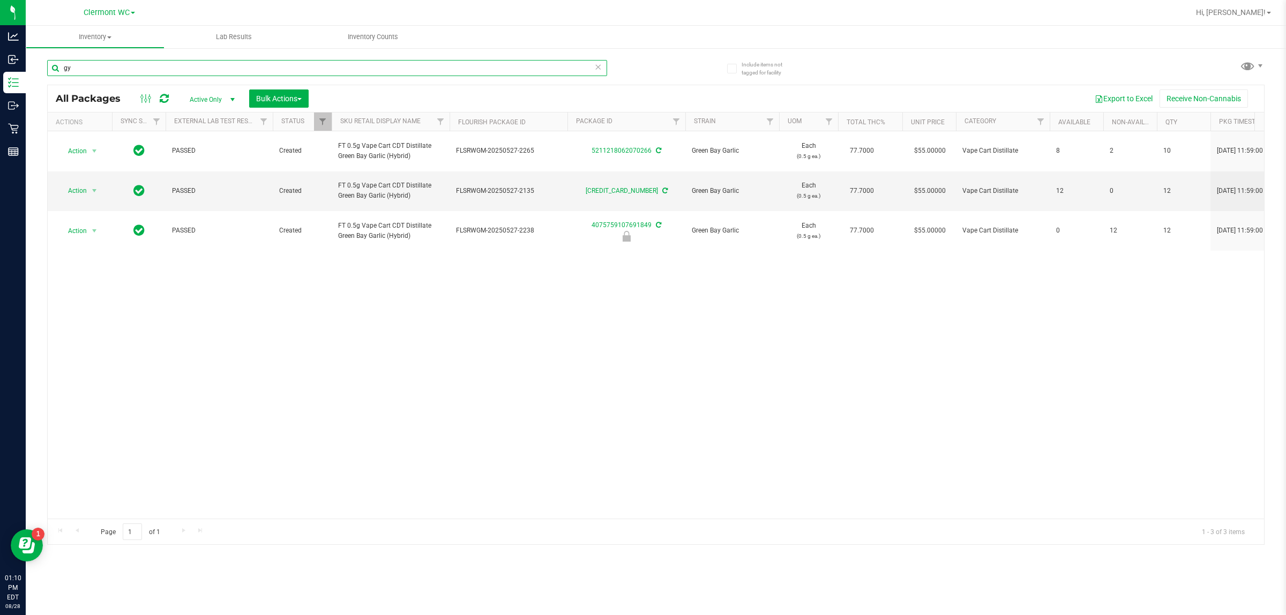
type input "g"
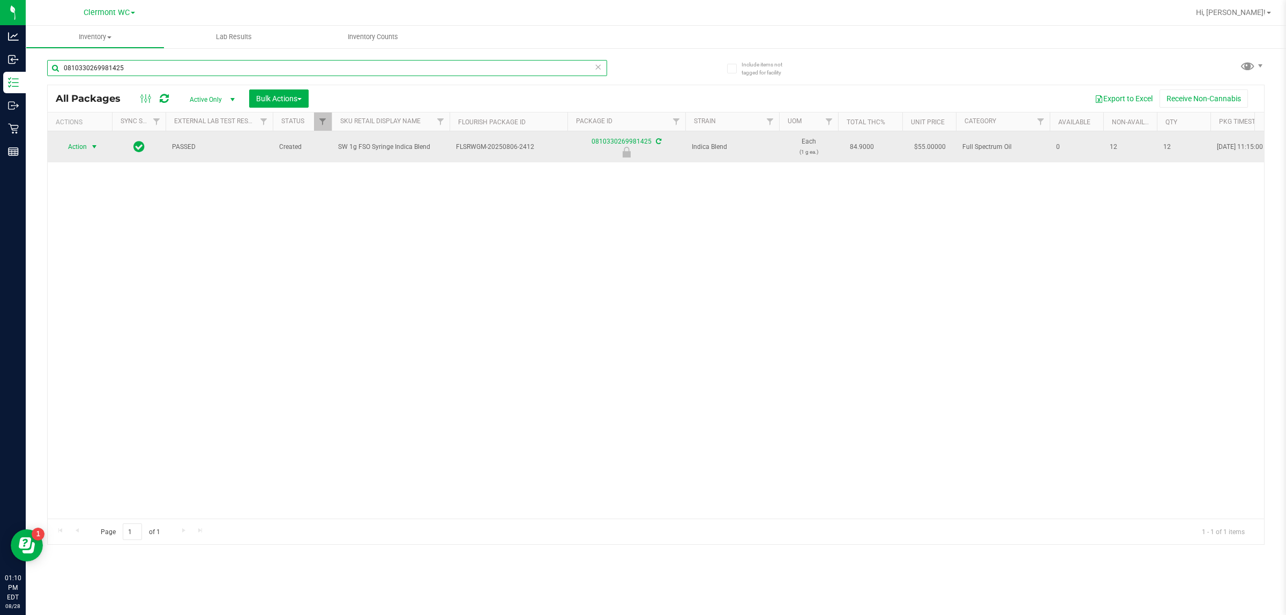
type input "0810330269981425"
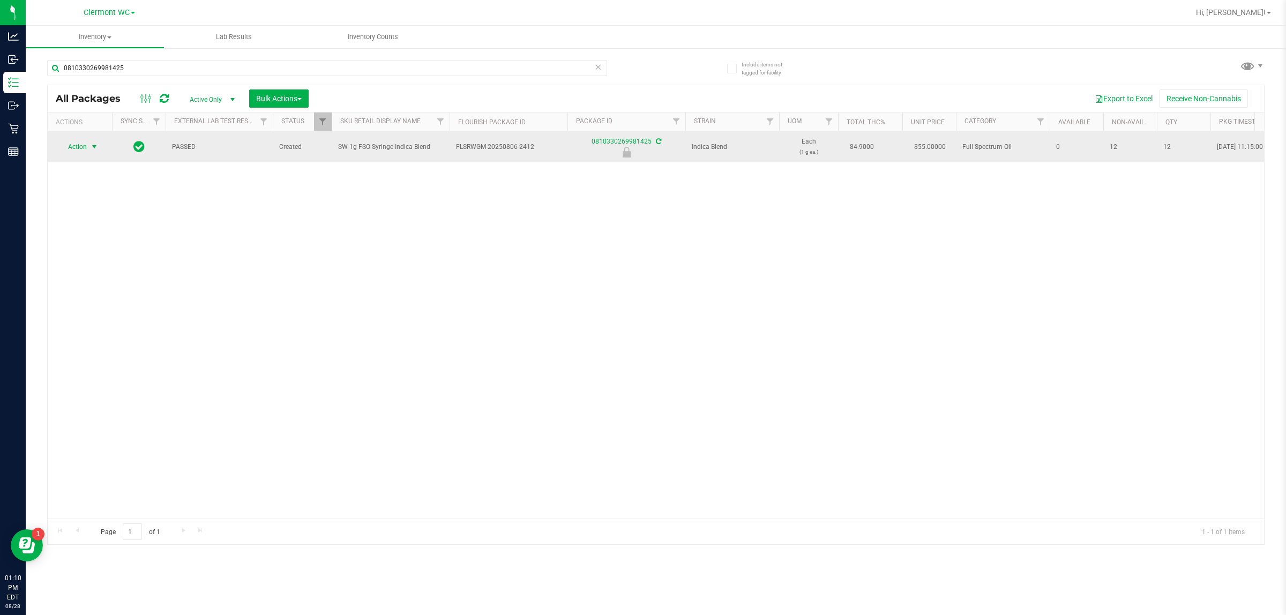
click at [88, 152] on span "select" at bounding box center [94, 146] width 13 height 15
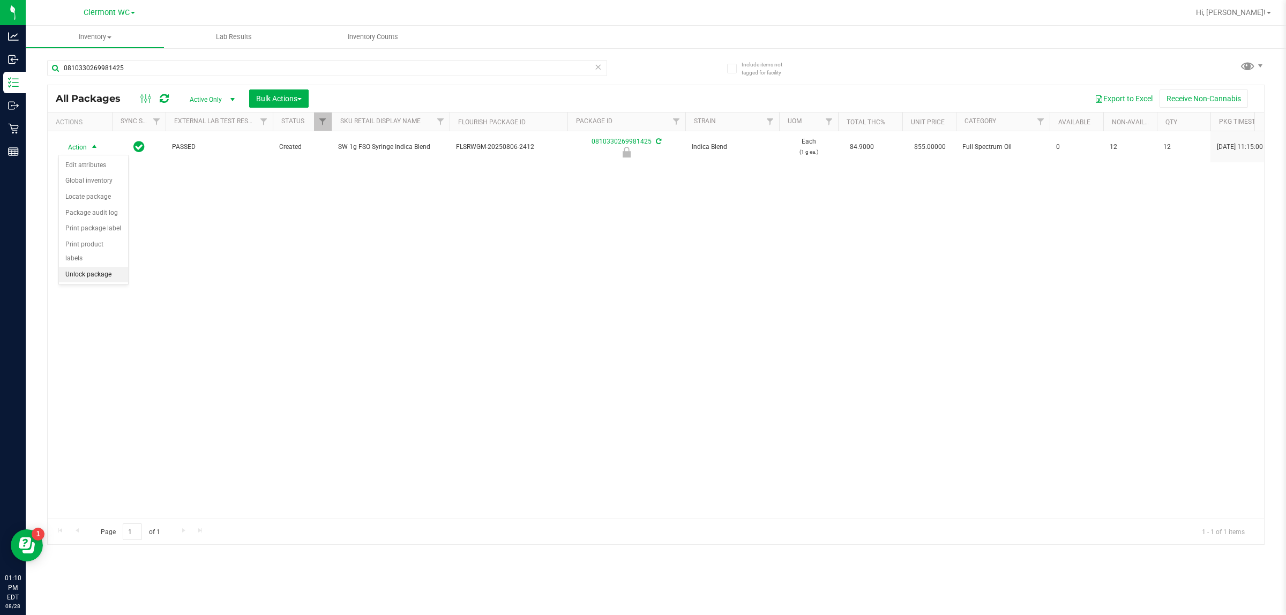
click at [104, 267] on li "Unlock package" at bounding box center [93, 275] width 69 height 16
click at [642, 14] on span "Hi, [PERSON_NAME]!" at bounding box center [1231, 12] width 70 height 9
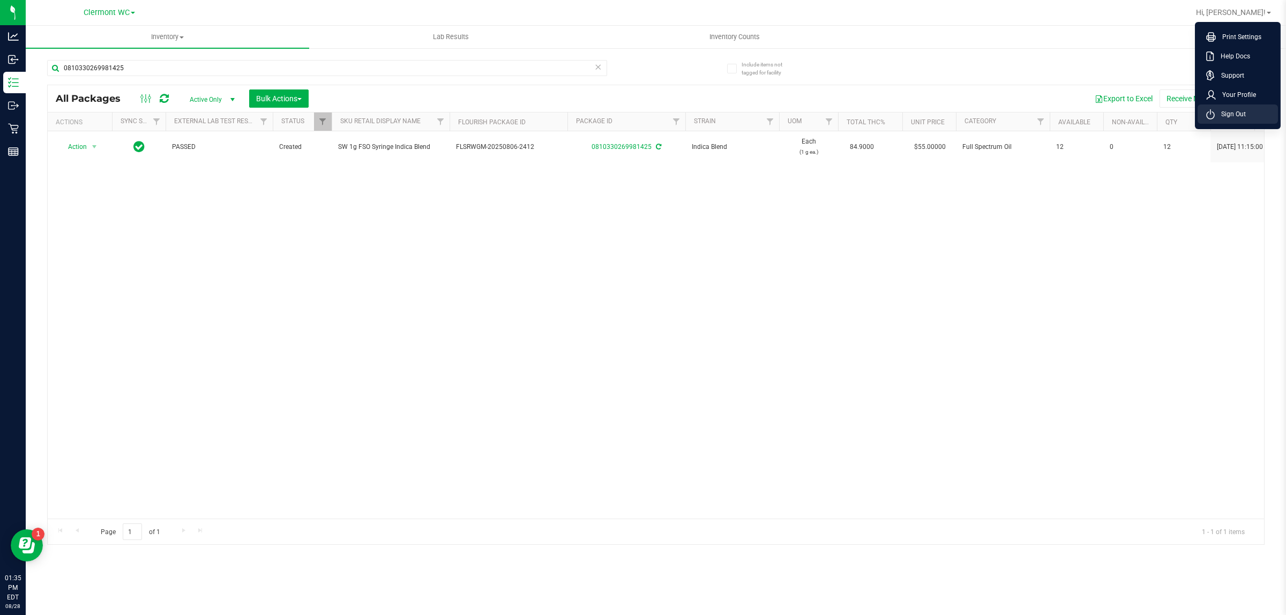
click at [642, 111] on span "Sign Out" at bounding box center [1230, 114] width 31 height 11
